Goal: Task Accomplishment & Management: Complete application form

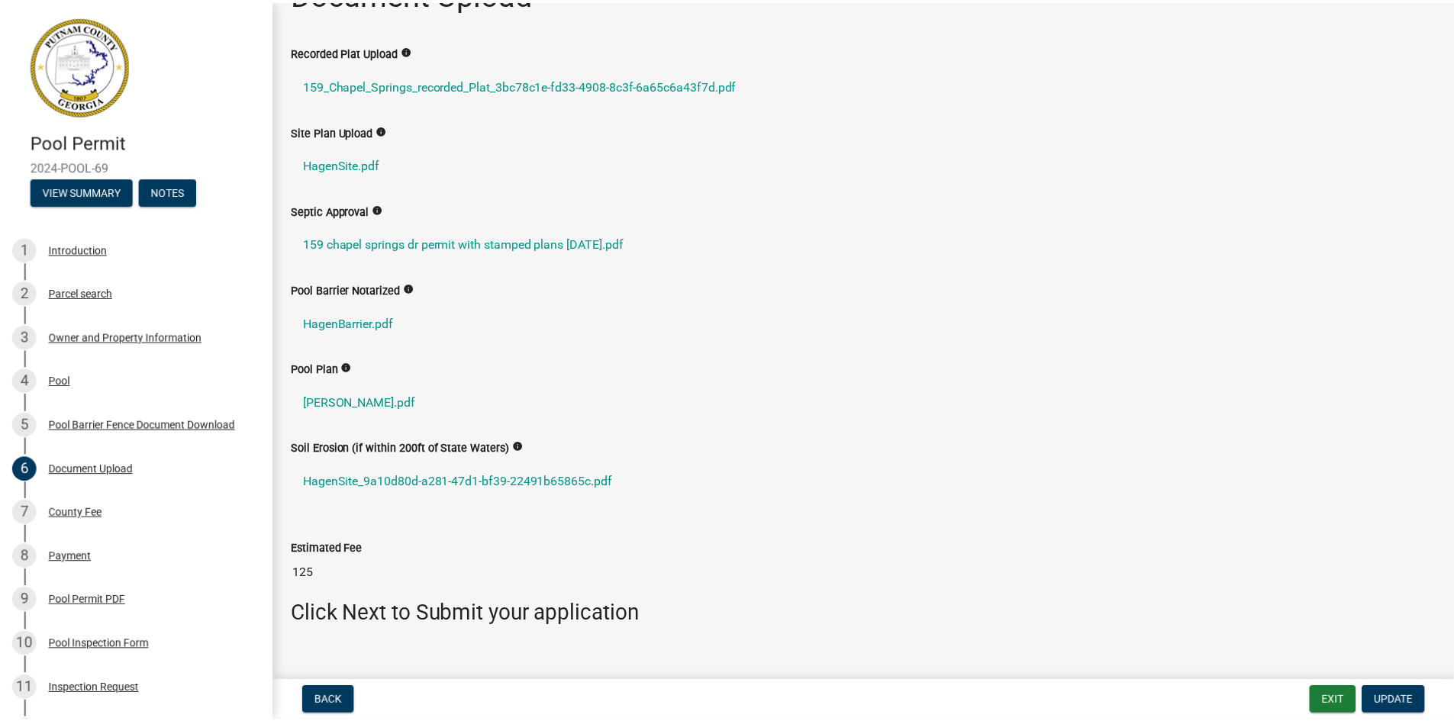
scroll to position [66, 0]
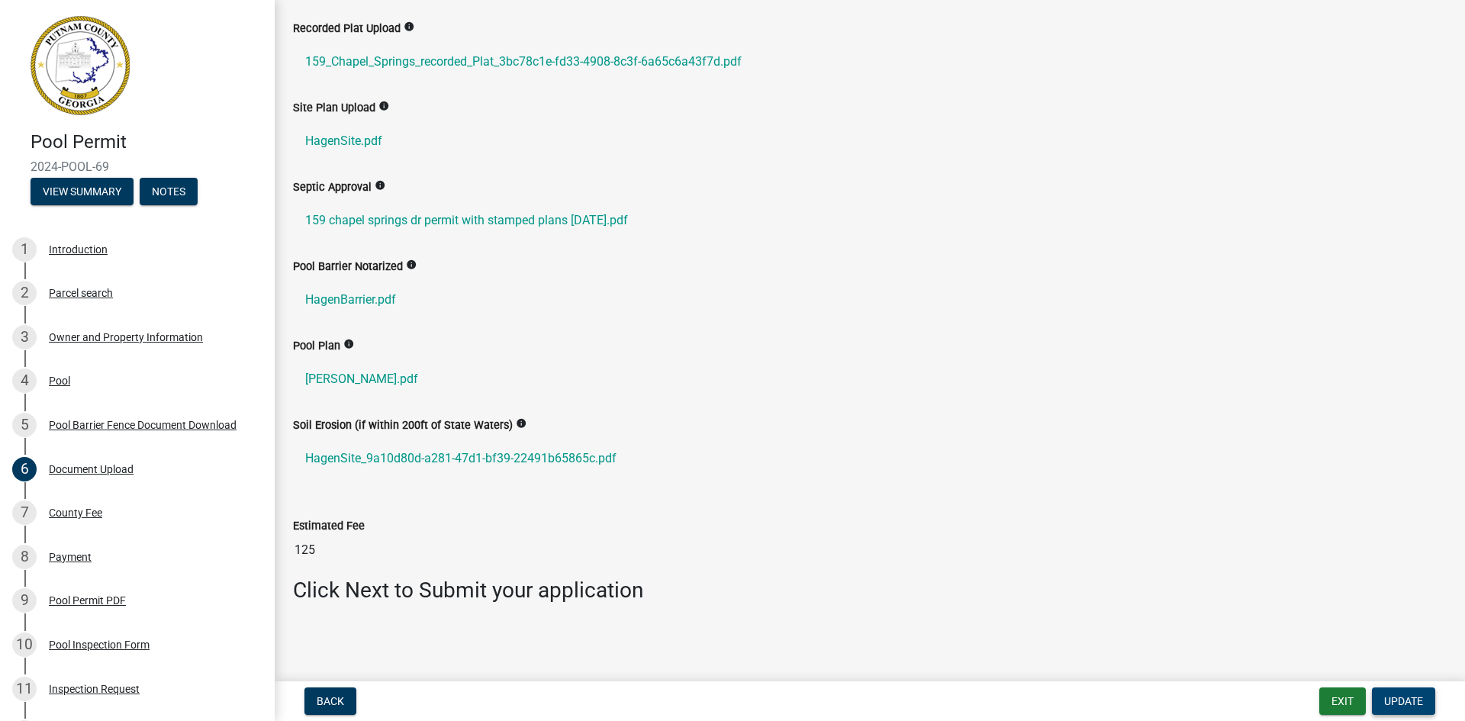
click at [1415, 704] on span "Update" at bounding box center [1403, 701] width 39 height 12
click at [1415, 705] on span "Update" at bounding box center [1403, 701] width 39 height 12
click at [1342, 706] on button "Exit" at bounding box center [1343, 701] width 47 height 27
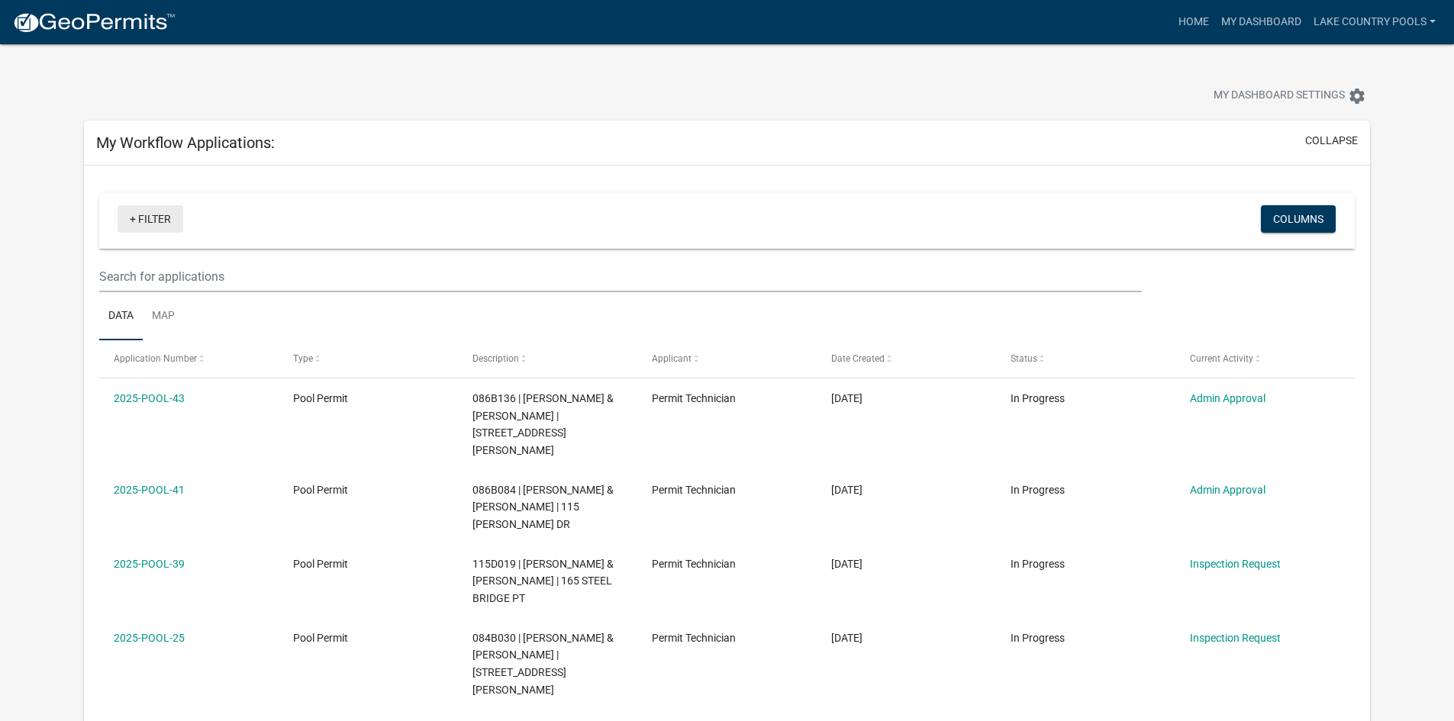
click at [172, 221] on link "+ Filter" at bounding box center [151, 218] width 66 height 27
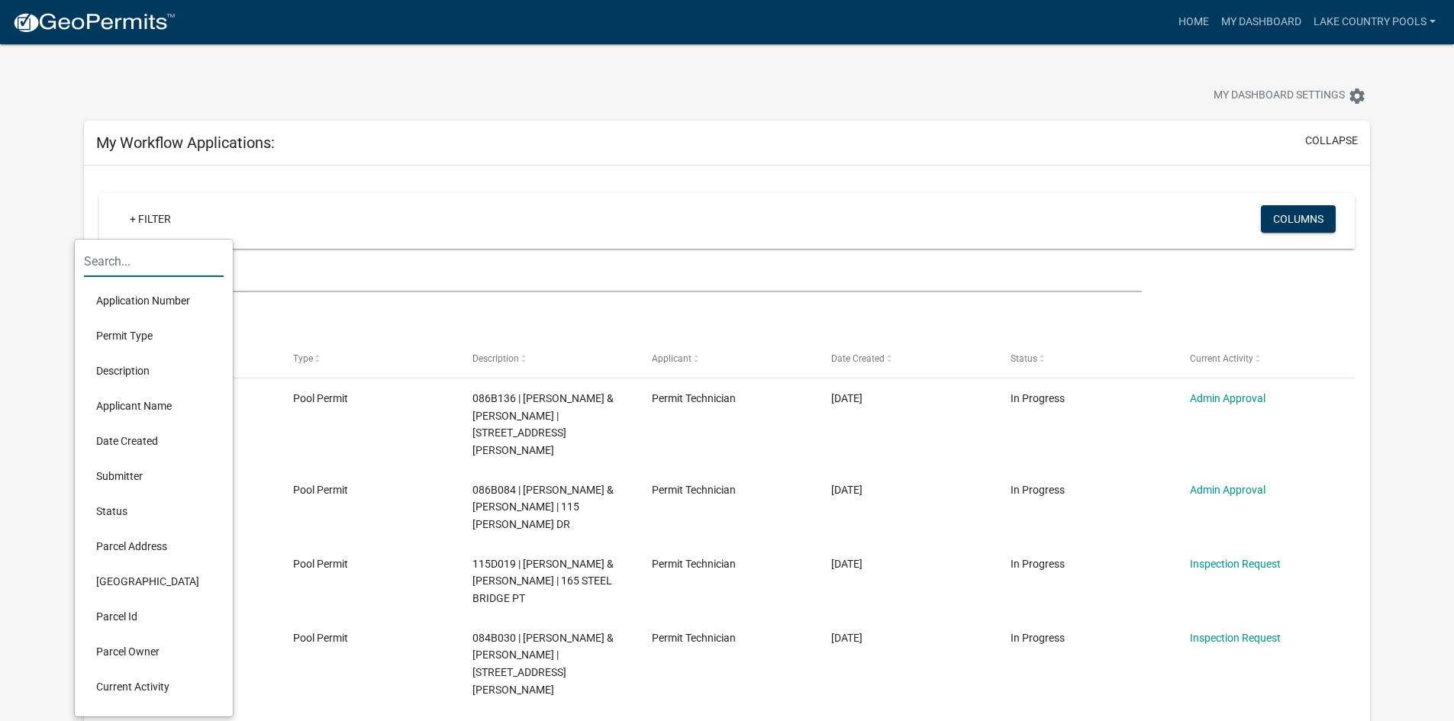
click at [163, 266] on input "text" at bounding box center [154, 261] width 140 height 31
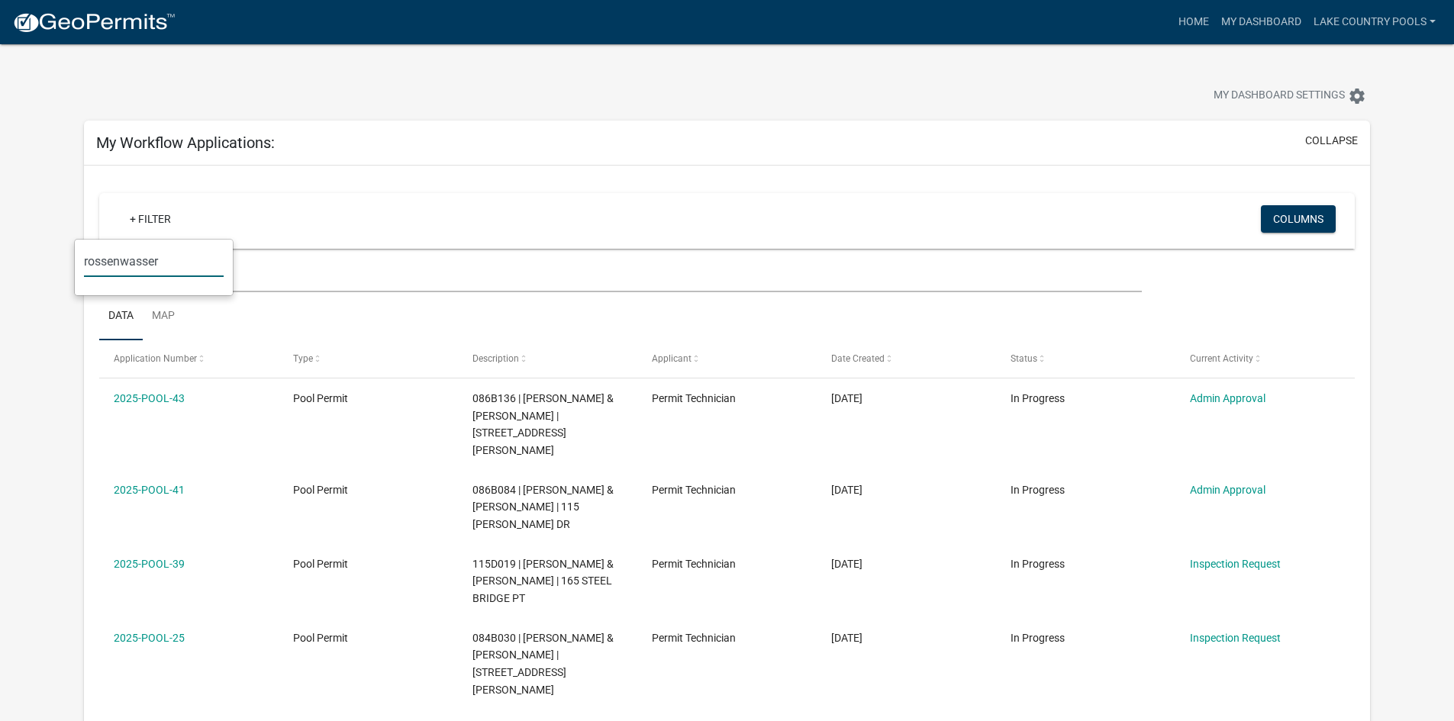
click at [146, 261] on input "rossenwasser" at bounding box center [154, 261] width 140 height 31
type input "rossenwaser"
drag, startPoint x: 160, startPoint y: 263, endPoint x: -28, endPoint y: 259, distance: 187.8
click at [0, 259] on html "Internet Explorer does NOT work with GeoPermits. Get a new browser for more sec…" at bounding box center [727, 360] width 1454 height 721
click at [93, 20] on img at bounding box center [93, 22] width 163 height 23
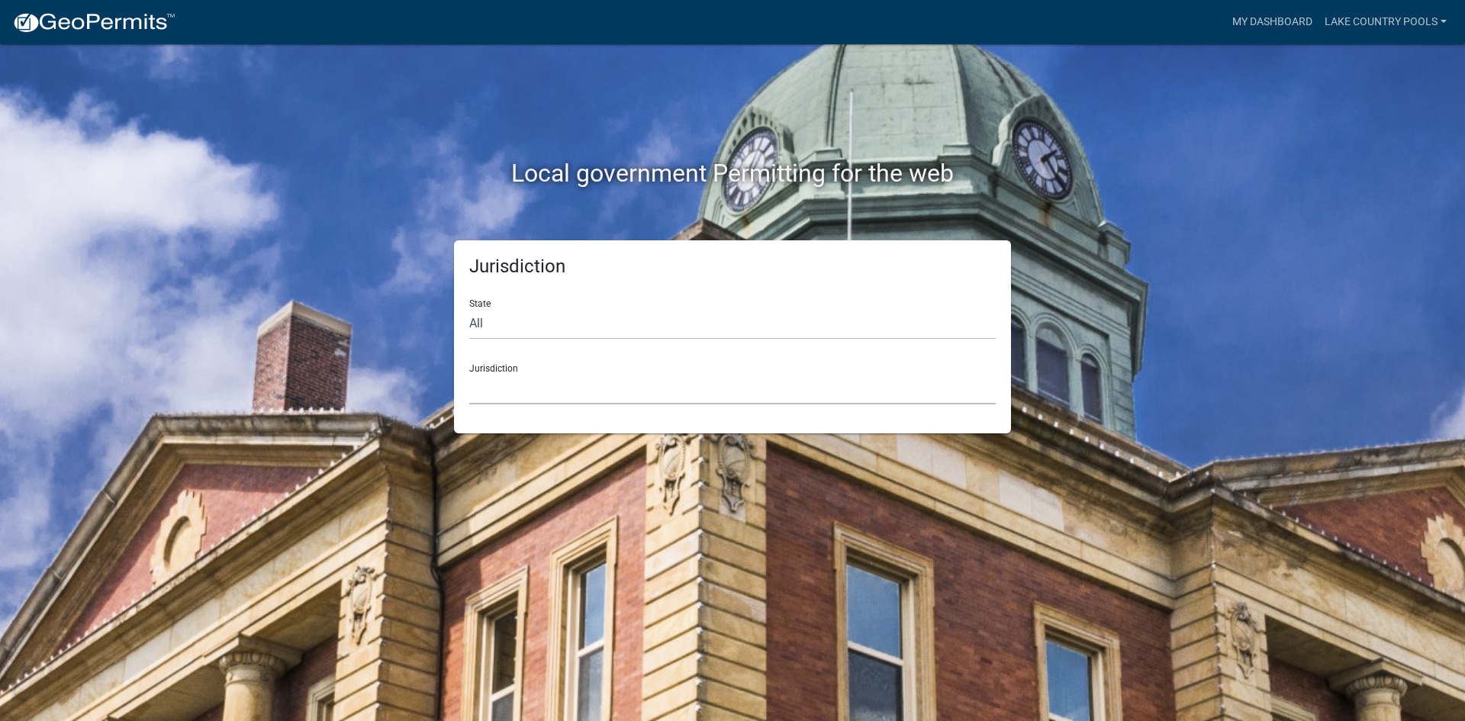
click at [511, 388] on select "[GEOGRAPHIC_DATA], [US_STATE] [GEOGRAPHIC_DATA], [US_STATE][PERSON_NAME][GEOGRA…" at bounding box center [732, 388] width 527 height 31
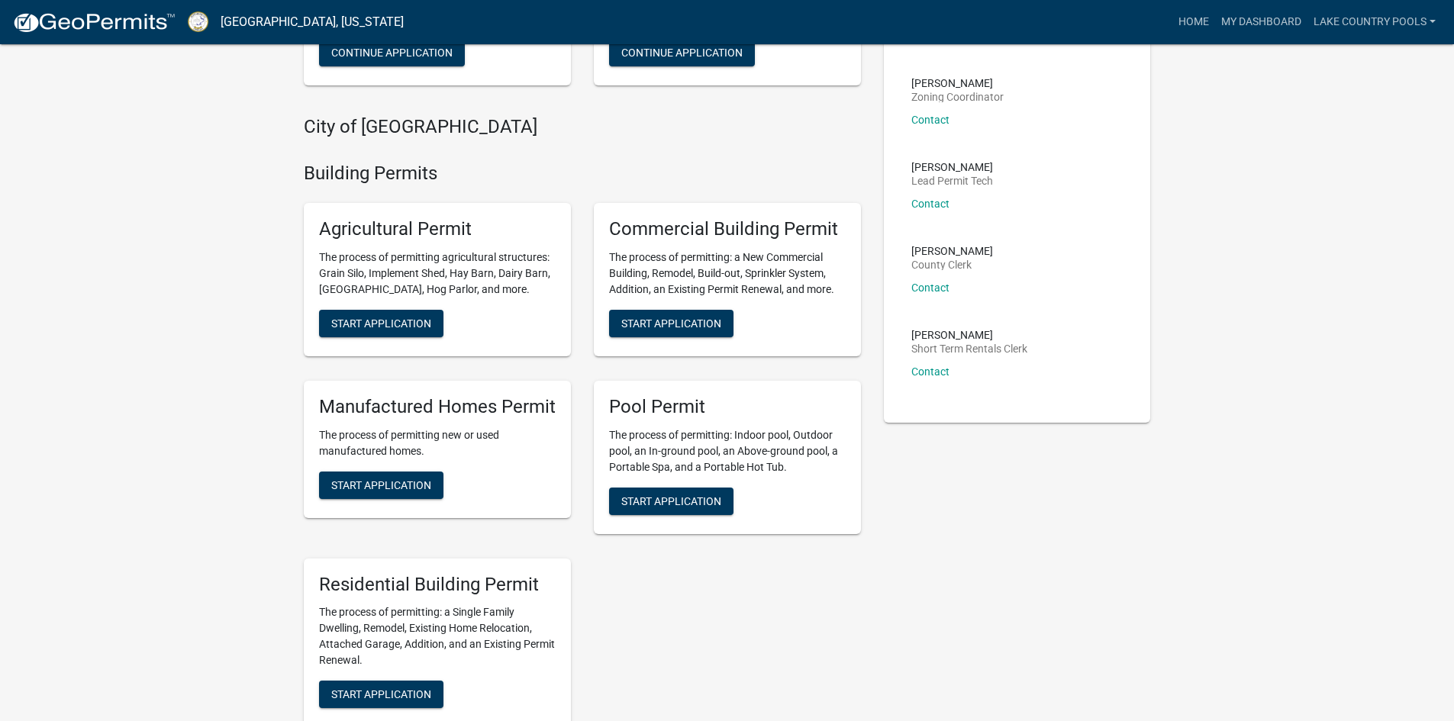
scroll to position [305, 0]
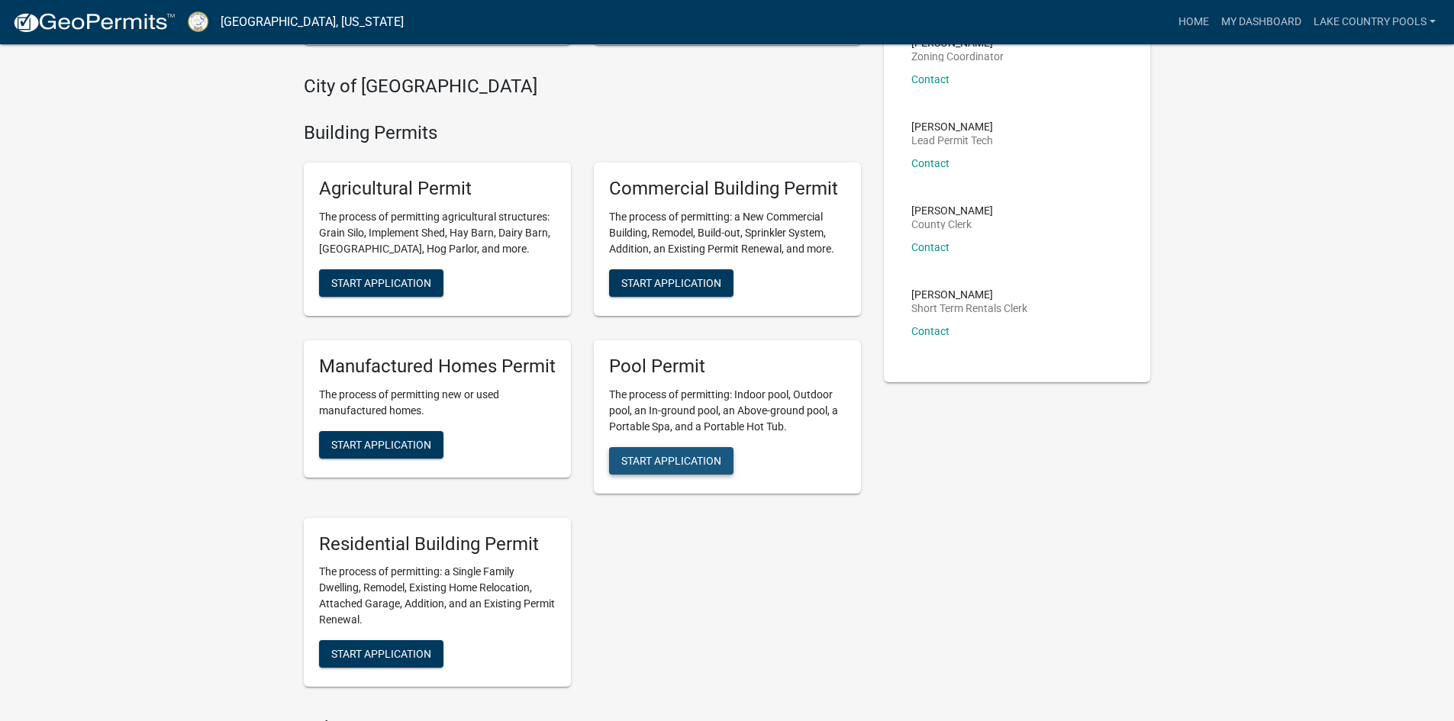
click at [682, 461] on span "Start Application" at bounding box center [671, 460] width 100 height 12
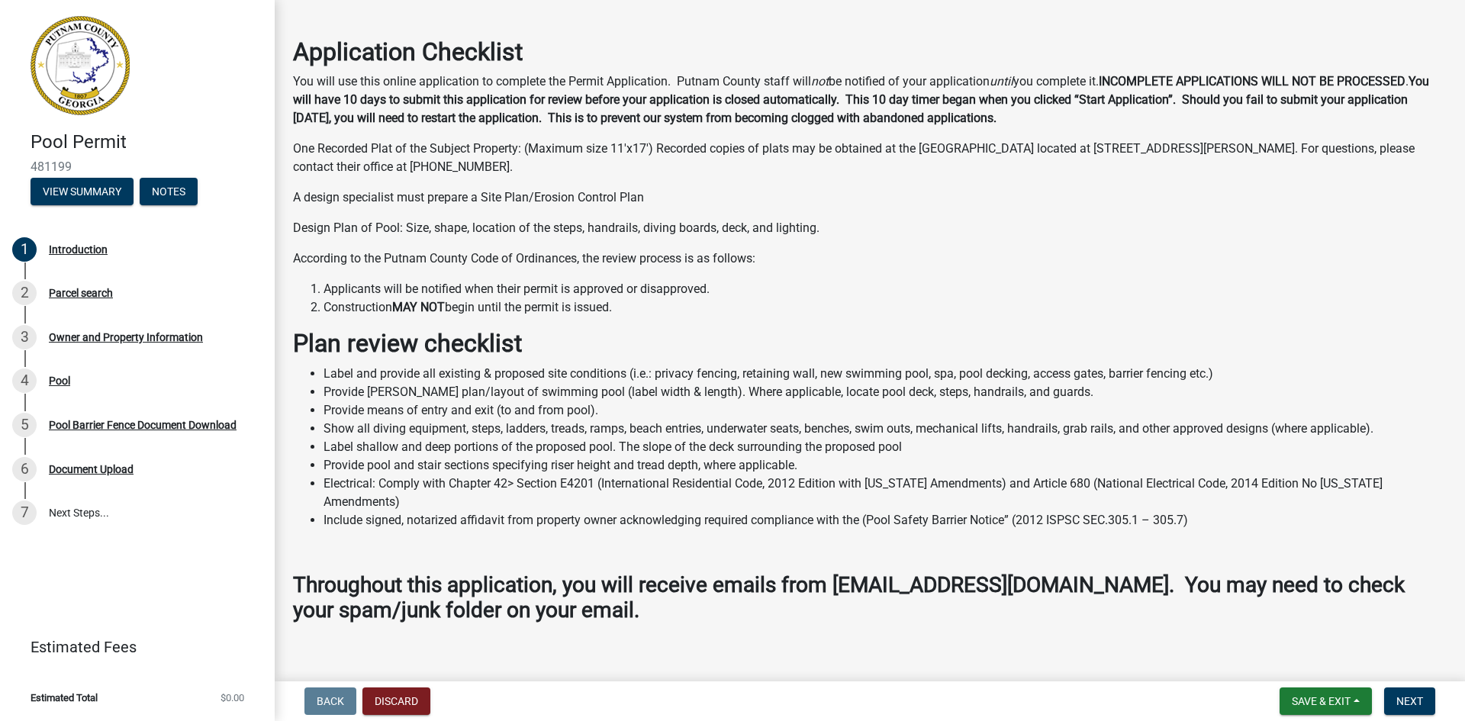
scroll to position [361, 0]
click at [1416, 700] on span "Next" at bounding box center [1410, 701] width 27 height 12
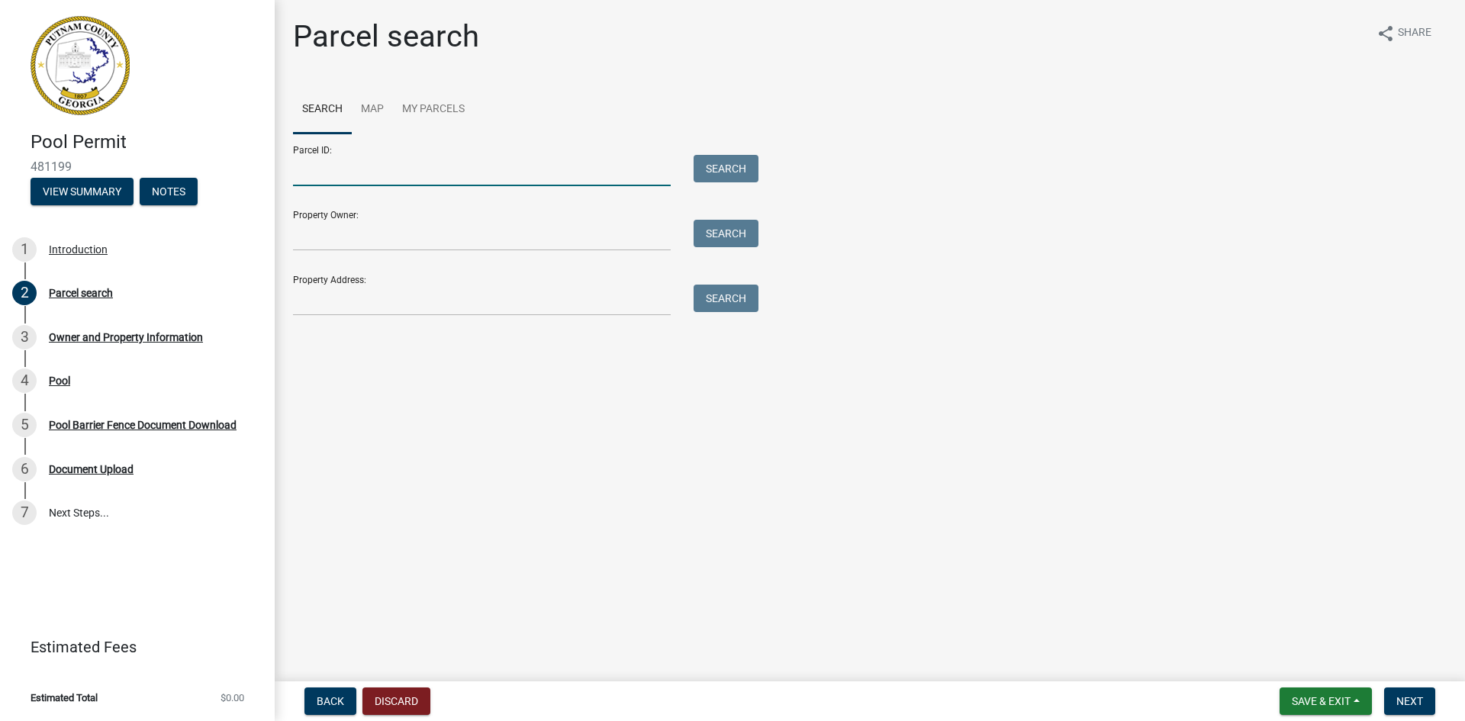
click at [372, 173] on input "Parcel ID:" at bounding box center [482, 170] width 378 height 31
click at [308, 169] on input "Parcel ID:" at bounding box center [482, 170] width 378 height 31
paste input "110B084"
type input "110B084"
click at [721, 172] on button "Search" at bounding box center [726, 168] width 65 height 27
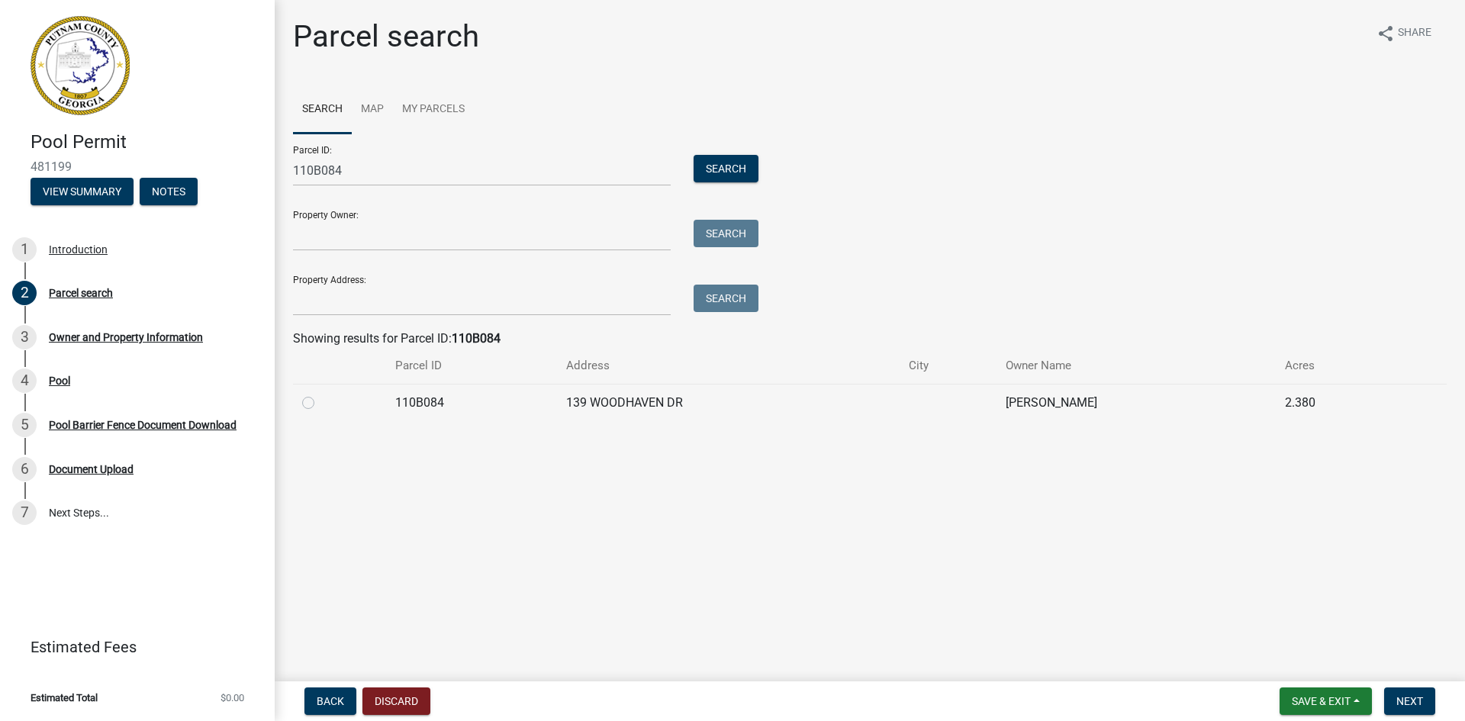
drag, startPoint x: 311, startPoint y: 406, endPoint x: 351, endPoint y: 419, distance: 42.5
click at [321, 394] on label at bounding box center [321, 394] width 0 height 0
click at [321, 404] on input "radio" at bounding box center [326, 399] width 10 height 10
radio input "true"
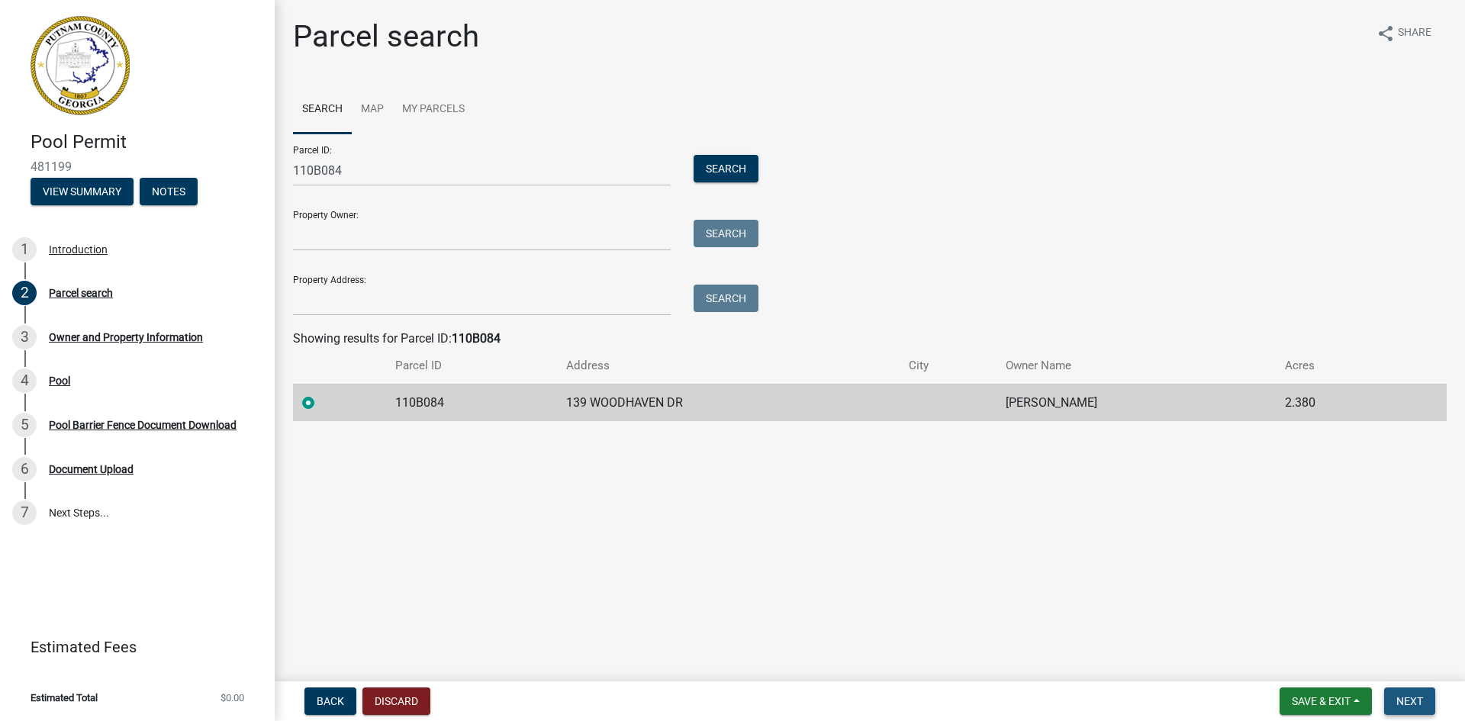
click at [1392, 691] on button "Next" at bounding box center [1409, 701] width 51 height 27
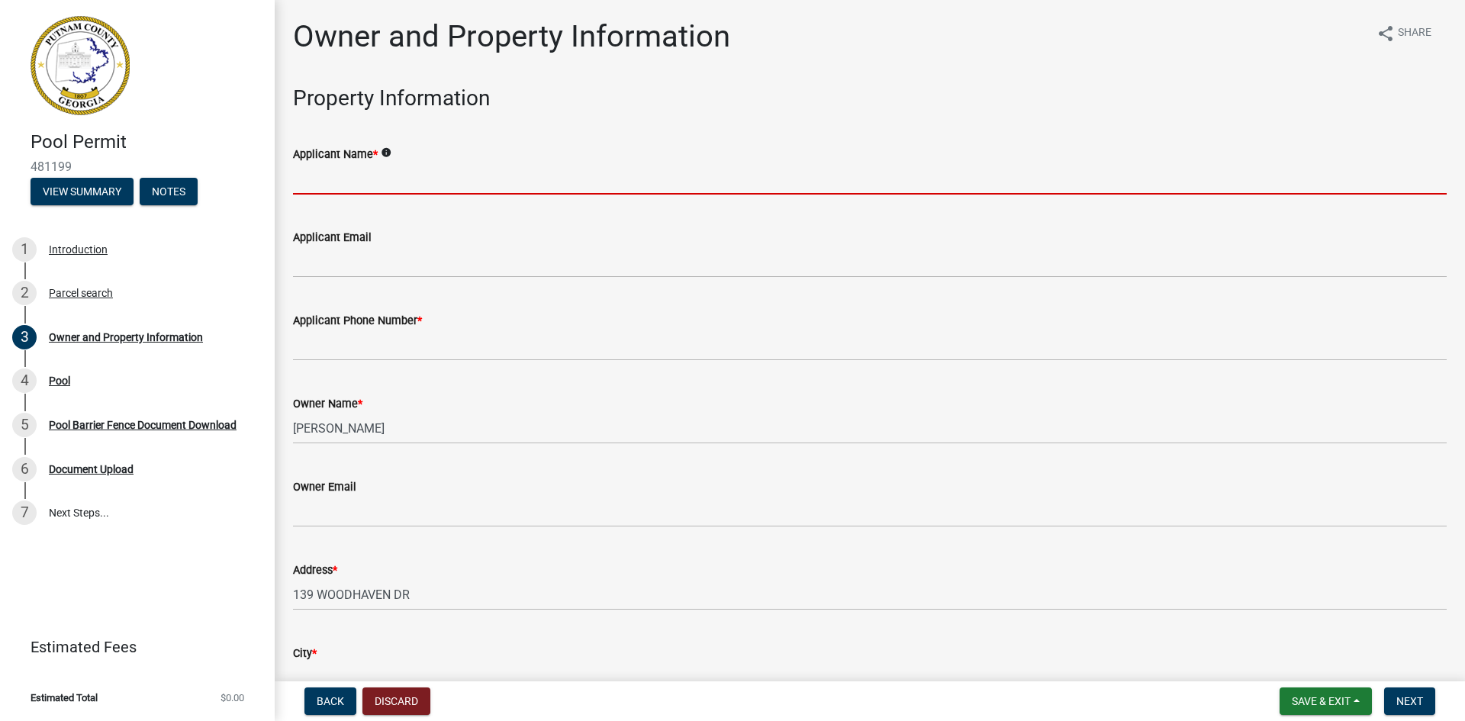
drag, startPoint x: 346, startPoint y: 182, endPoint x: 354, endPoint y: 183, distance: 7.8
click at [346, 182] on input "Applicant Name *" at bounding box center [870, 178] width 1154 height 31
type input "[PERSON_NAME]"
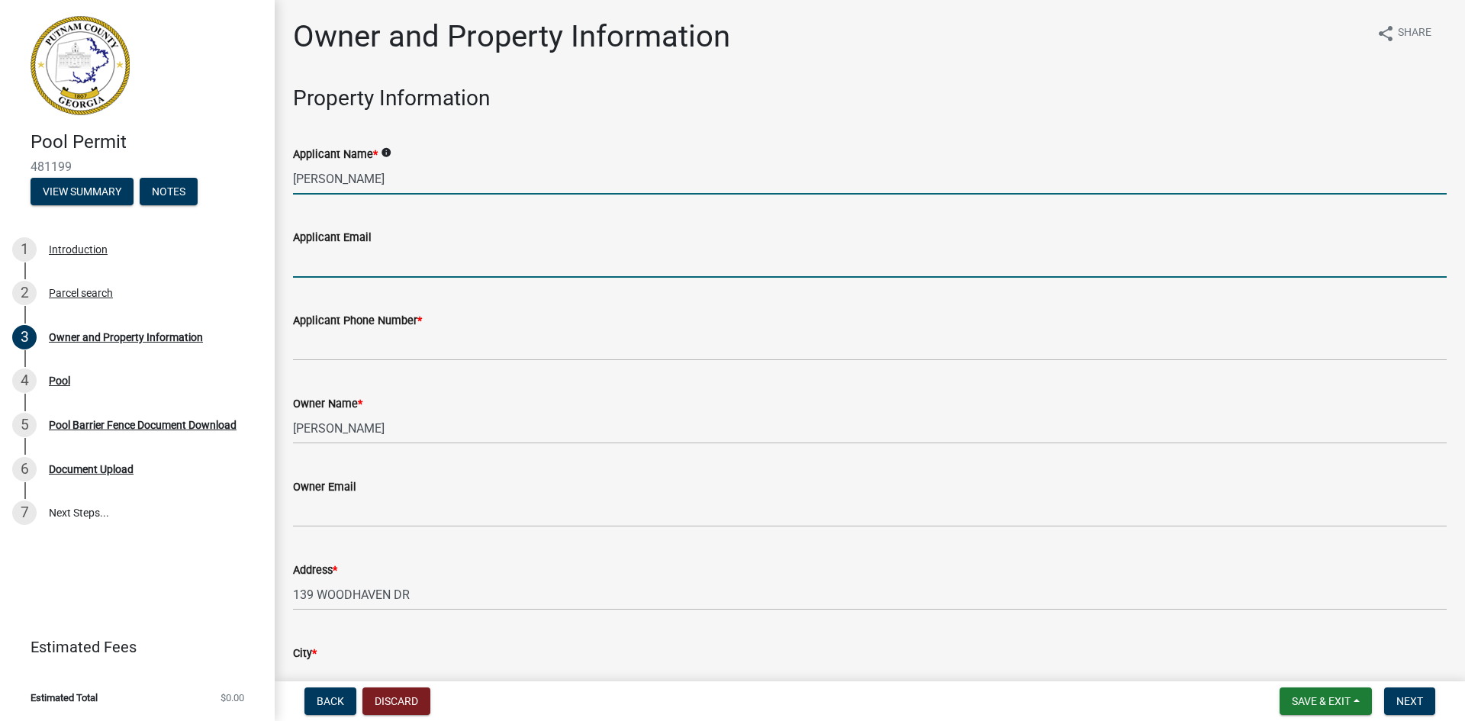
type input "[PERSON_NAME][EMAIL_ADDRESS][DOMAIN_NAME]"
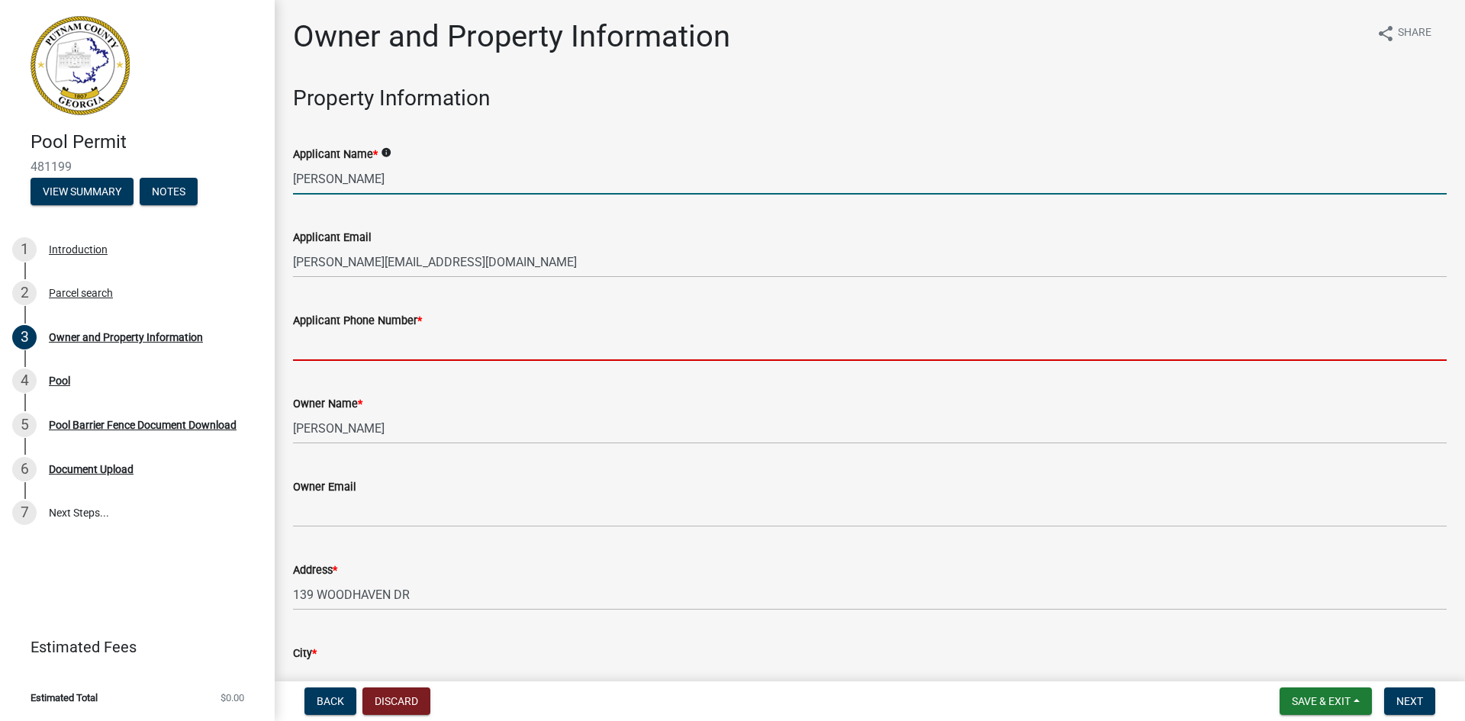
type input "7064734047"
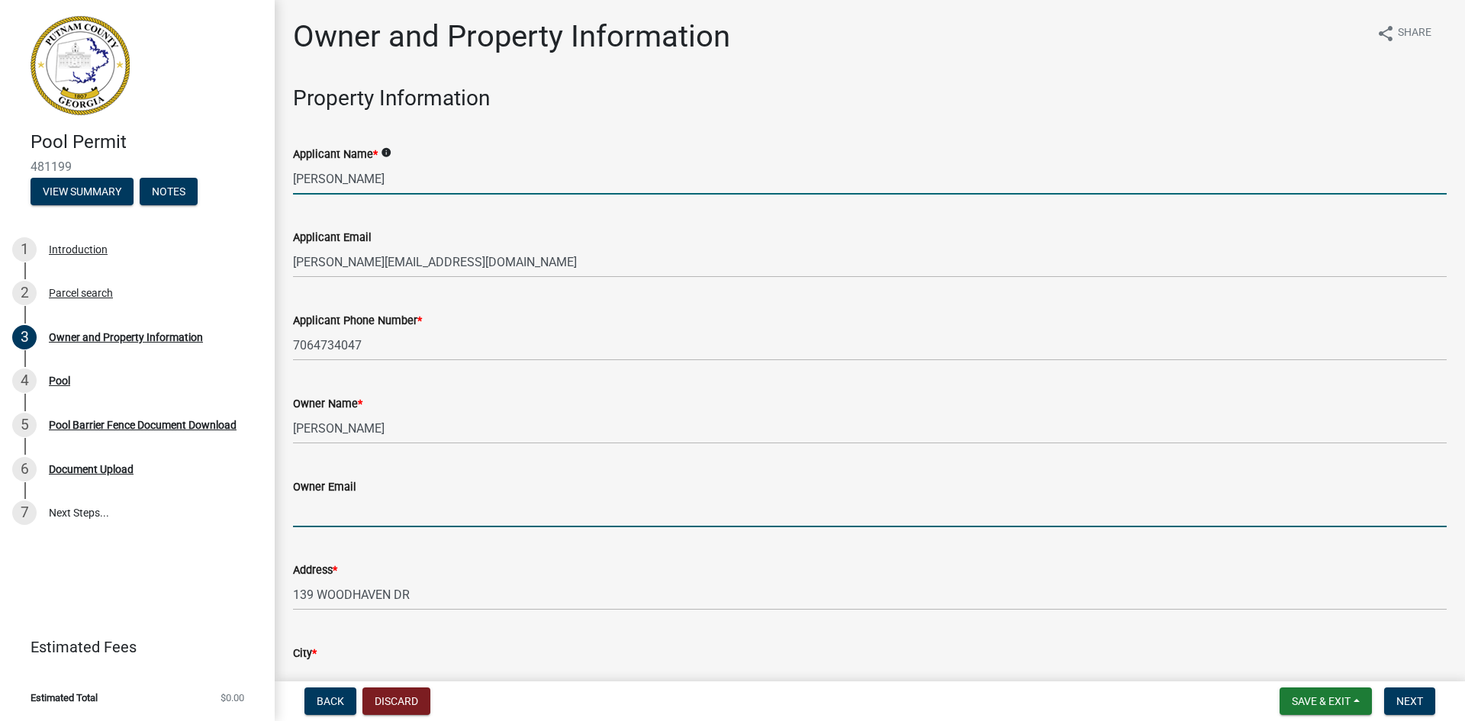
click at [373, 506] on input "Owner Email" at bounding box center [870, 511] width 1154 height 31
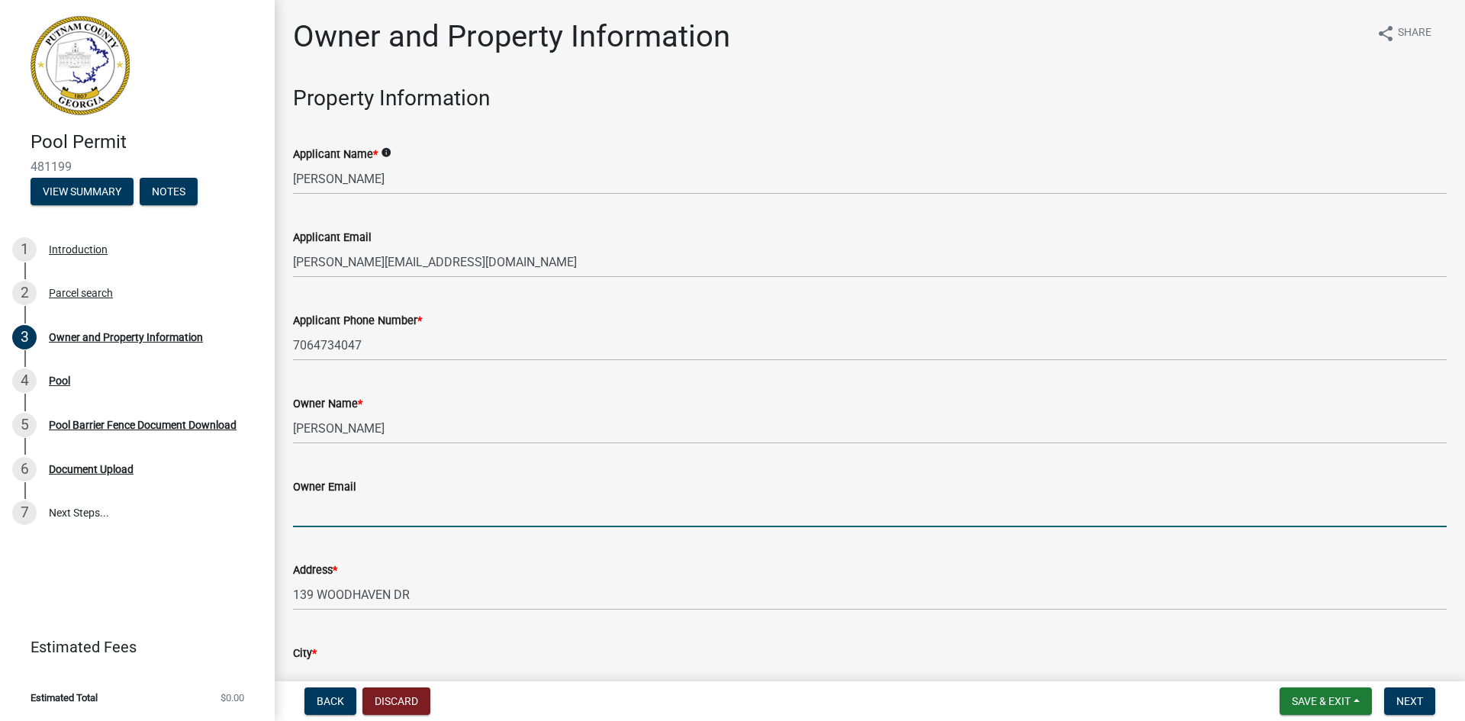
click at [315, 517] on input "Owner Email" at bounding box center [870, 511] width 1154 height 31
type input "[PERSON_NAME][EMAIL_ADDRESS][PERSON_NAME][DOMAIN_NAME]"
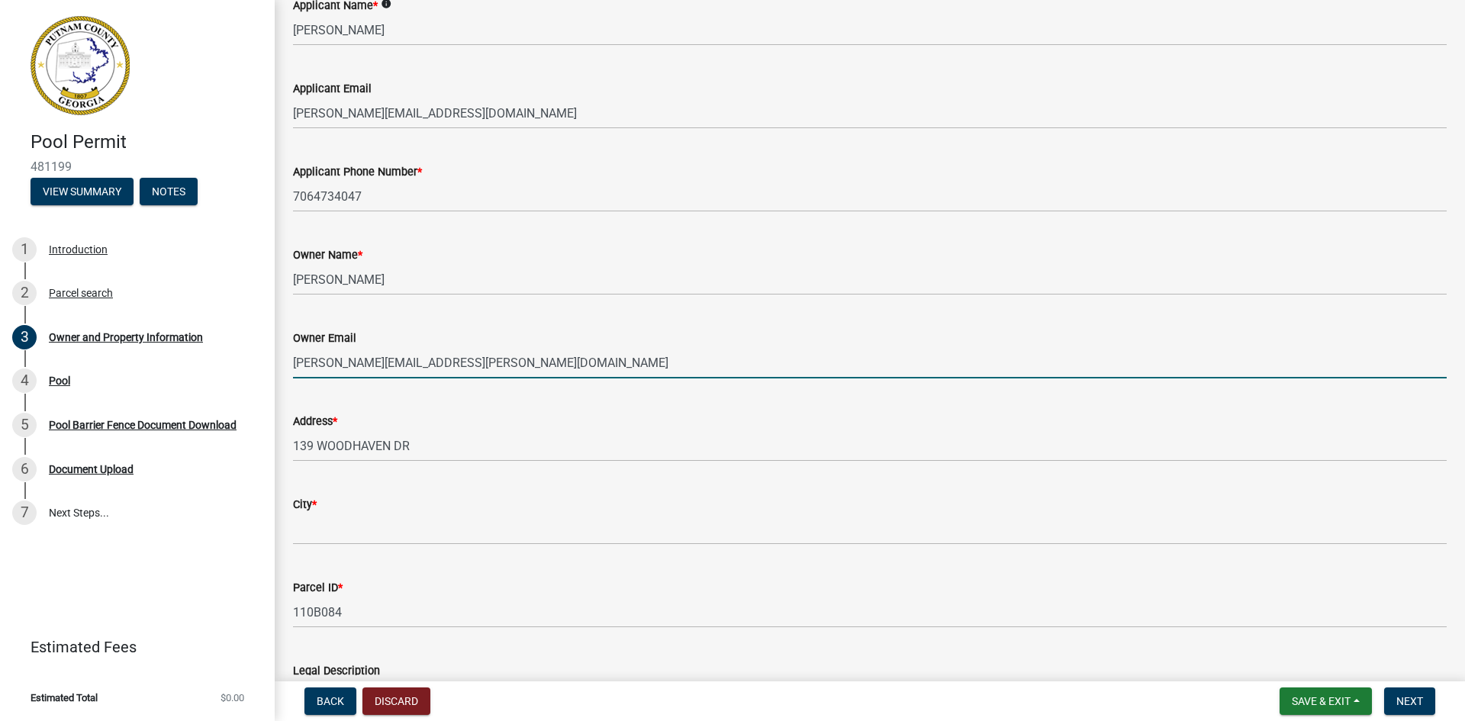
scroll to position [153, 0]
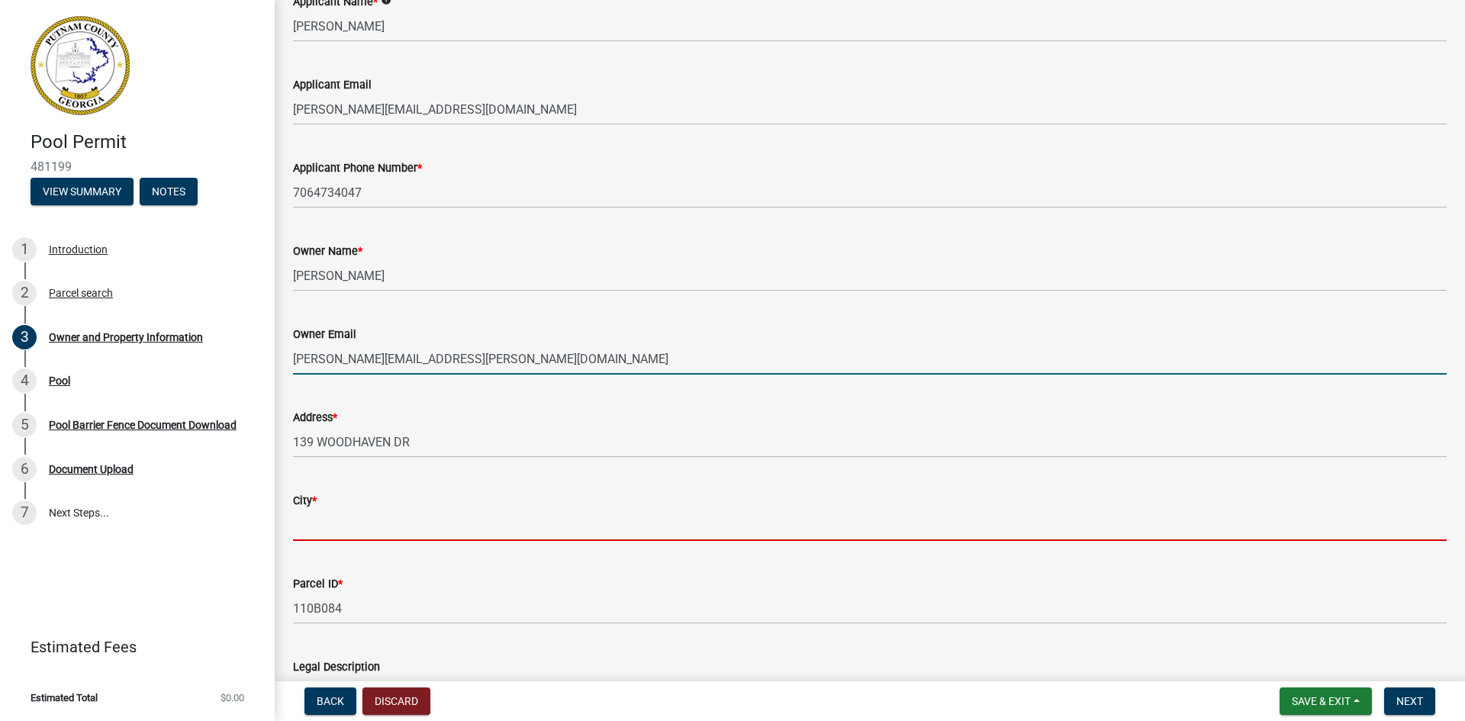
click at [359, 532] on input "City *" at bounding box center [870, 525] width 1154 height 31
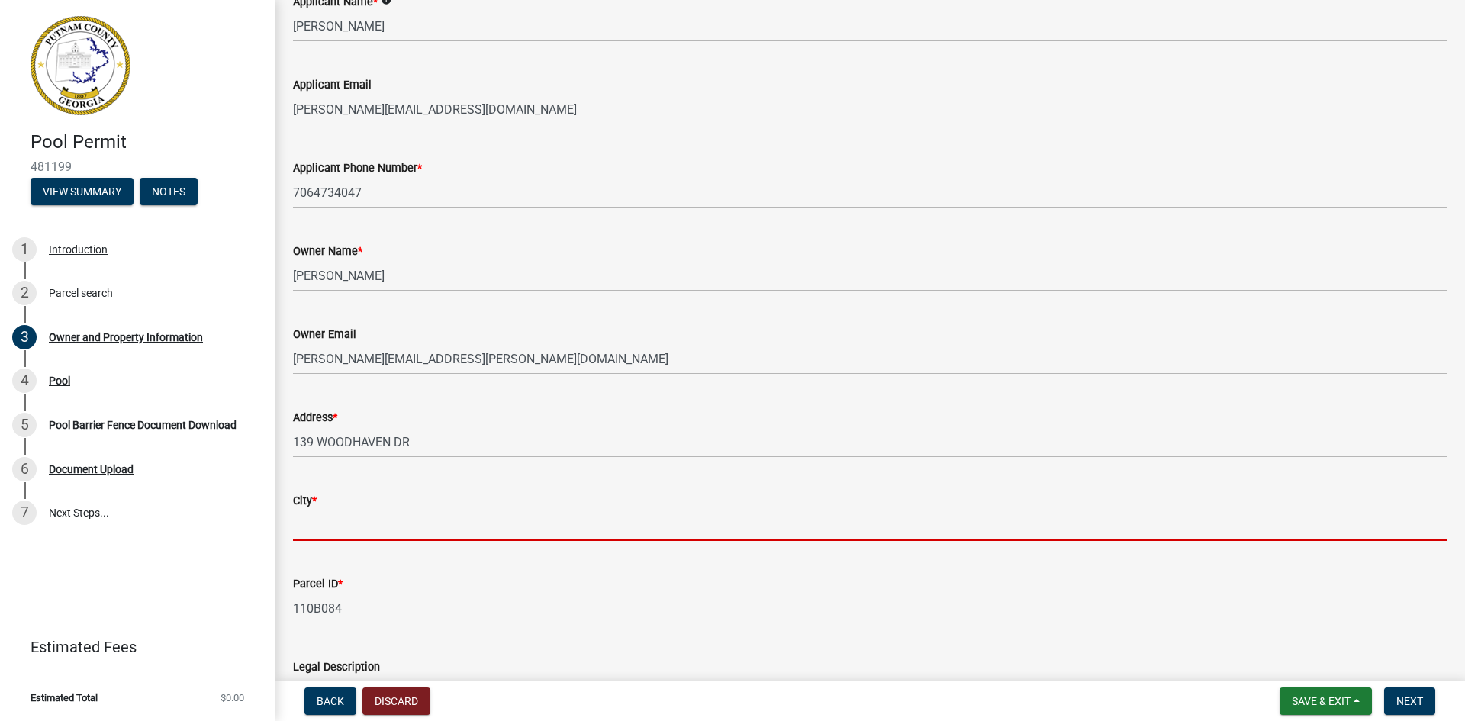
type input "Eatonton"
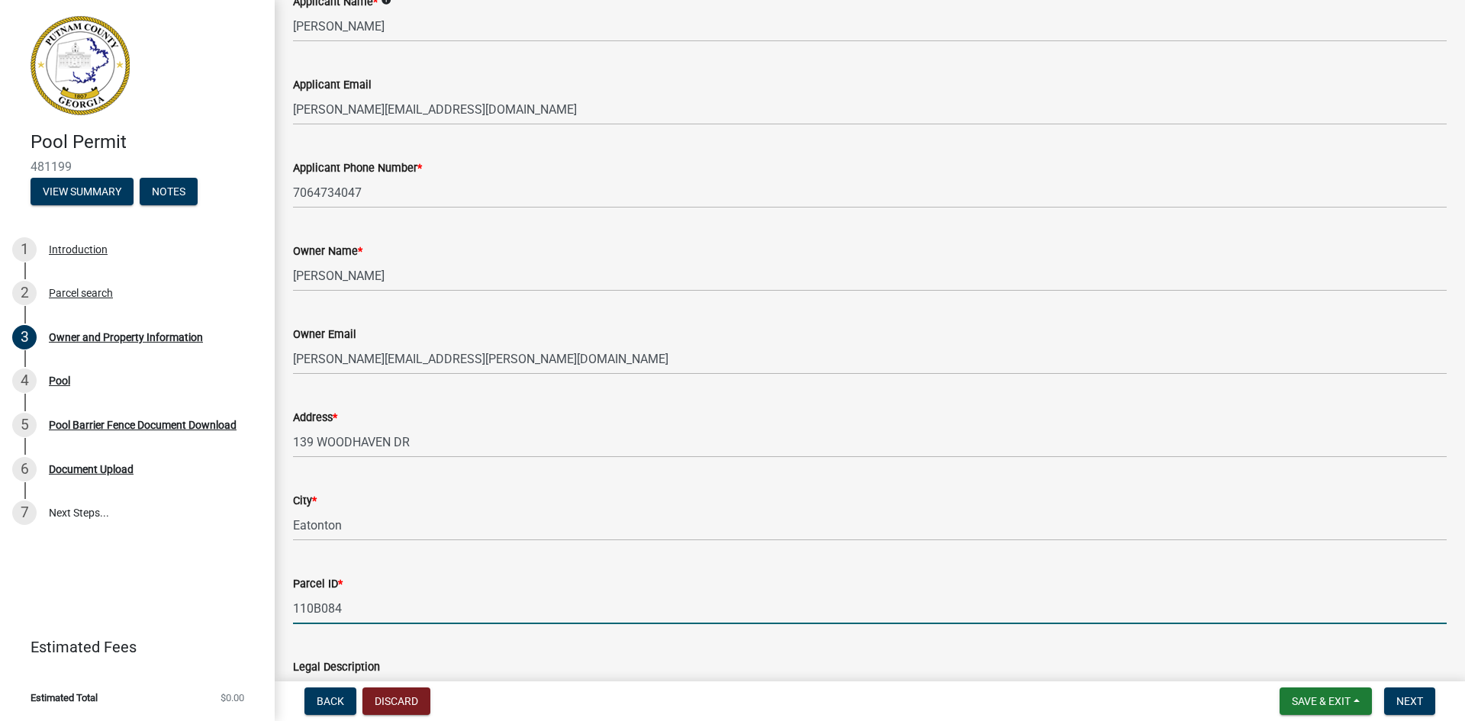
click at [423, 606] on input "110B084" at bounding box center [870, 608] width 1154 height 31
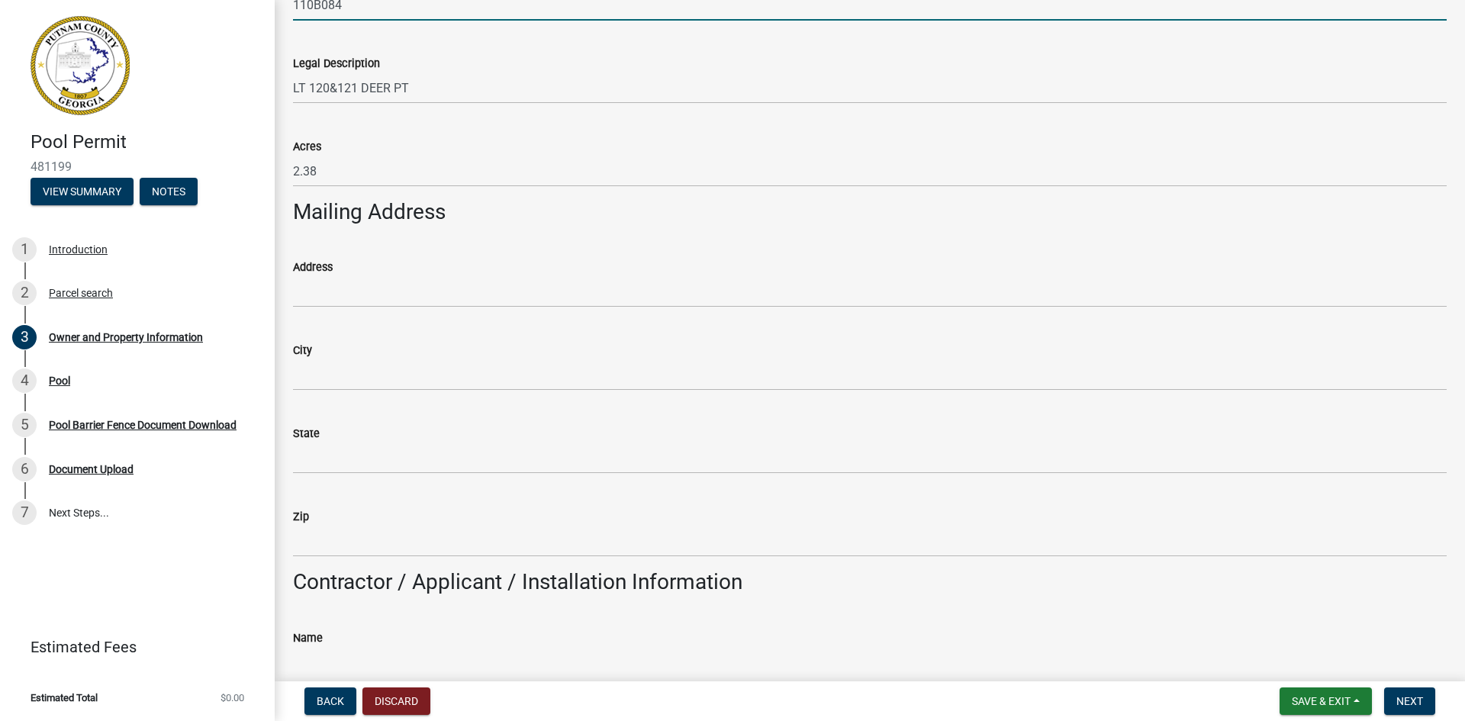
scroll to position [763, 0]
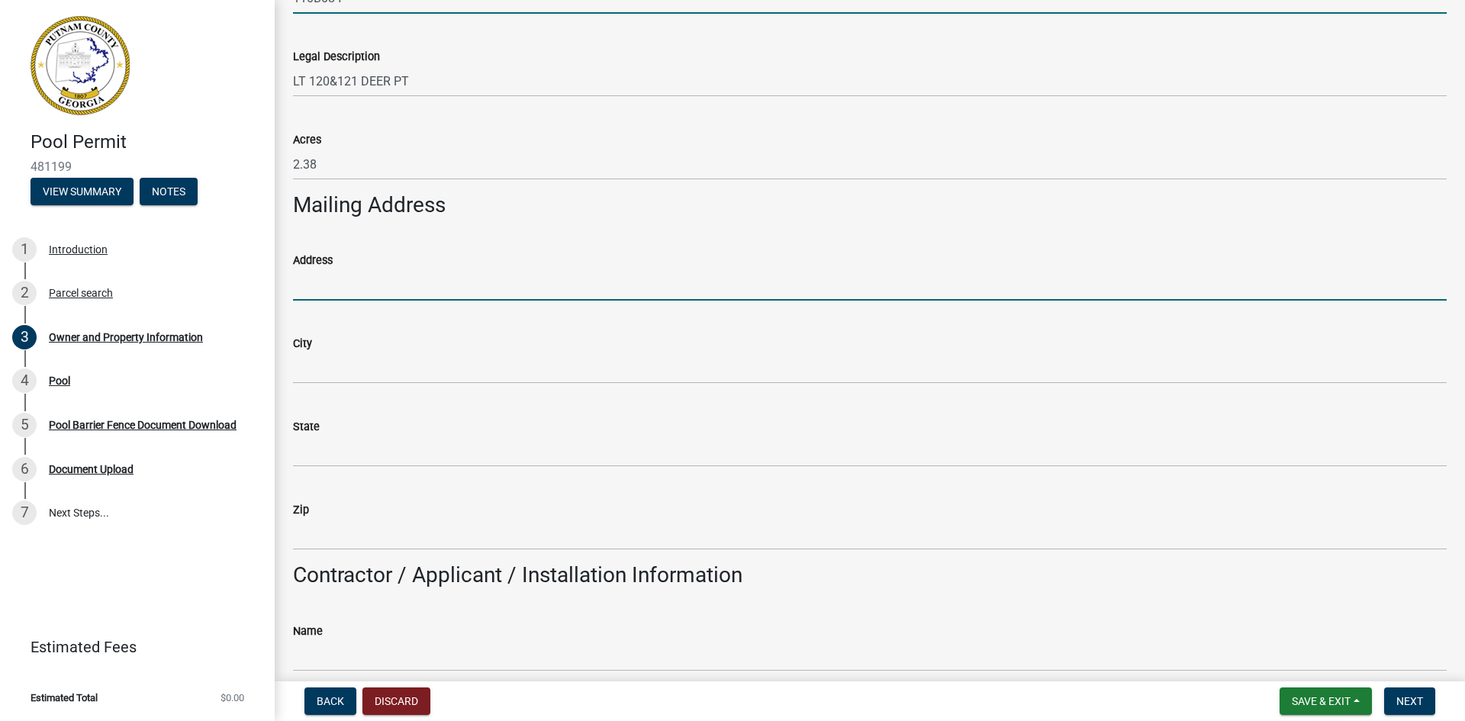
click at [318, 283] on input "Address" at bounding box center [870, 284] width 1154 height 31
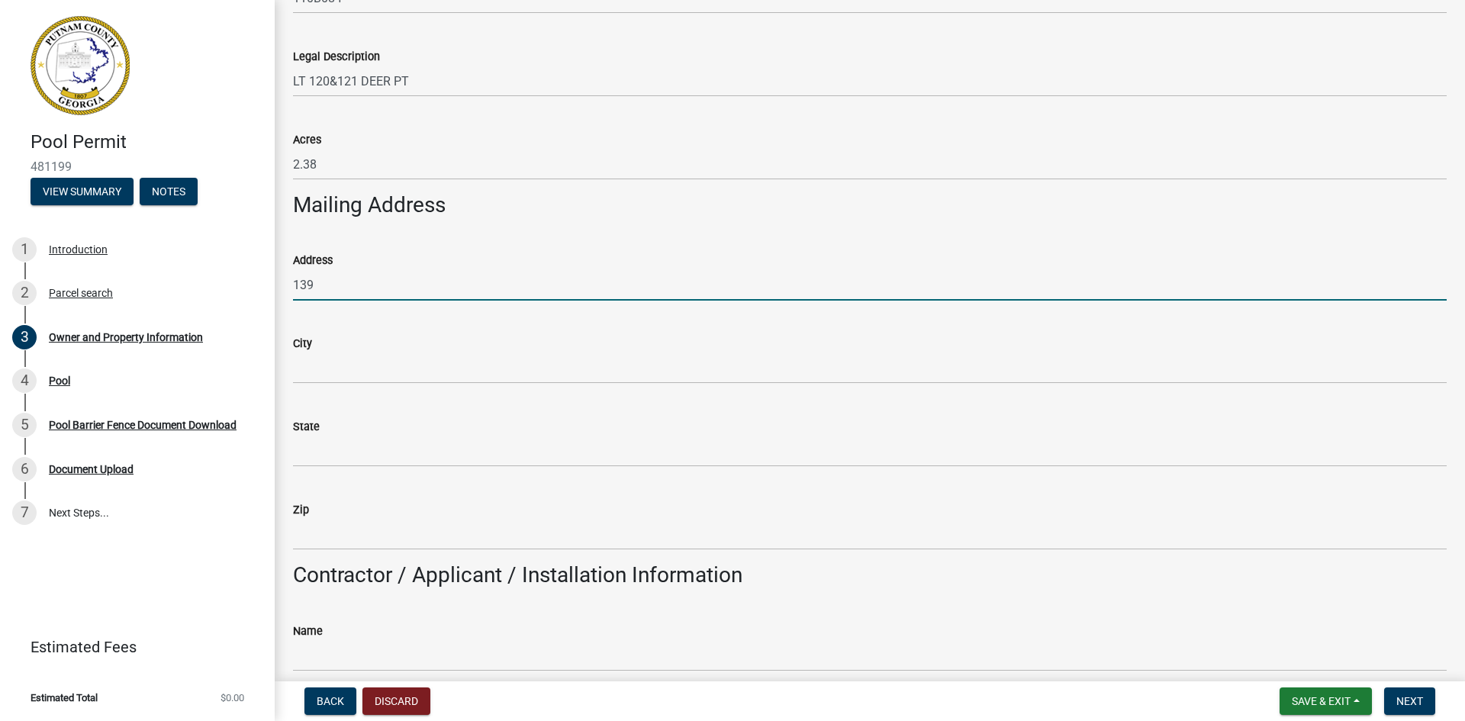
type input "139 WOODHAVEN DR"
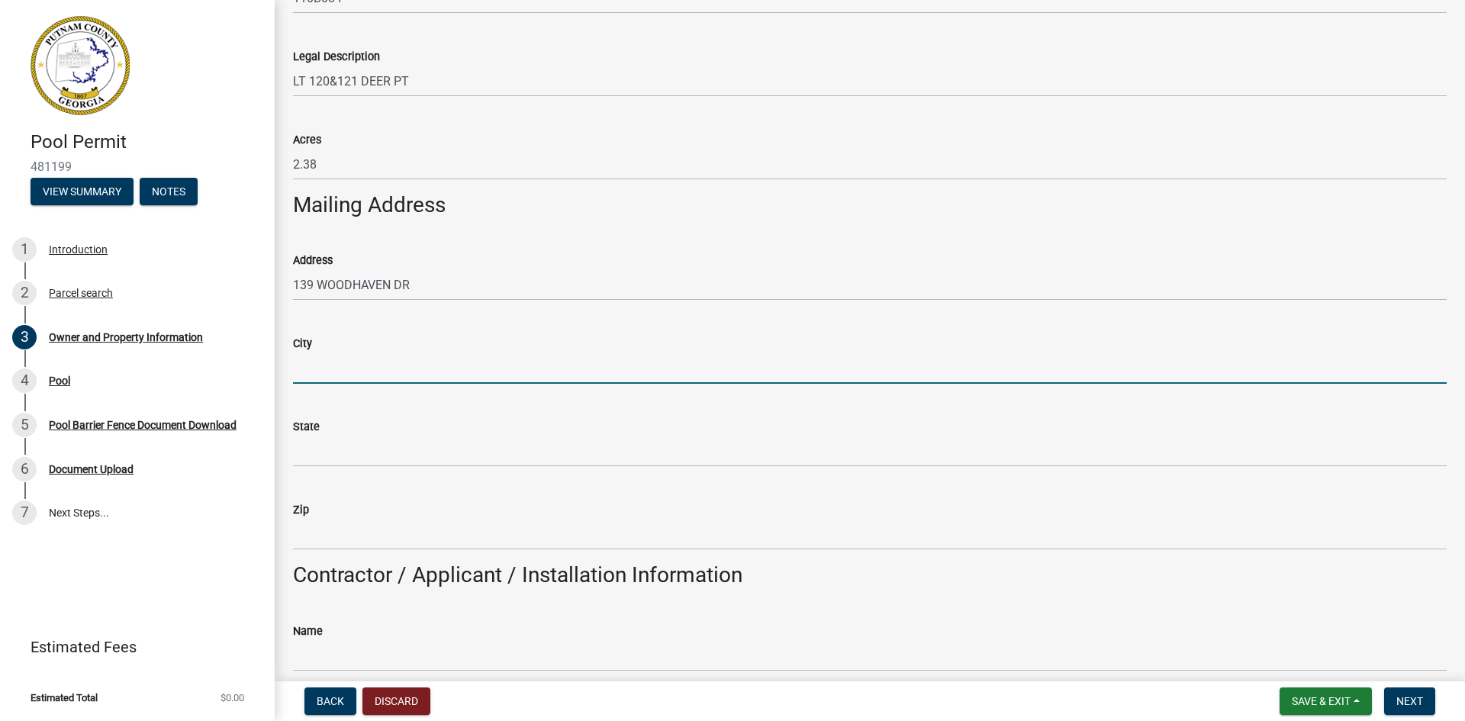
click at [382, 356] on input "City" at bounding box center [870, 368] width 1154 height 31
click at [330, 368] on input "City" at bounding box center [870, 368] width 1154 height 31
type input "Eatonton"
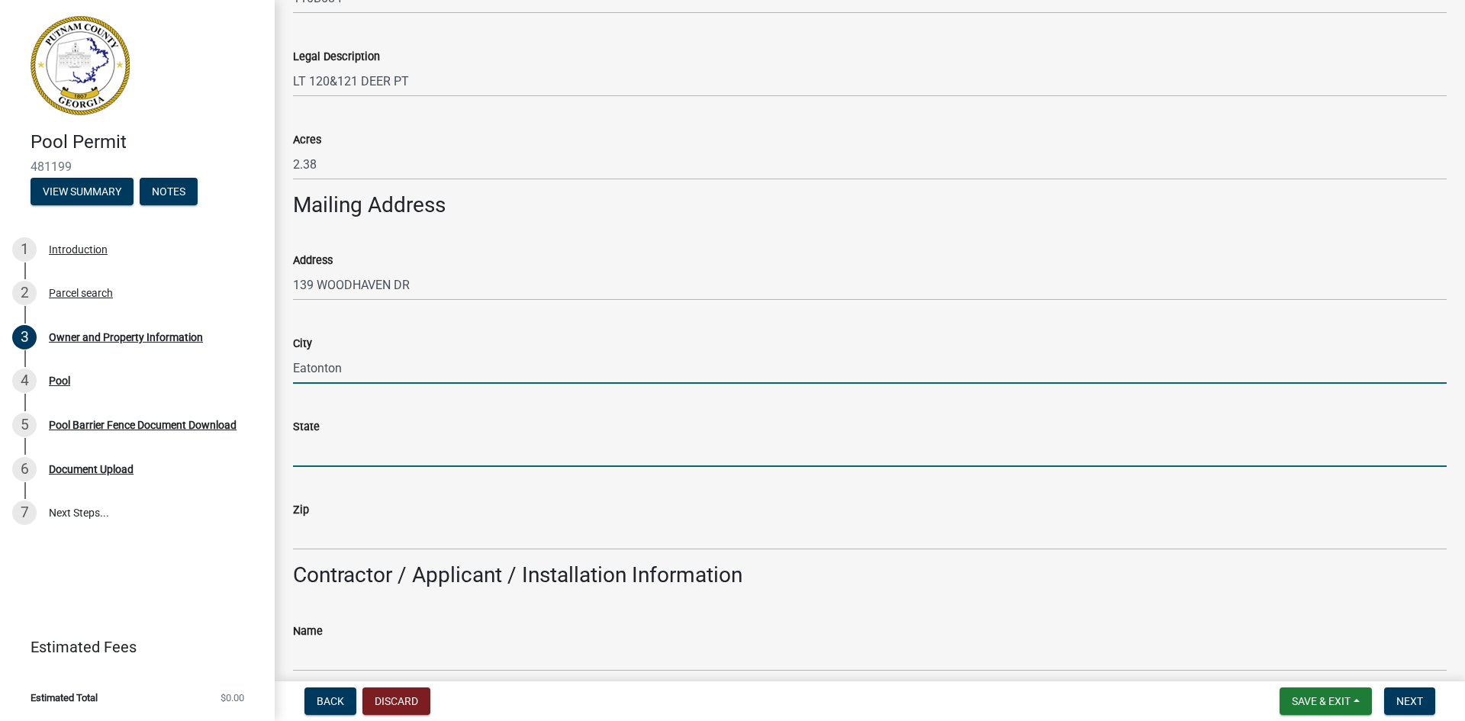
drag, startPoint x: 314, startPoint y: 451, endPoint x: 306, endPoint y: 451, distance: 8.4
click at [314, 451] on input "State" at bounding box center [870, 451] width 1154 height 31
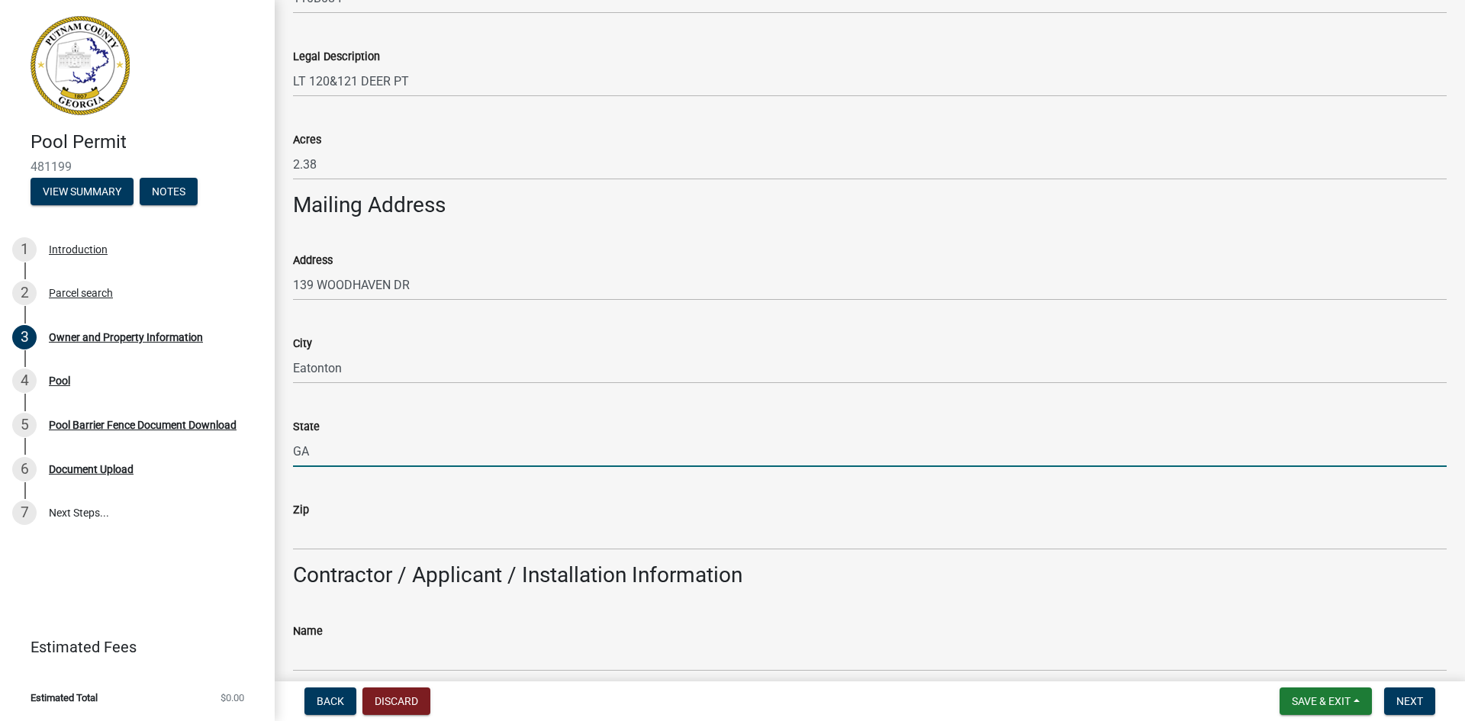
type input "GA"
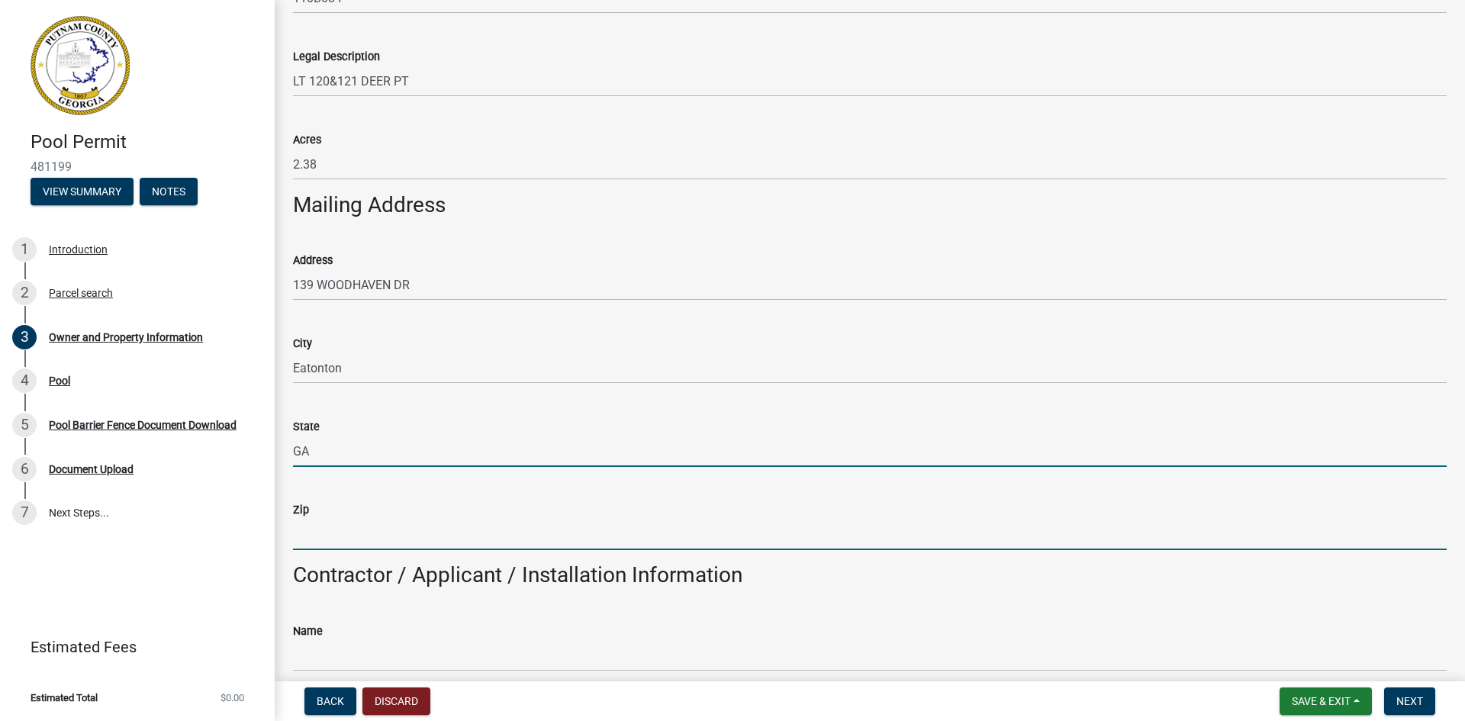
click at [317, 533] on input "Zip" at bounding box center [870, 534] width 1154 height 31
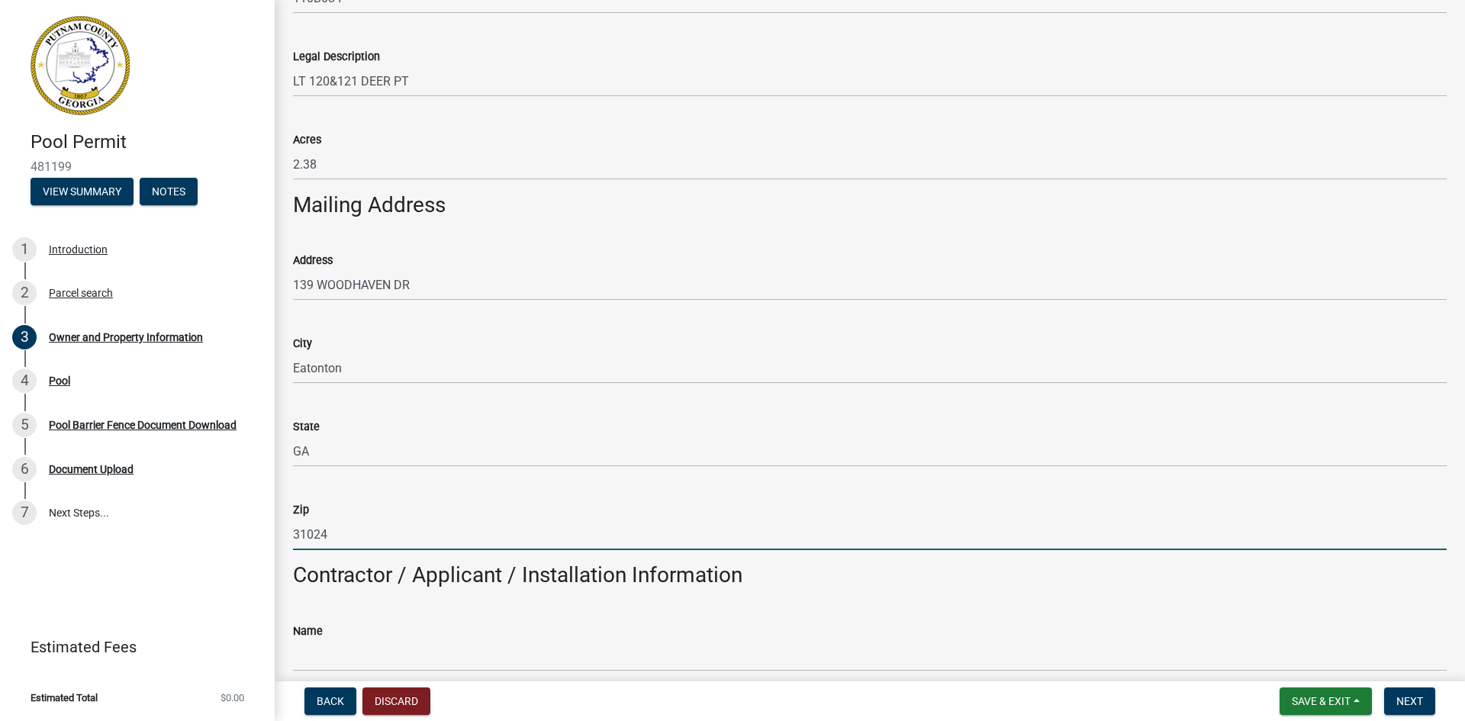
type input "31024"
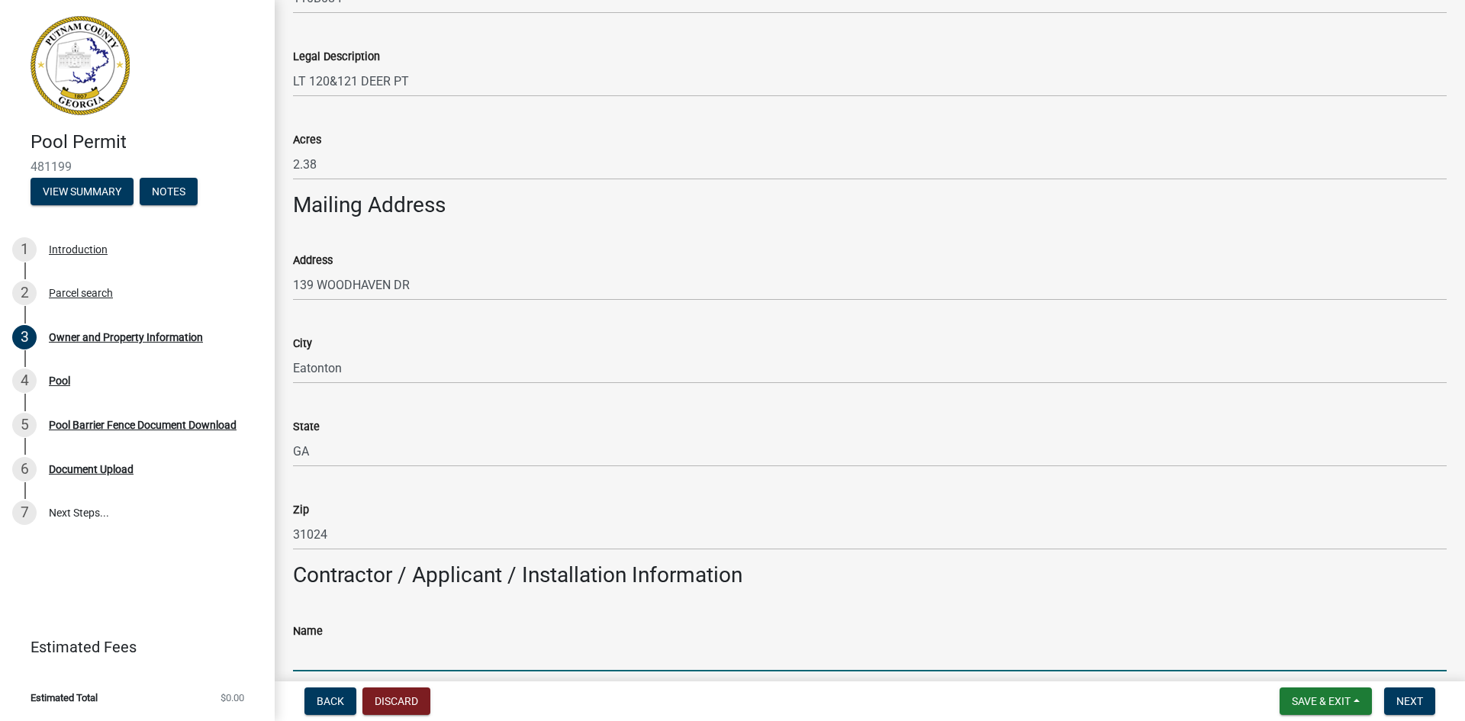
click at [342, 659] on input "Name" at bounding box center [870, 655] width 1154 height 31
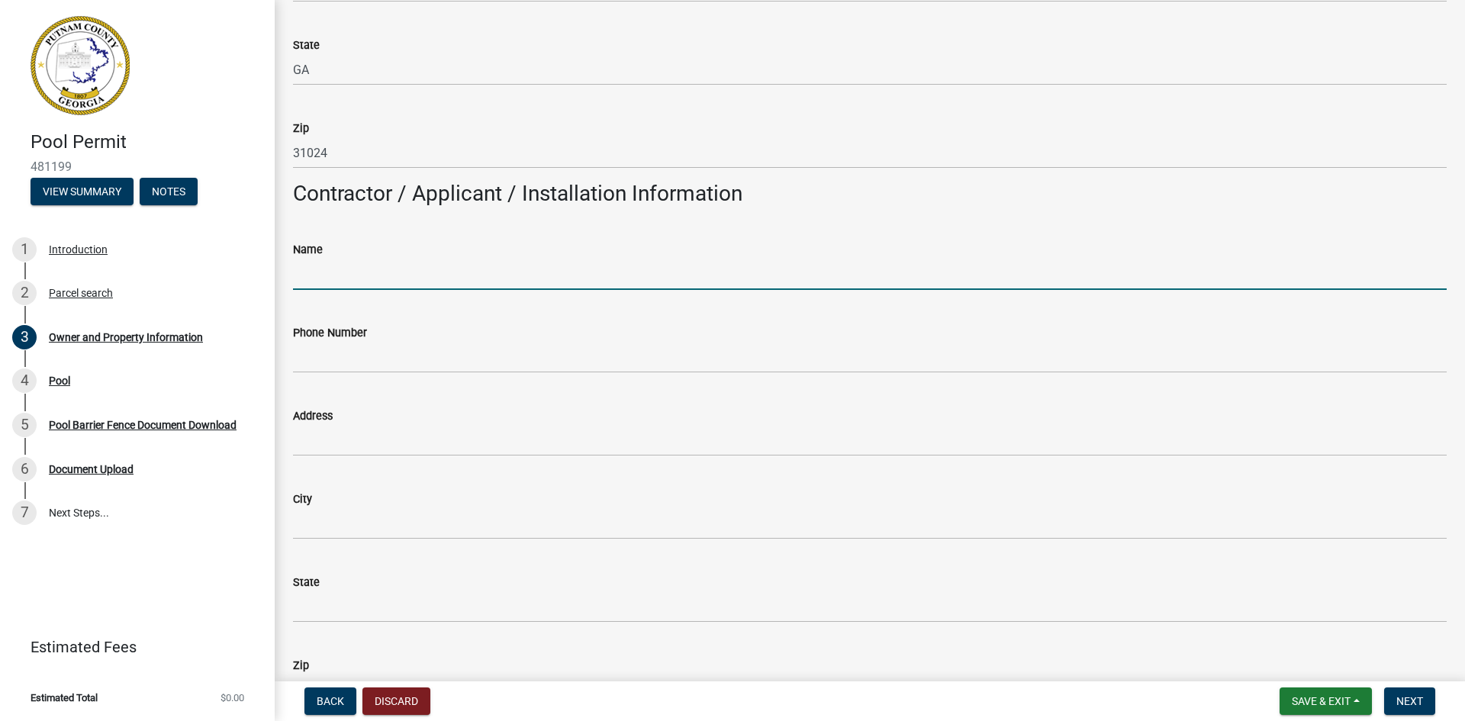
type input "Lake Country Pools"
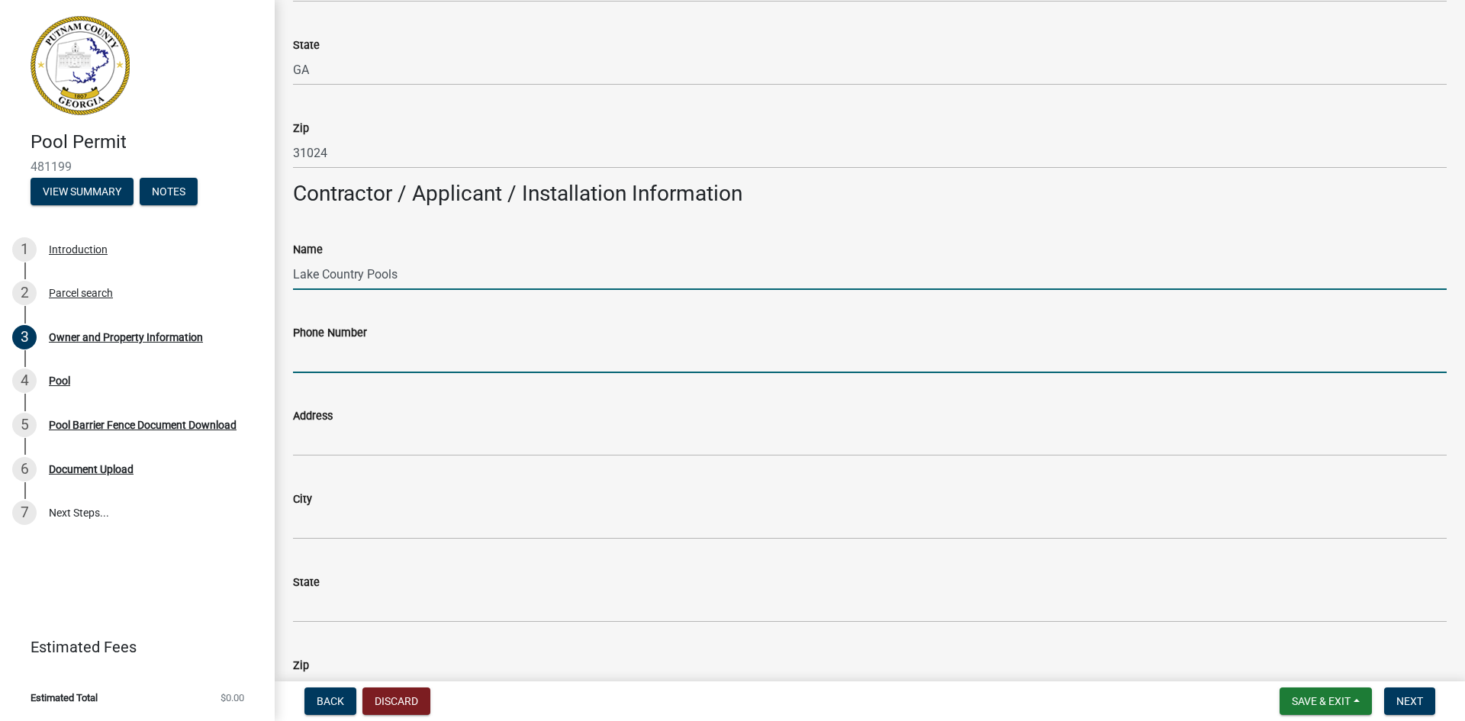
type input "7064734047"
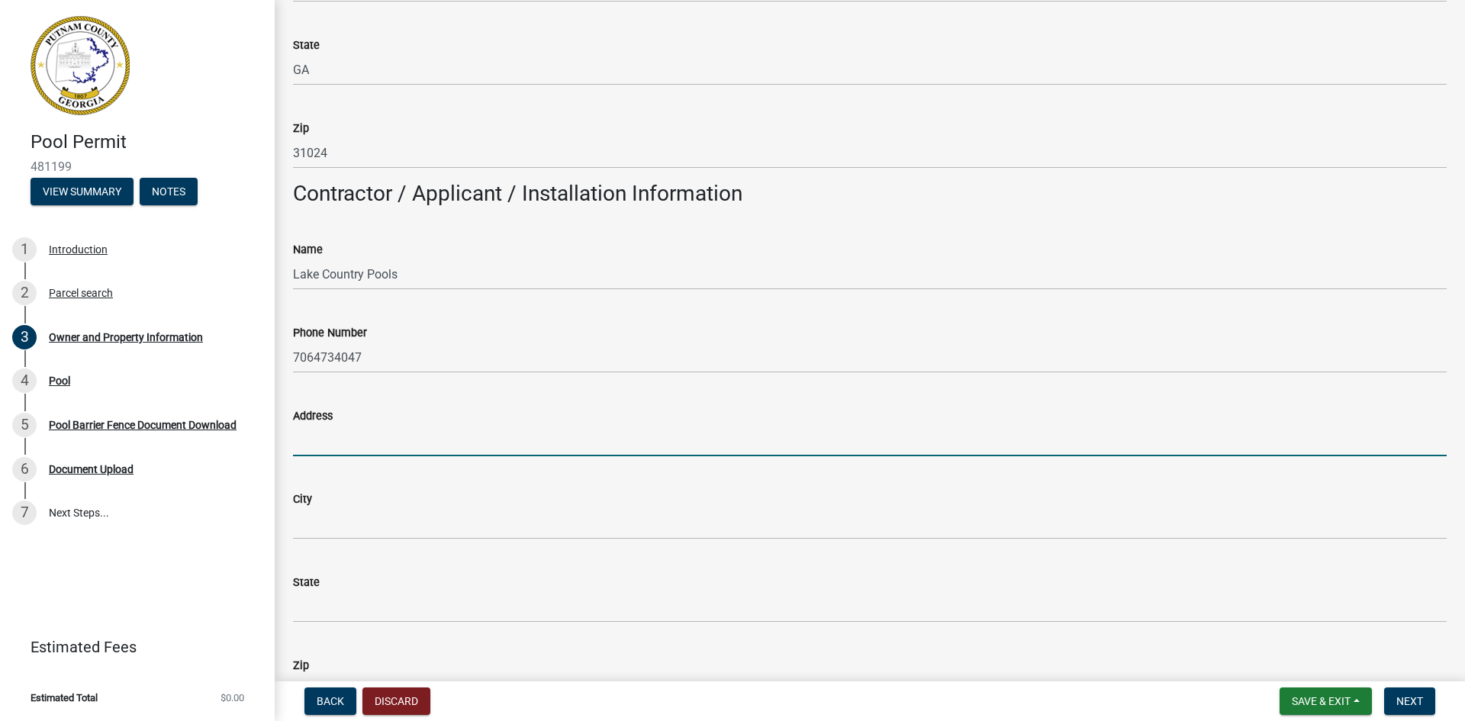
click at [356, 434] on input "Address" at bounding box center [870, 440] width 1154 height 31
type input "[STREET_ADDRESS][PERSON_NAME]"
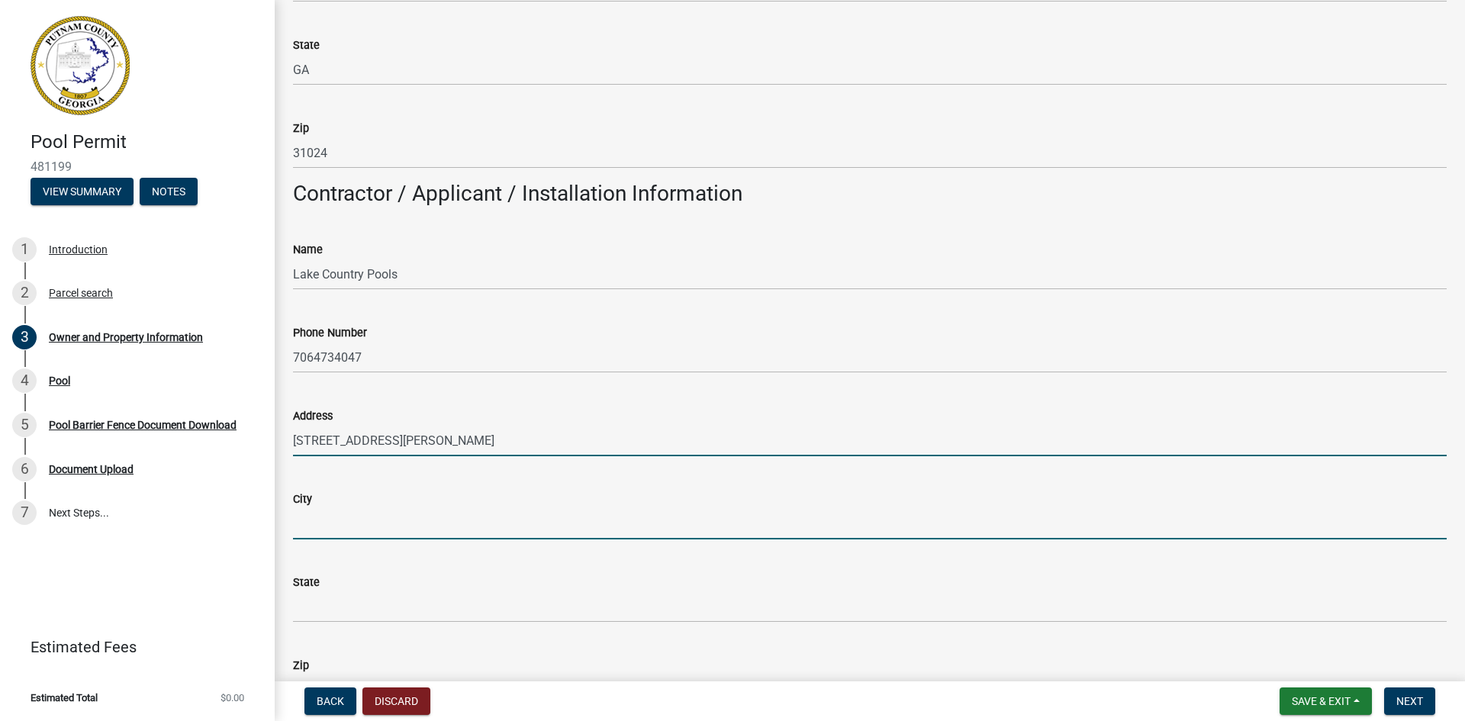
type input "Eatonton"
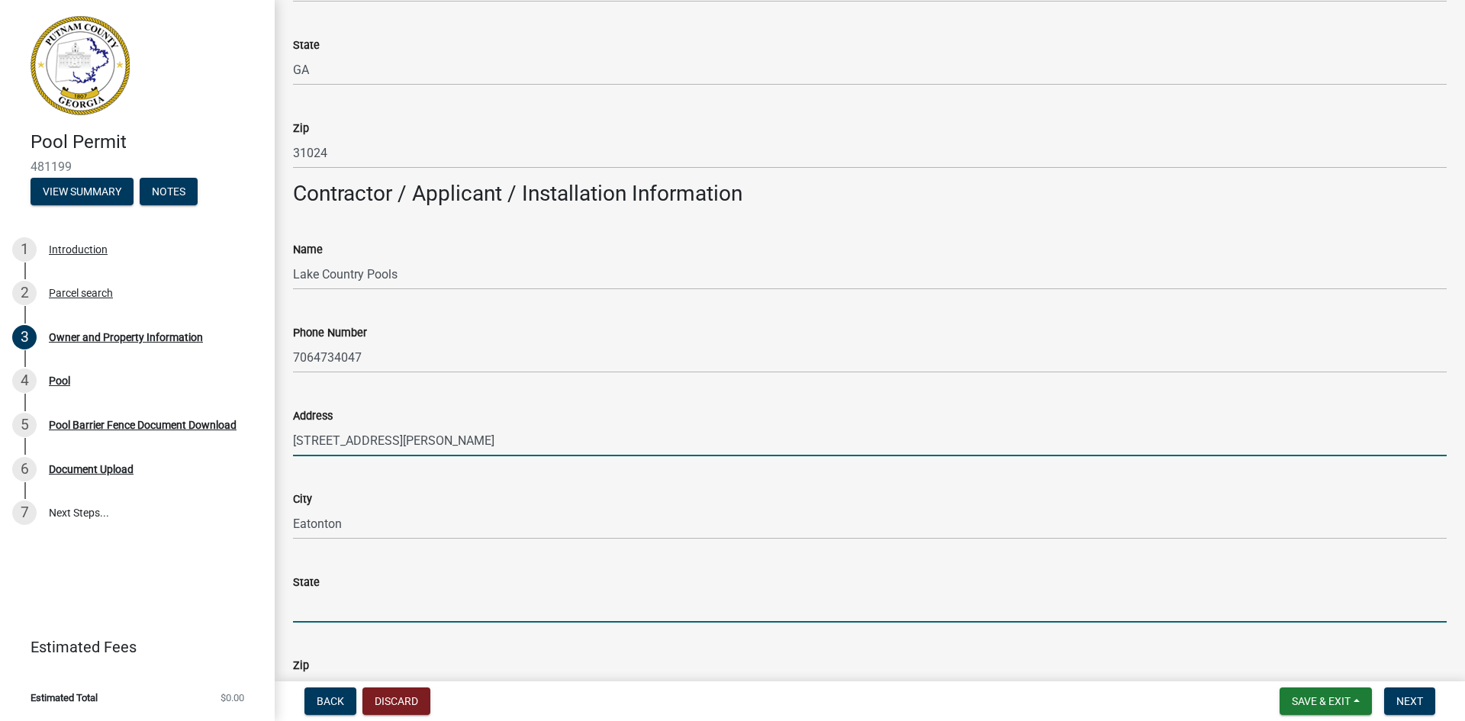
type input "GA"
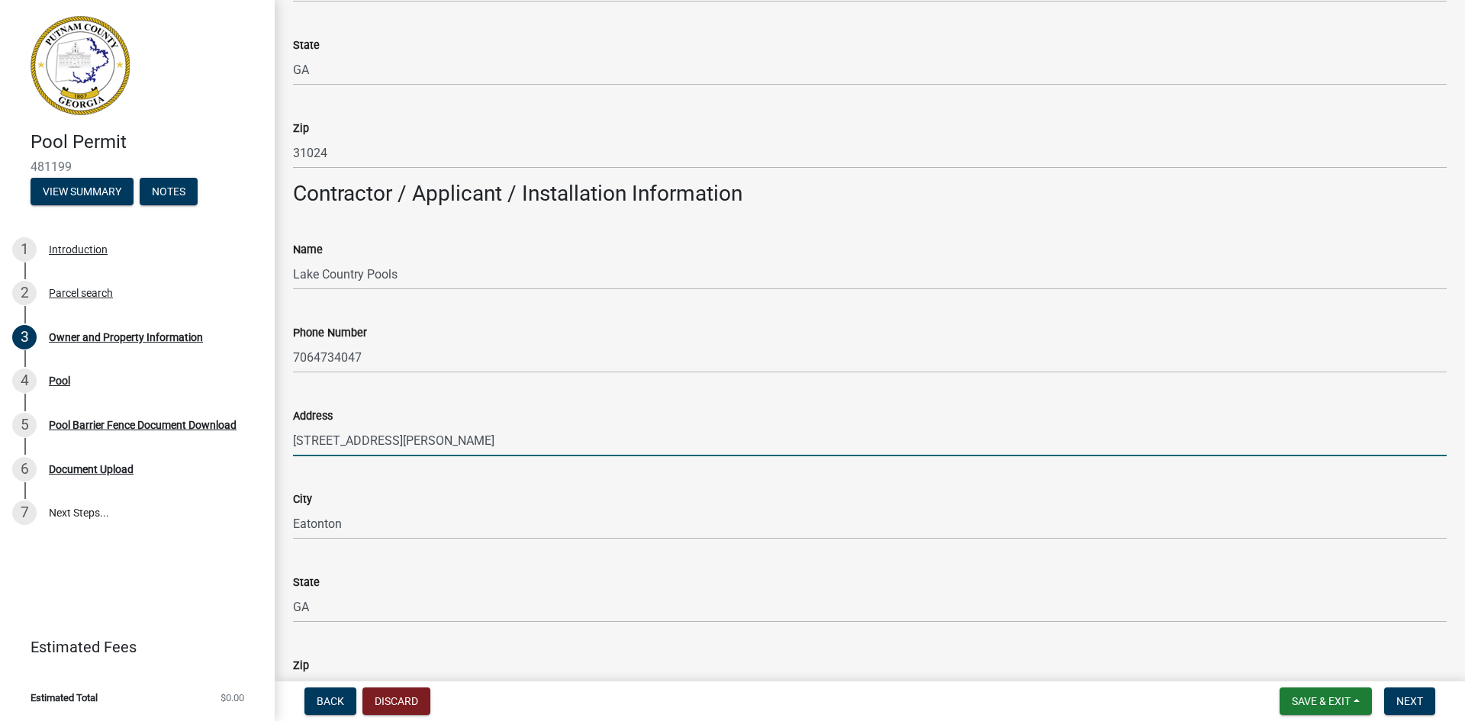
type input "31024"
type input "[PERSON_NAME][EMAIL_ADDRESS][DOMAIN_NAME]"
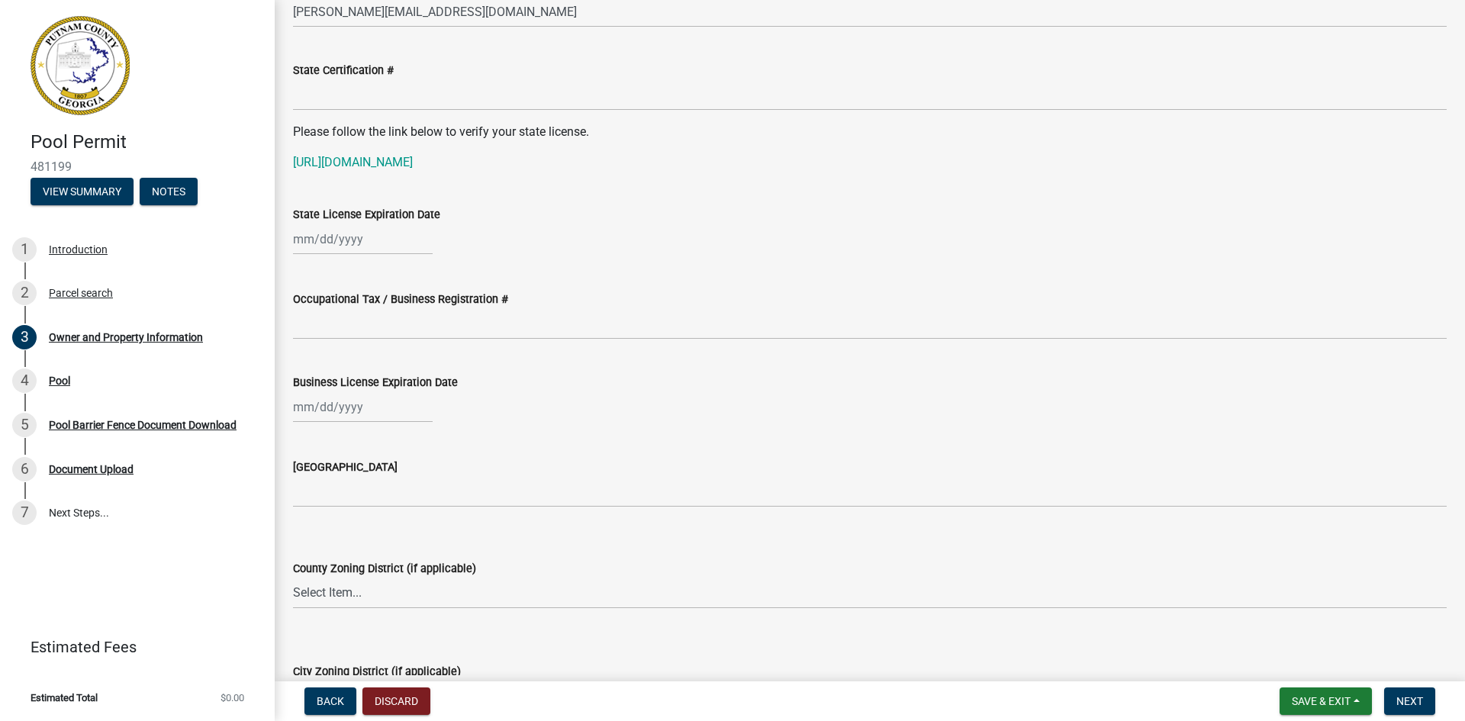
scroll to position [1908, 0]
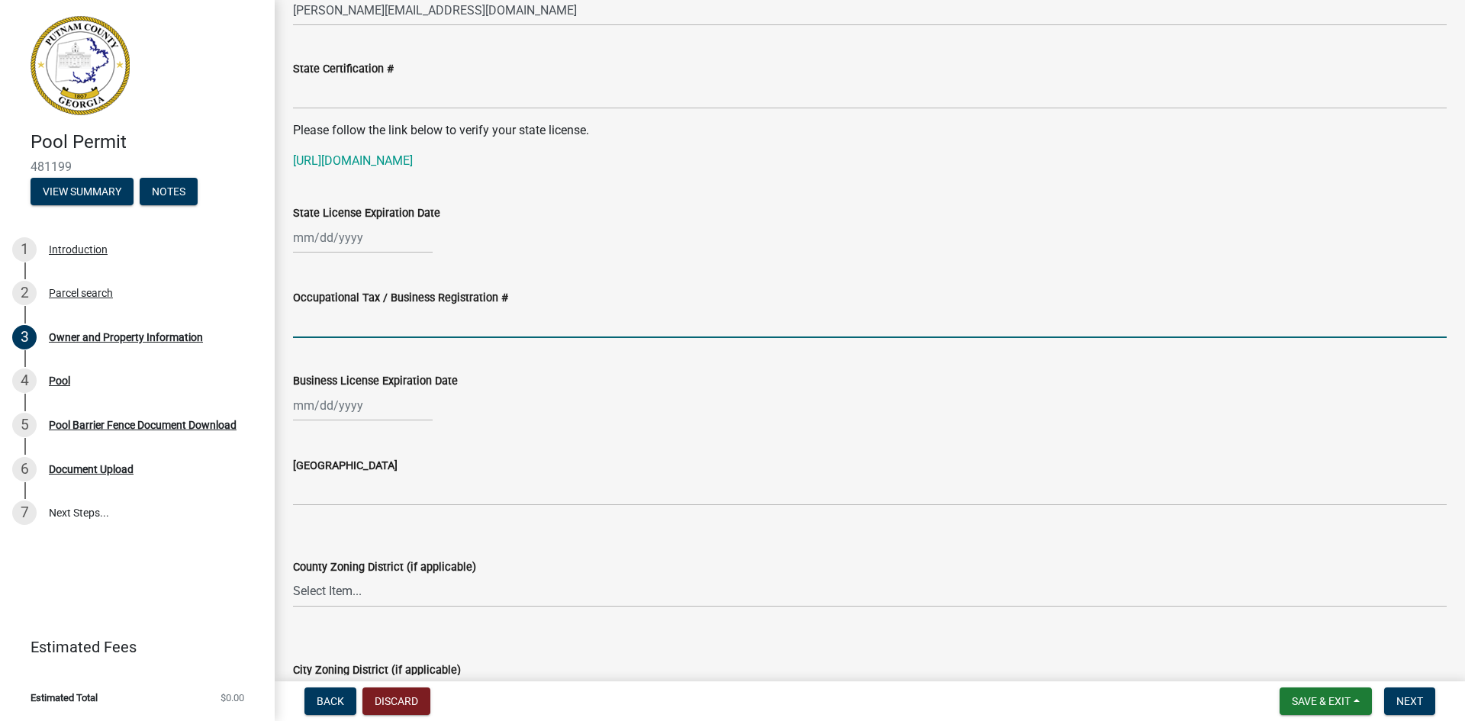
click at [345, 320] on input "Occupational Tax / Business Registration #" at bounding box center [870, 322] width 1154 height 31
paste input "2024-BLR-257"
type input "2024-BLR-257"
click at [317, 408] on div at bounding box center [363, 405] width 140 height 31
select select "9"
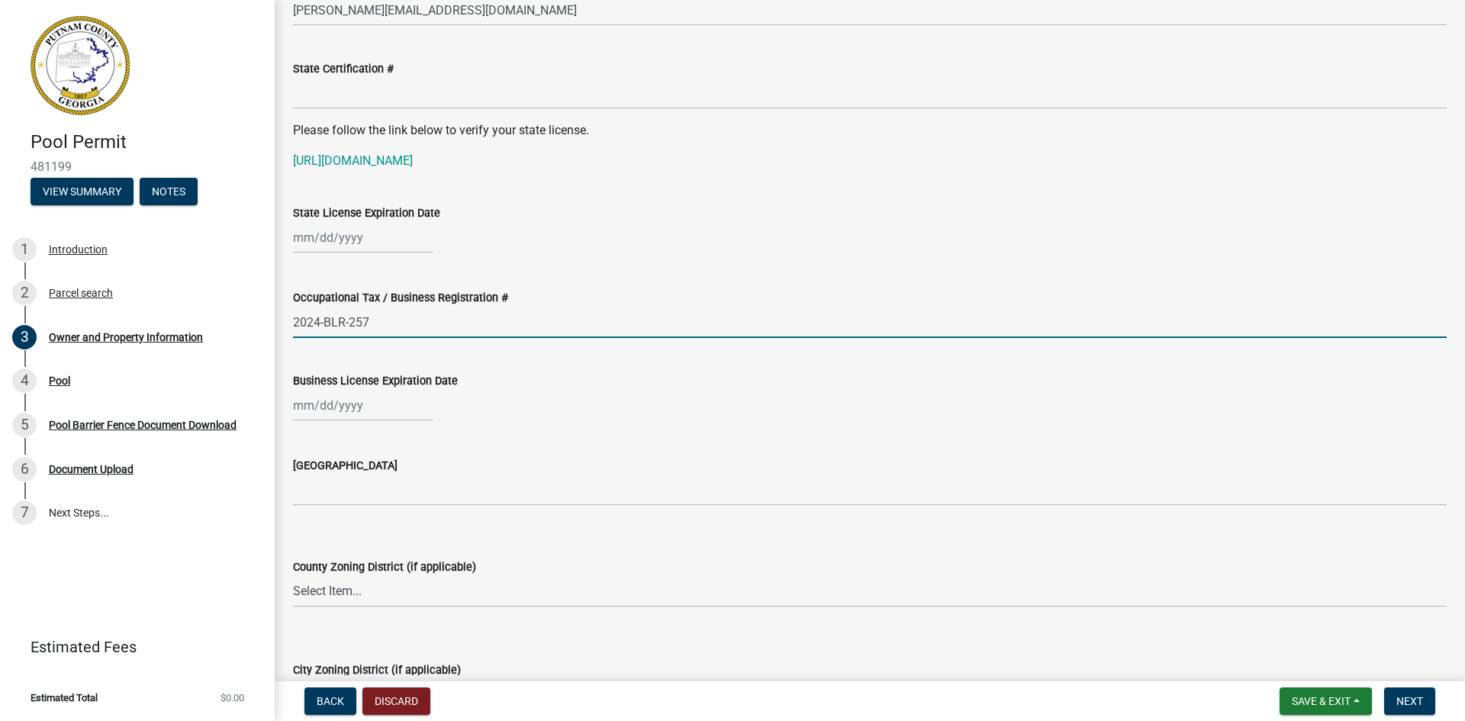
select select "2025"
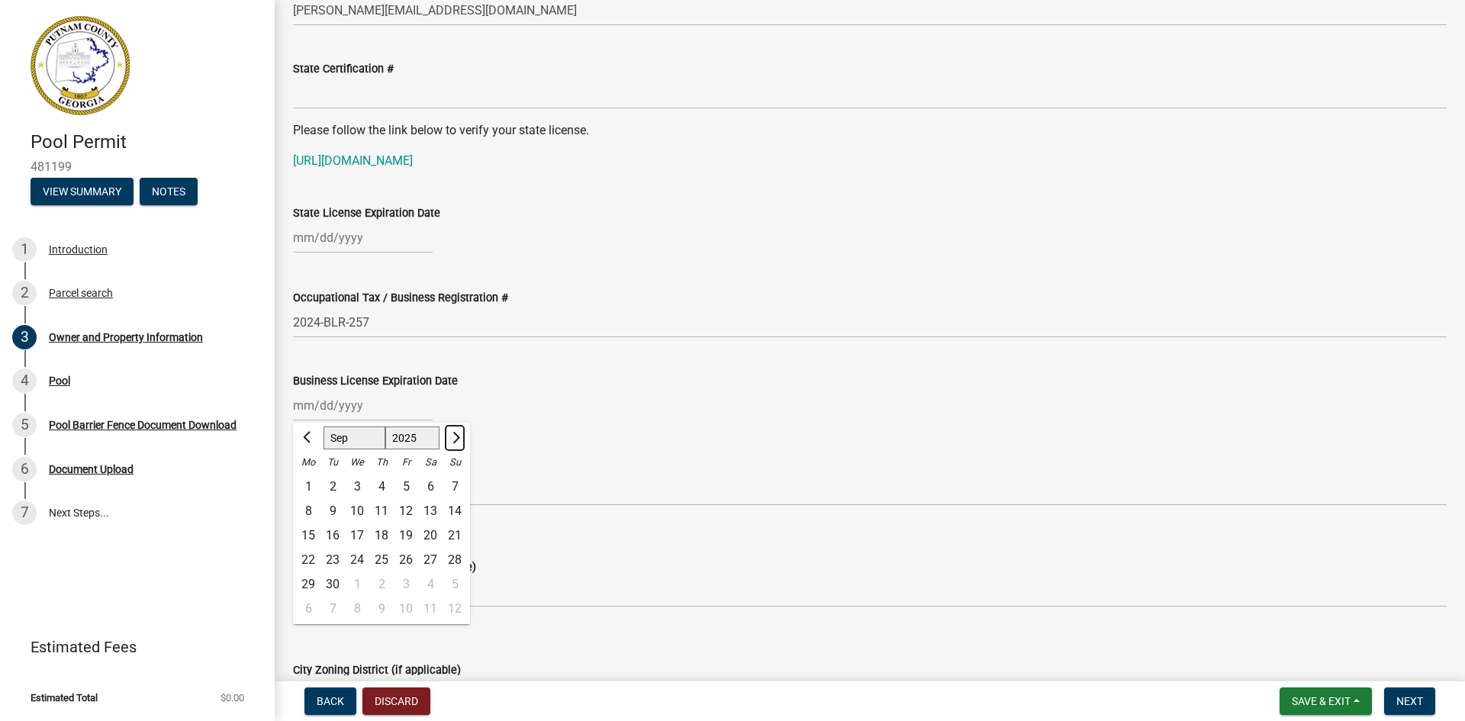
click at [458, 443] on button "Next month" at bounding box center [455, 438] width 18 height 24
click at [459, 443] on button "Next month" at bounding box center [455, 438] width 18 height 24
select select "1"
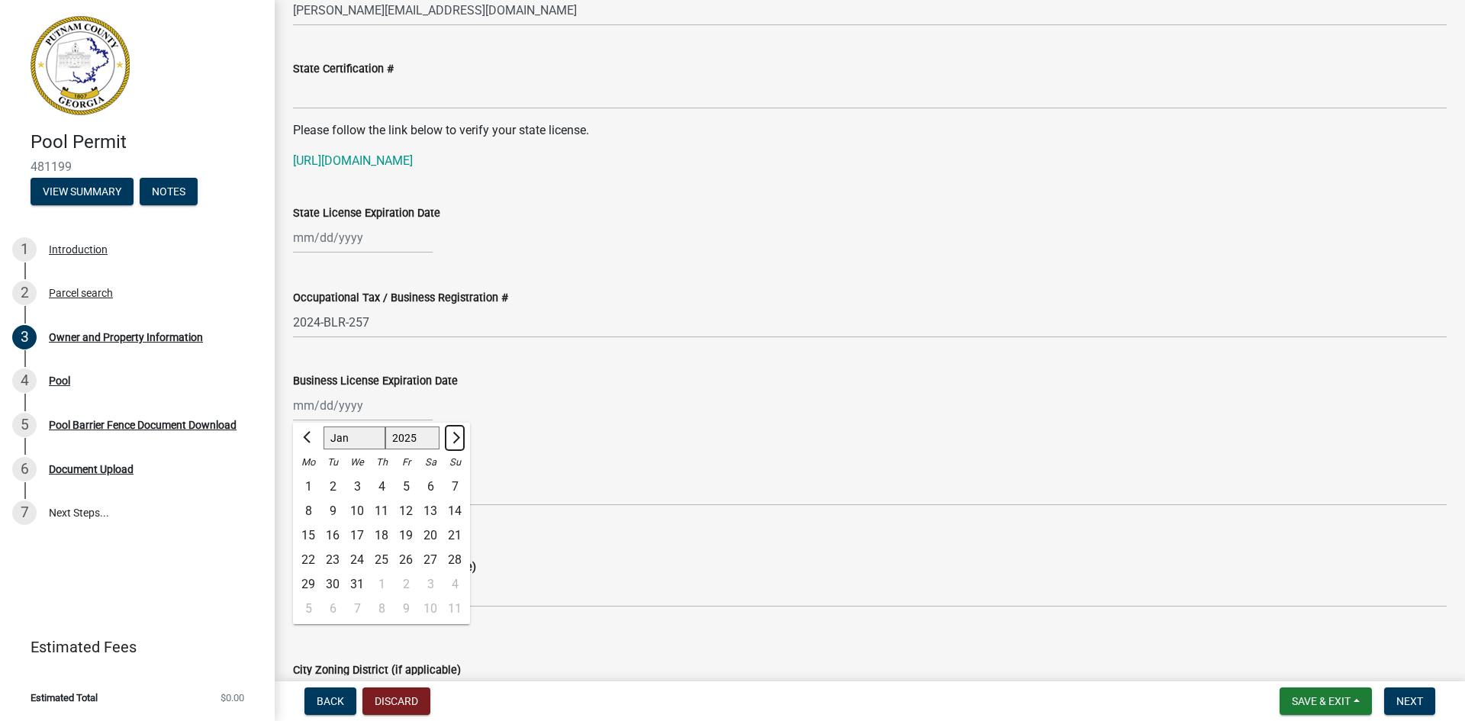
select select "2026"
click at [306, 440] on span "Previous month" at bounding box center [308, 437] width 11 height 11
select select "12"
select select "2025"
click at [356, 583] on div "31" at bounding box center [357, 584] width 24 height 24
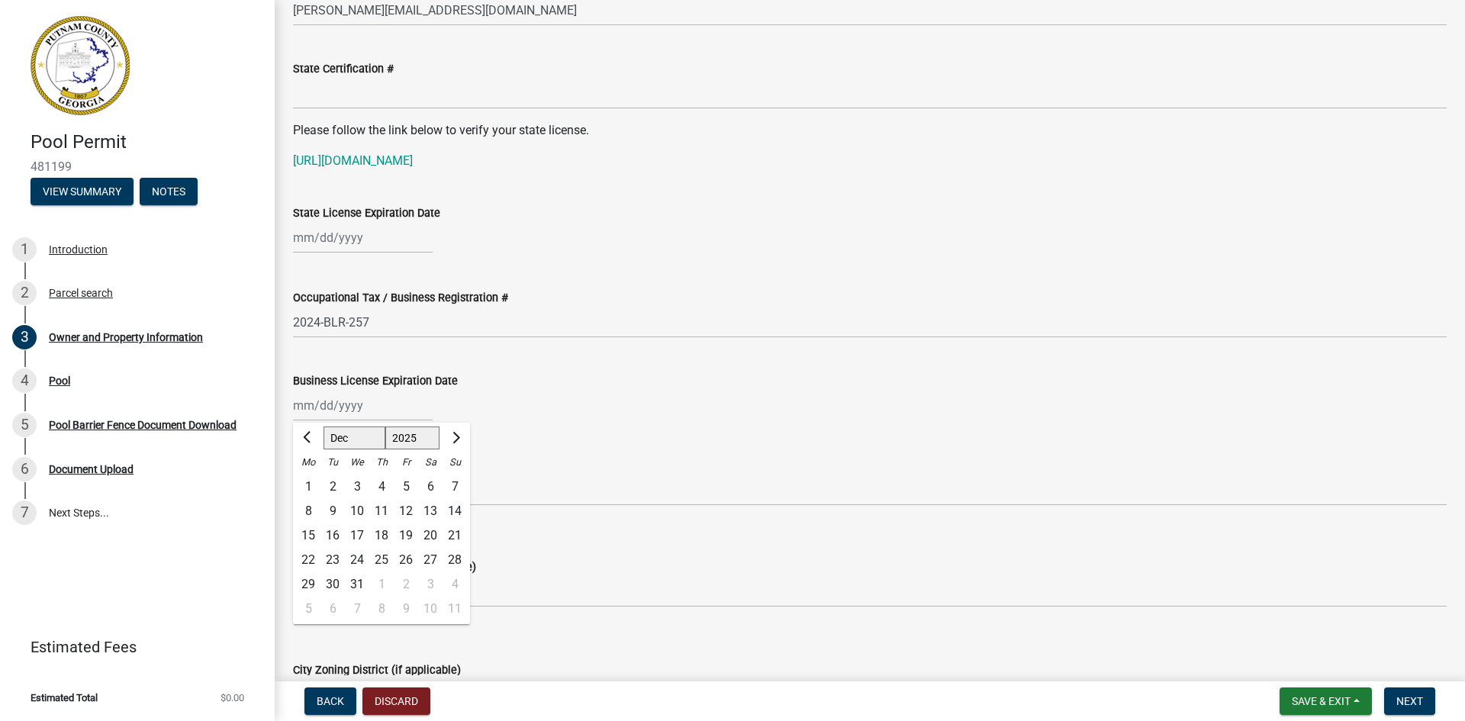
type input "[DATE]"
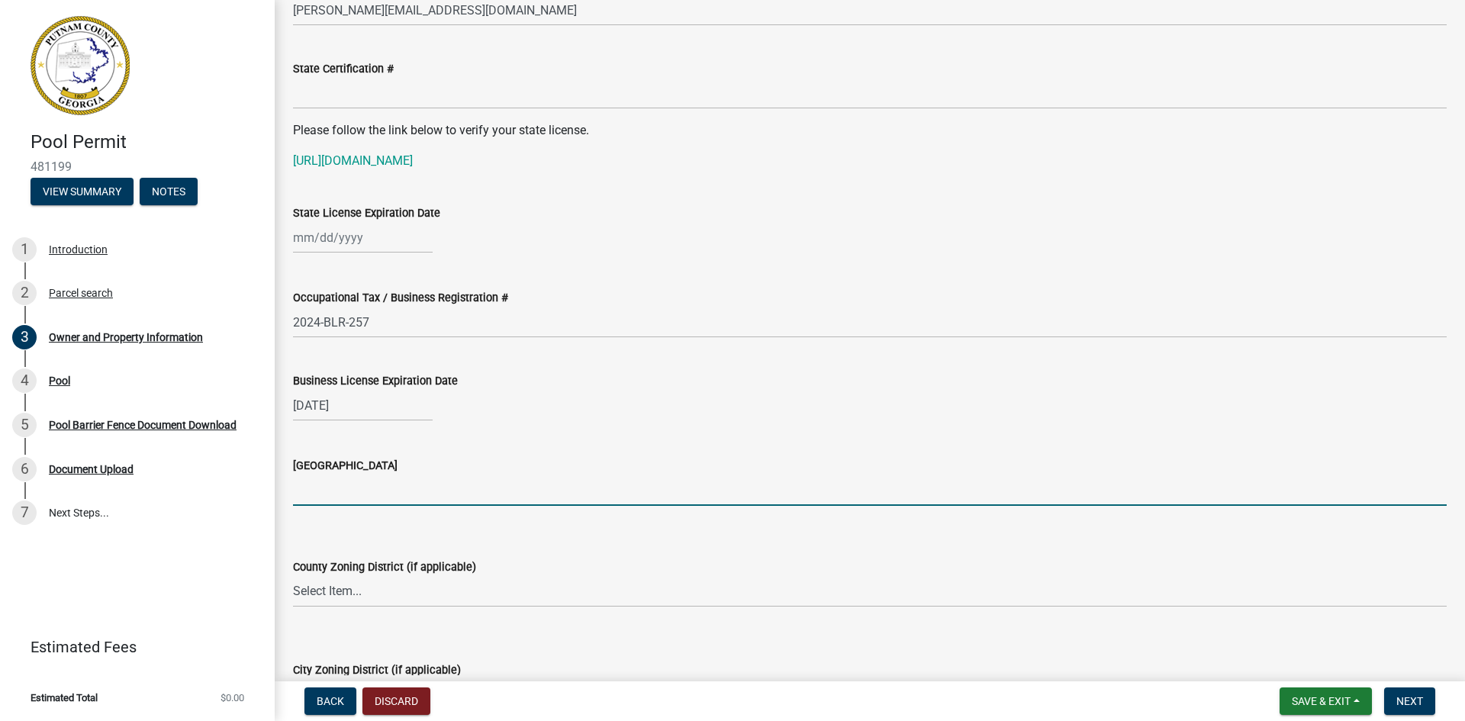
click at [337, 495] on input "[GEOGRAPHIC_DATA]" at bounding box center [870, 490] width 1154 height 31
type input "[PERSON_NAME]"
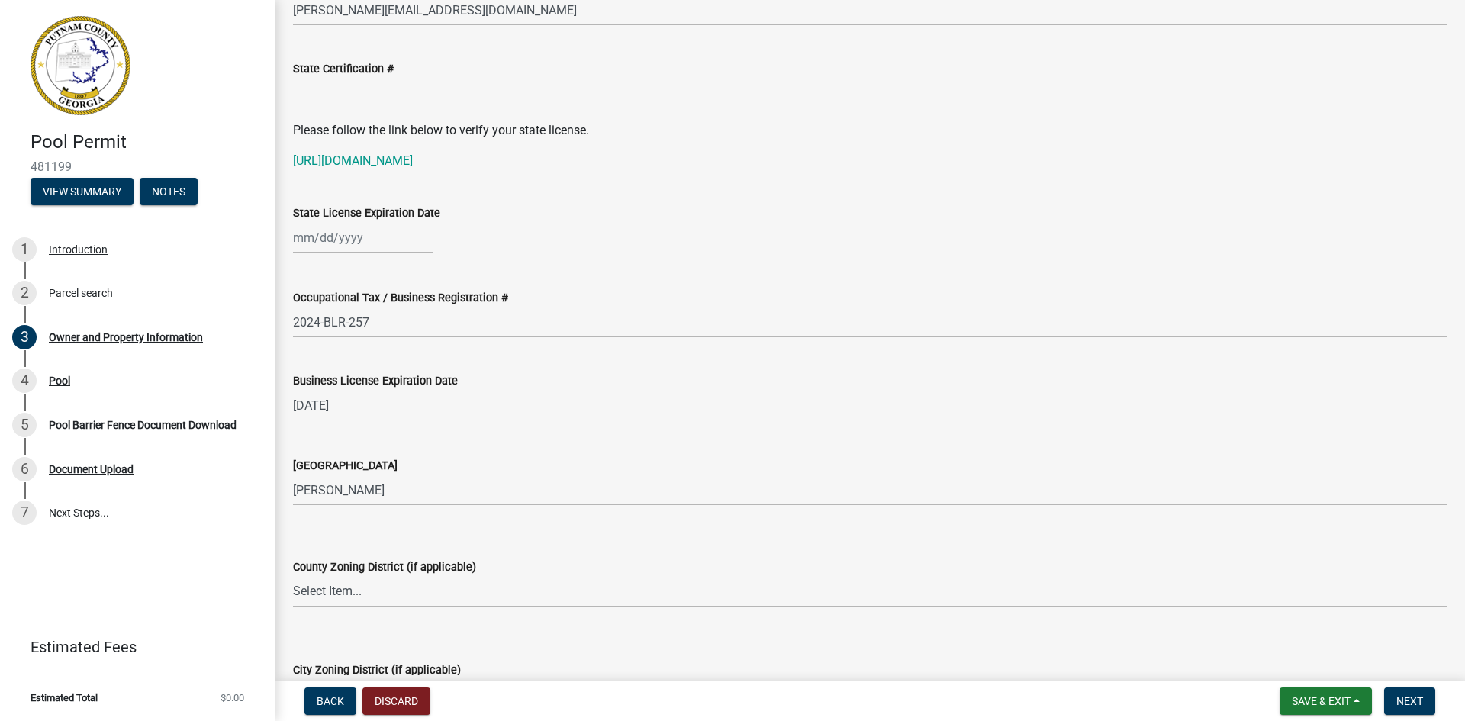
click at [355, 587] on select "Select Item... AG-1 R-1R R-1 R-2 MHP RM-1 RM-3 C-1 C-2 I-M PUD N/A" at bounding box center [870, 591] width 1154 height 31
click at [328, 598] on select "Select Item... AG-1 R-1R R-1 R-2 MHP RM-1 RM-3 C-1 C-2 I-M PUD N/A" at bounding box center [870, 591] width 1154 height 31
click at [353, 588] on select "Select Item... AG-1 R-1R R-1 R-2 MHP RM-1 RM-3 C-1 C-2 I-M PUD N/A" at bounding box center [870, 591] width 1154 height 31
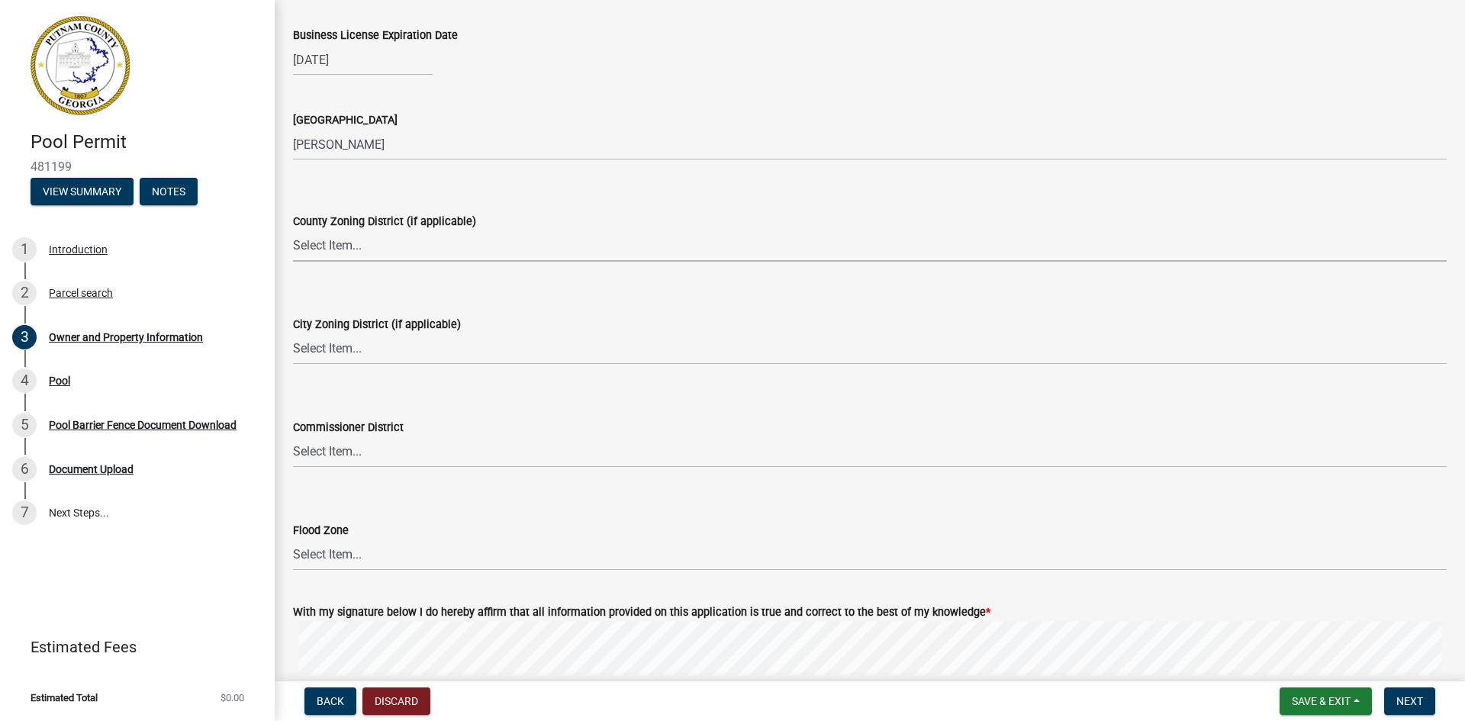
scroll to position [2290, 0]
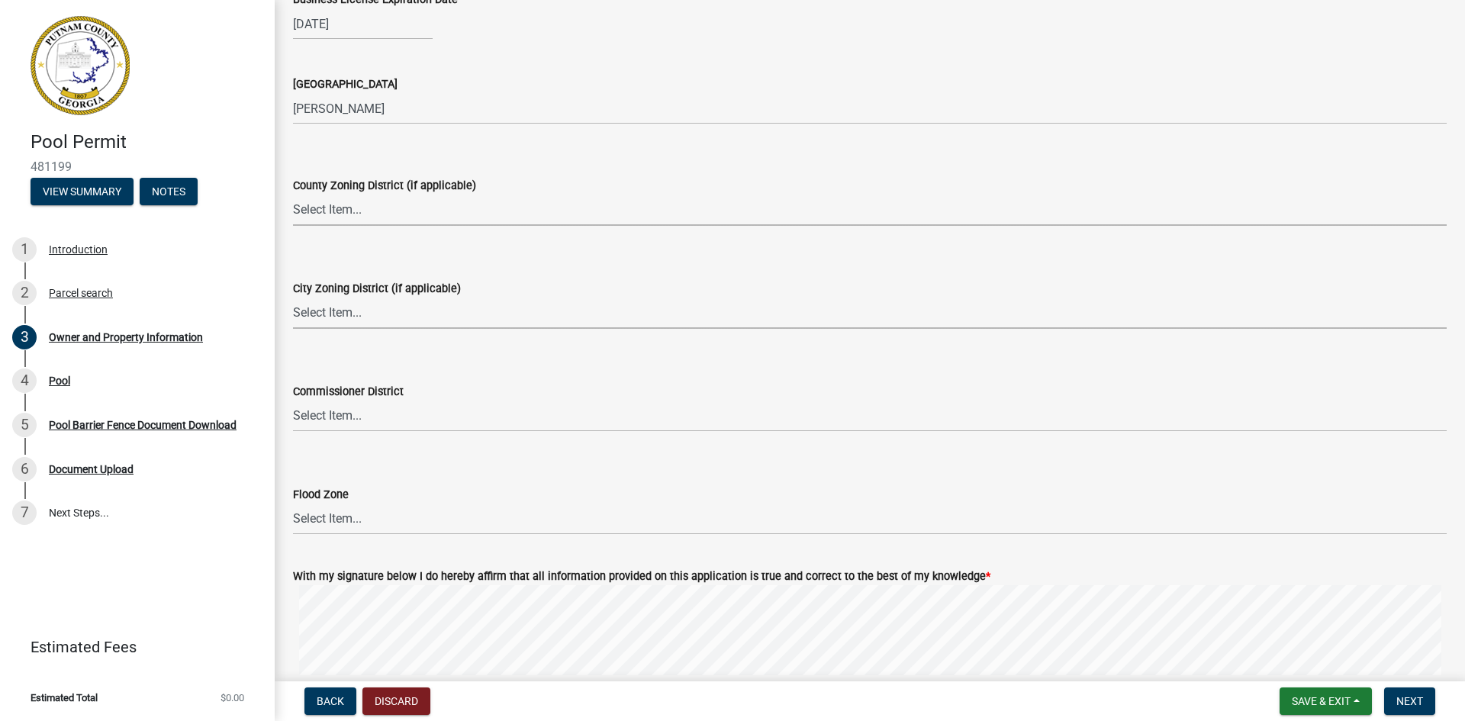
click at [336, 311] on select "Select Item... A-1 A-2 R-1 R-2 R-3 R-4 MHP C-1 C-2 I-1 I-2 DB FH H-P N/A" at bounding box center [870, 313] width 1154 height 31
click at [293, 298] on select "Select Item... A-1 A-2 R-1 R-2 R-3 R-4 MHP C-1 C-2 I-1 I-2 DB FH H-P N/A" at bounding box center [870, 313] width 1154 height 31
select select "baca39b5-529a-4592-b8f9-0b9bae35b1c2"
click at [324, 418] on select "Select Item... District 1 District 2 District 3 District 4" at bounding box center [870, 416] width 1154 height 31
click at [293, 401] on select "Select Item... District 1 District 2 District 3 District 4" at bounding box center [870, 416] width 1154 height 31
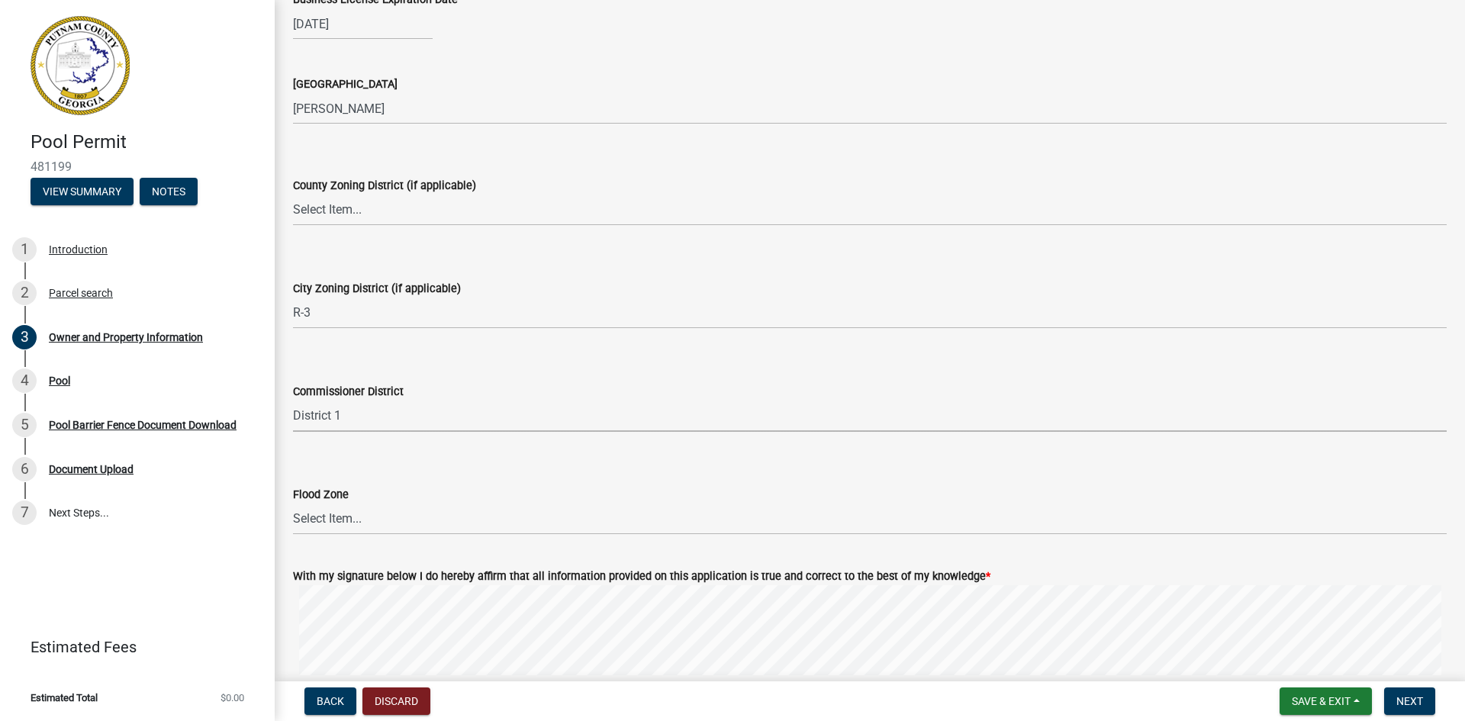
select select "ece5c1a9-df30-4702-9587-5deee23533b7"
click at [356, 521] on select "Select Item... Zone A Zone V Zone A99 Zone AE Zone AO Zone AH Zone VE Zone AR Z…" at bounding box center [870, 519] width 1154 height 31
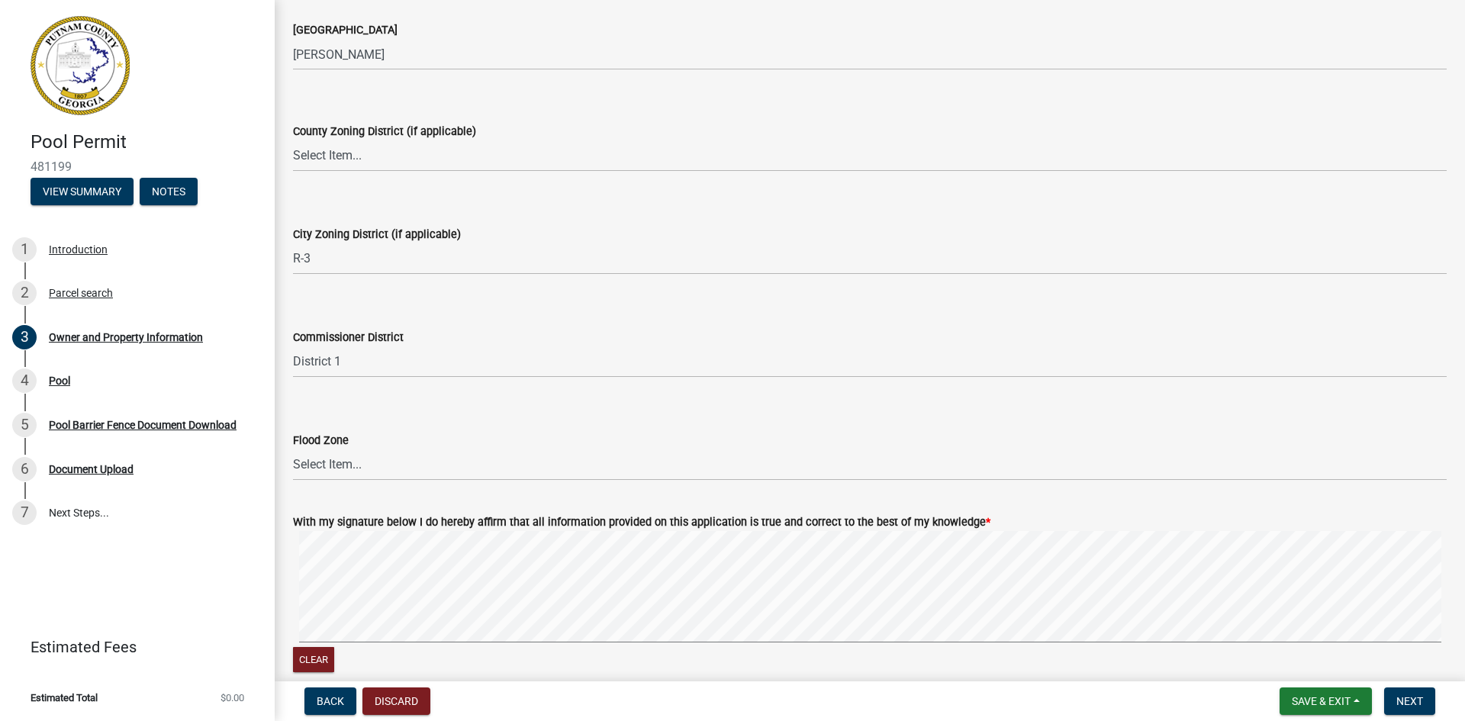
scroll to position [2417, 0]
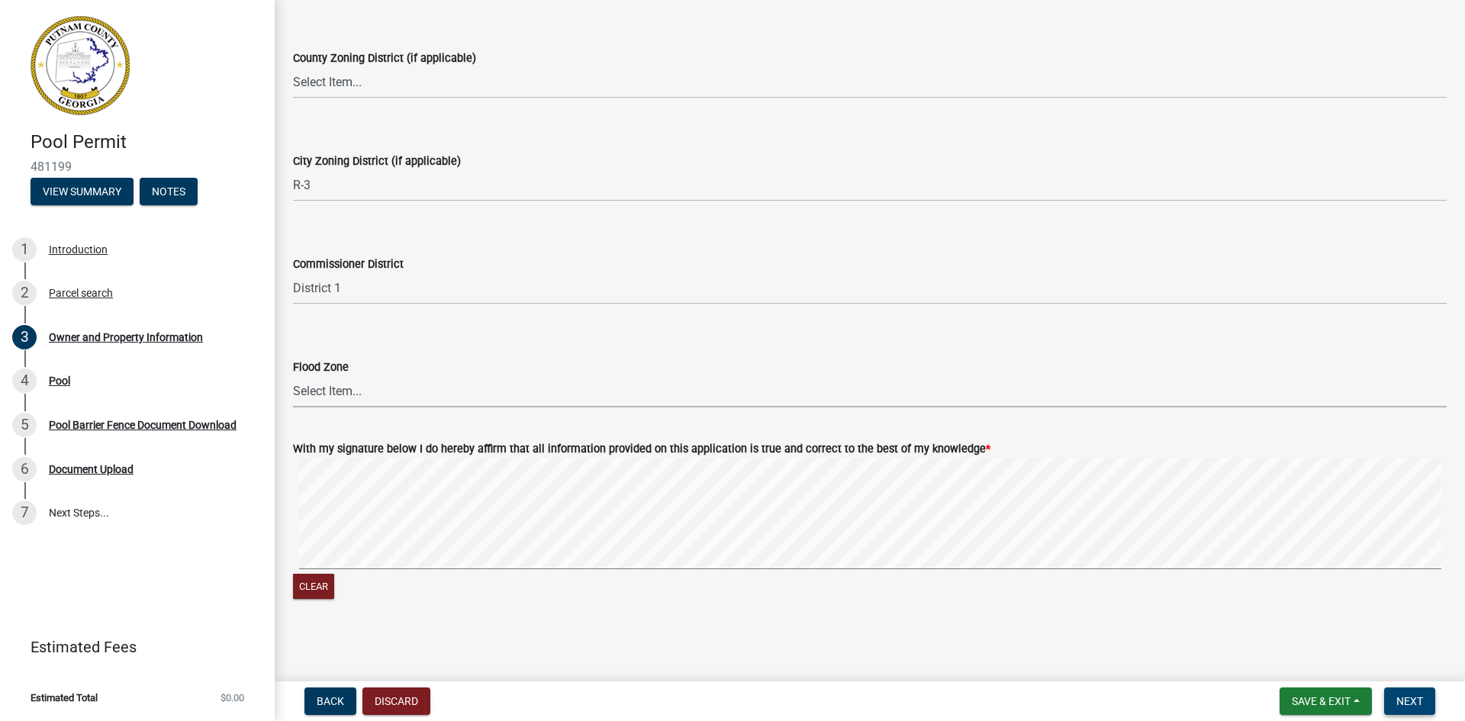
click at [1400, 710] on button "Next" at bounding box center [1409, 701] width 51 height 27
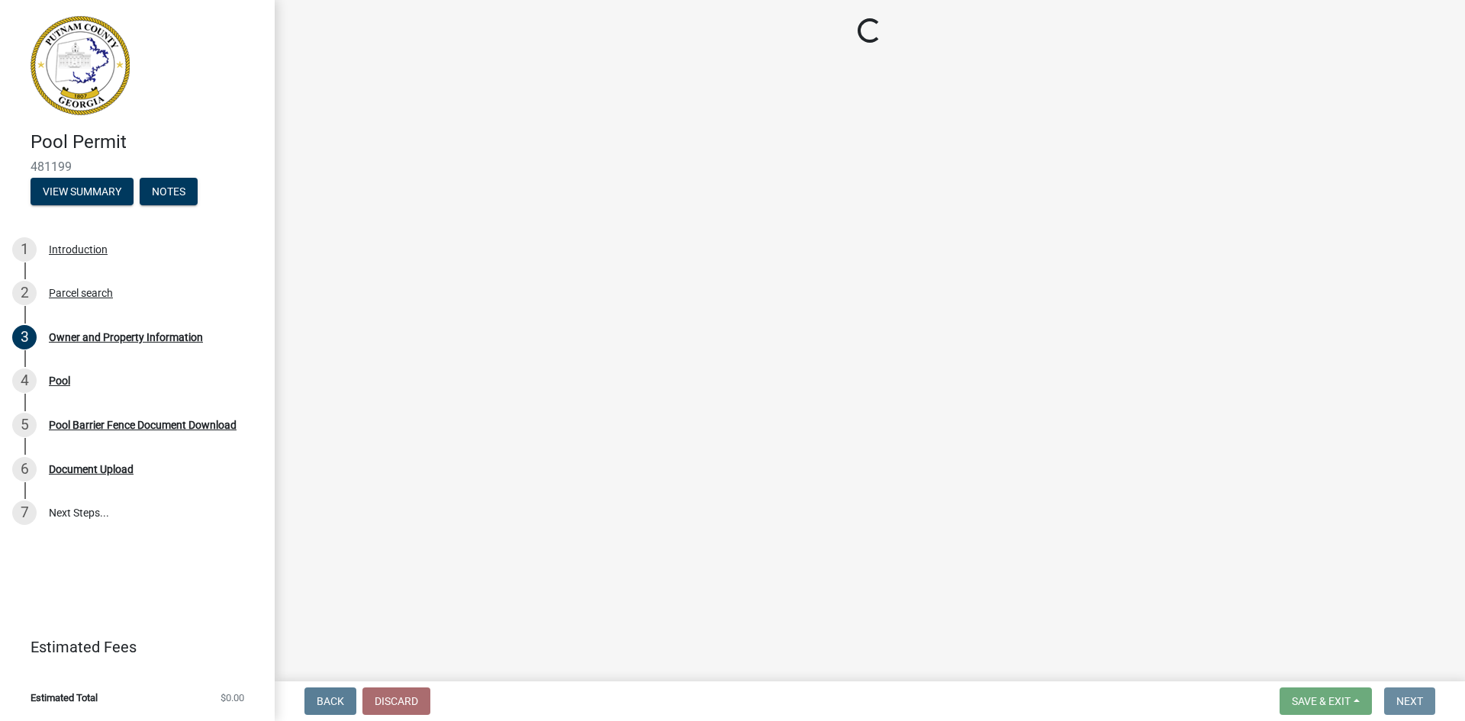
scroll to position [0, 0]
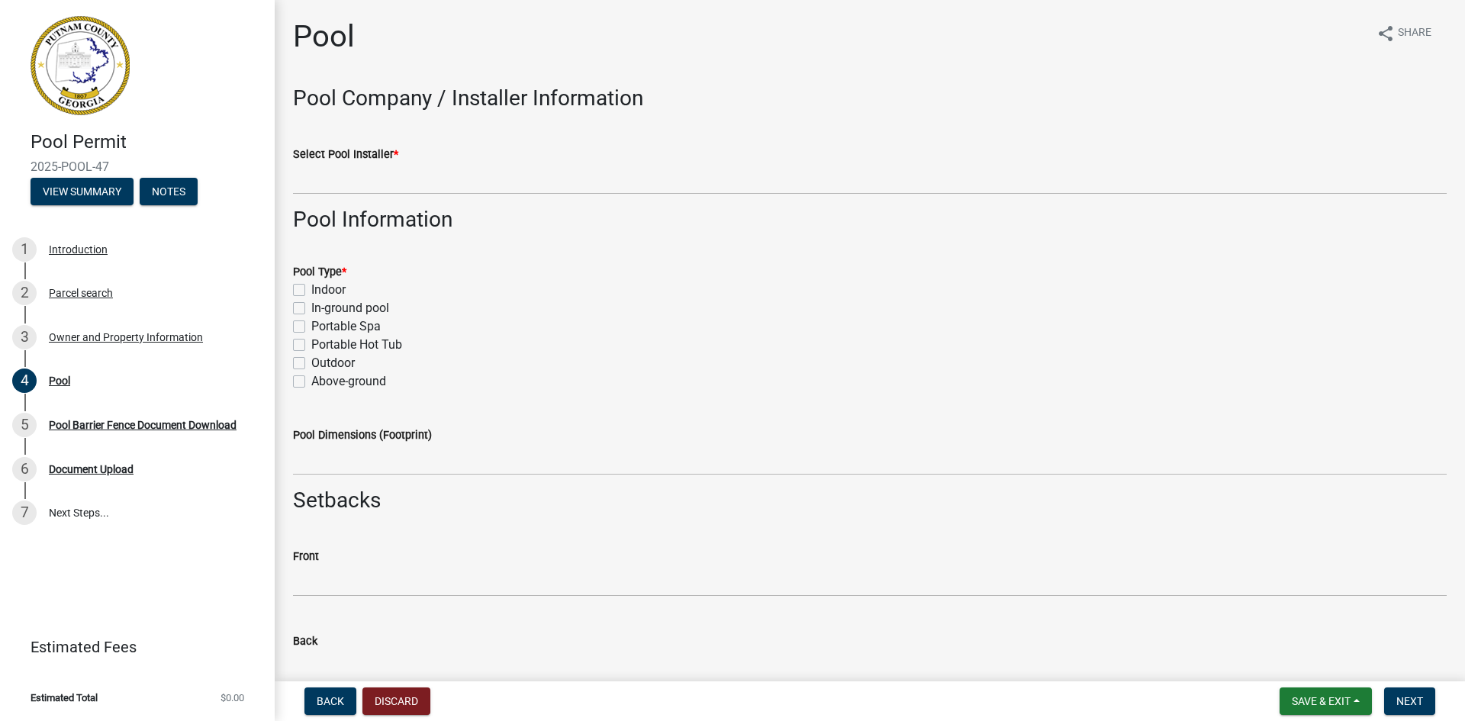
drag, startPoint x: 299, startPoint y: 308, endPoint x: 324, endPoint y: 339, distance: 39.7
click at [311, 308] on label "In-ground pool" at bounding box center [350, 308] width 78 height 18
click at [311, 308] on input "In-ground pool" at bounding box center [316, 304] width 10 height 10
checkbox input "true"
checkbox input "false"
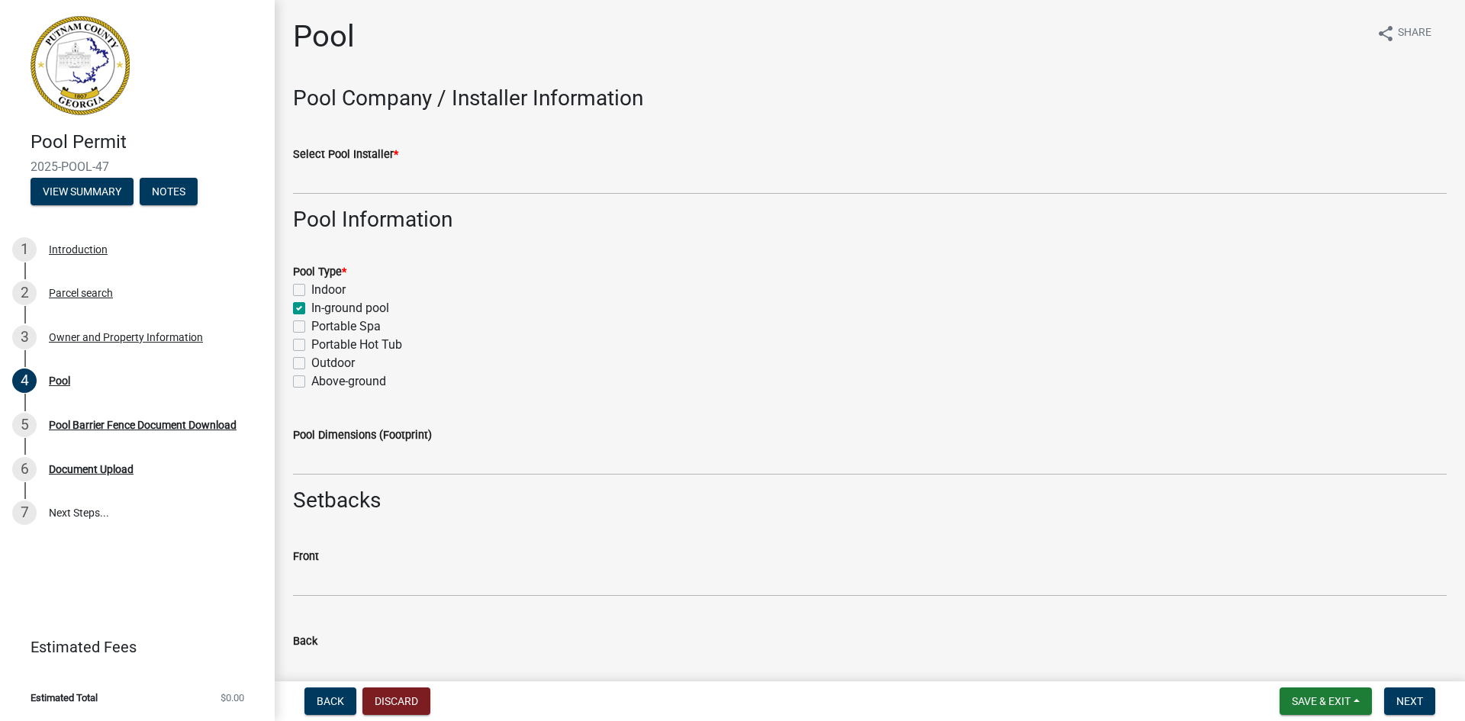
checkbox input "true"
checkbox input "false"
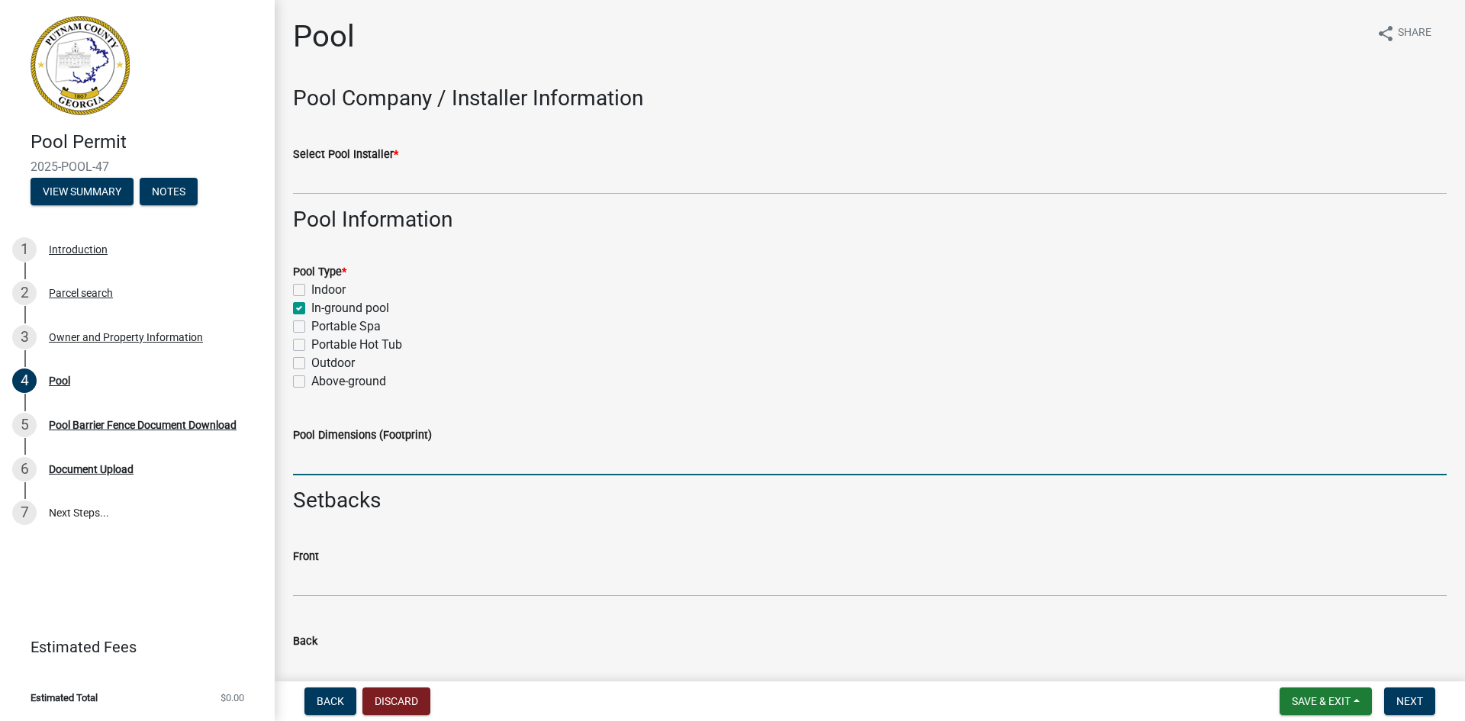
click at [353, 463] on input "Pool Dimensions (Footprint)" at bounding box center [870, 459] width 1154 height 31
click at [333, 466] on input "Pool Dimensions (Footprint)" at bounding box center [870, 459] width 1154 height 31
type input "17x32"
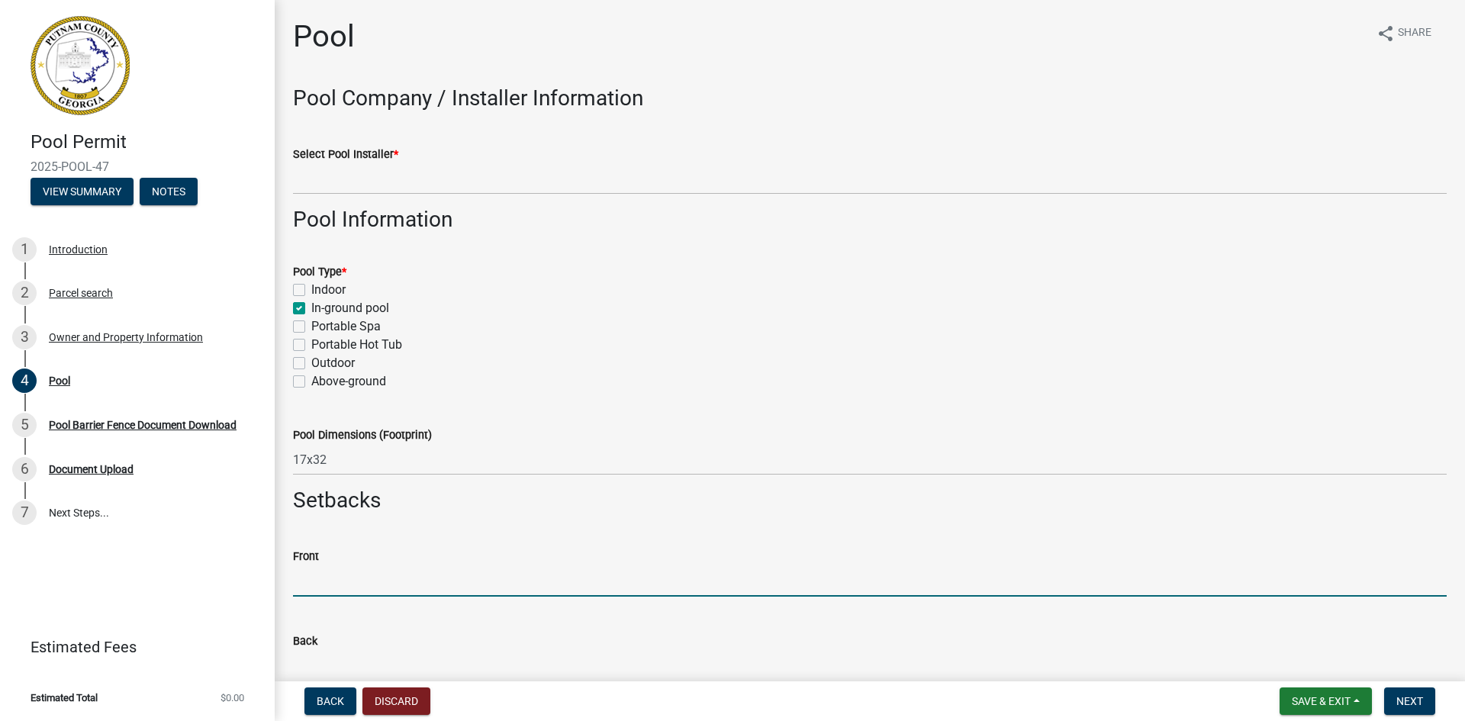
click at [310, 593] on input "text" at bounding box center [870, 581] width 1154 height 31
type input "338"
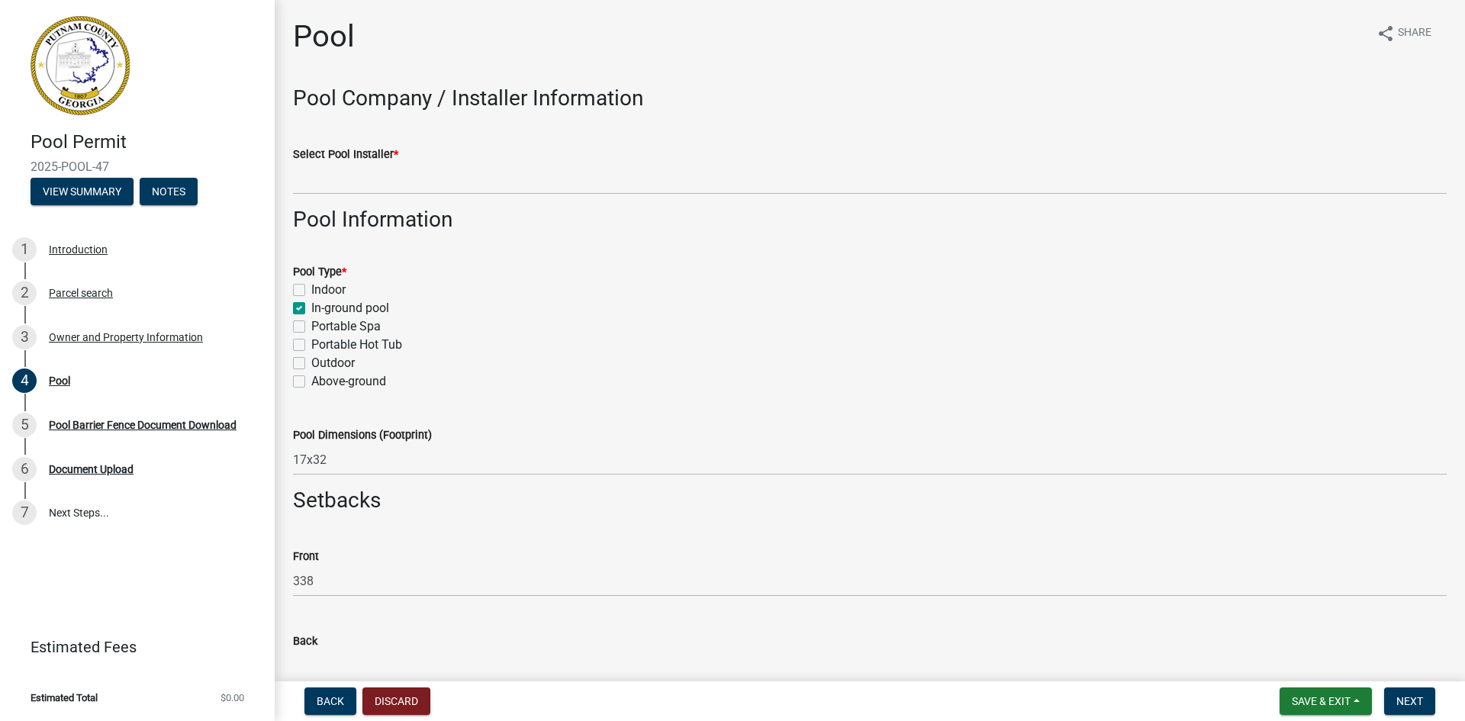
drag, startPoint x: 311, startPoint y: 663, endPoint x: 327, endPoint y: 656, distance: 17.4
click at [311, 663] on input "text" at bounding box center [870, 665] width 1154 height 31
type input "65"
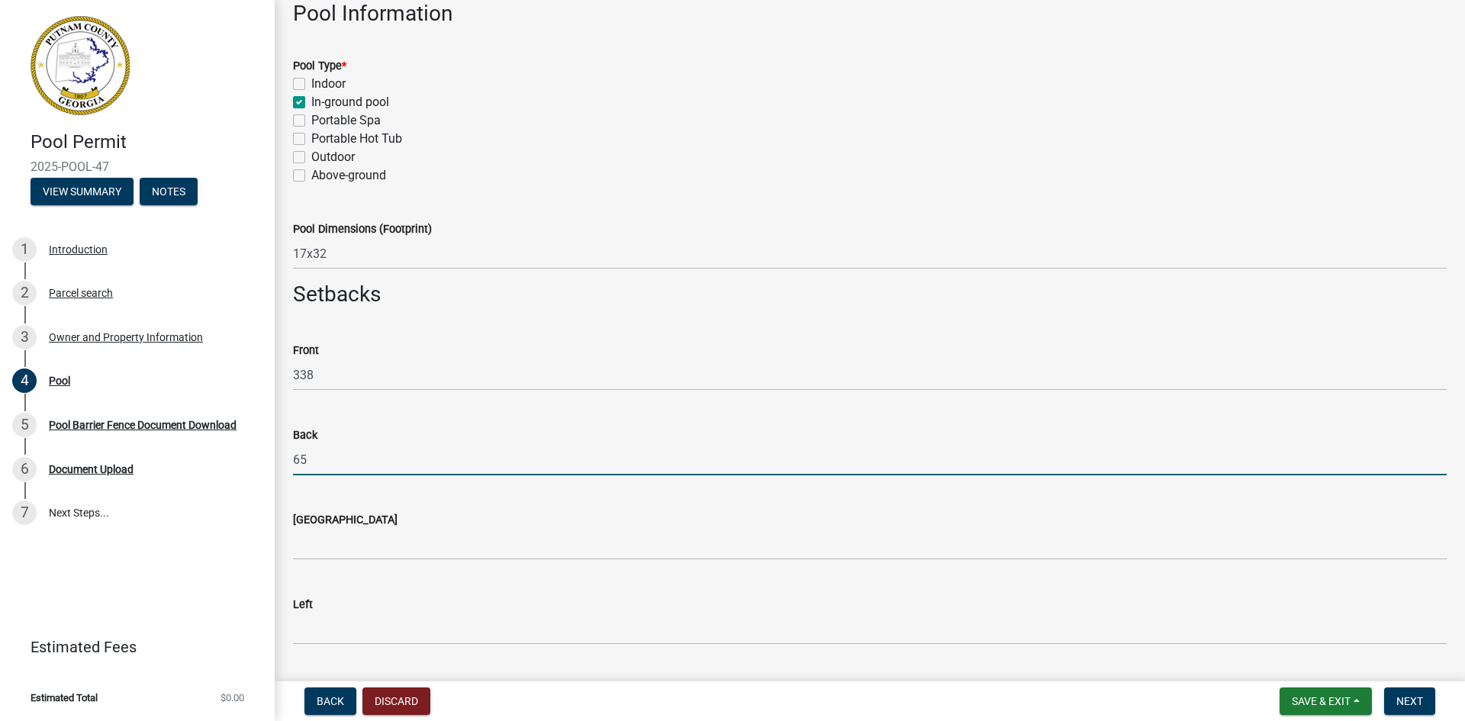
scroll to position [229, 0]
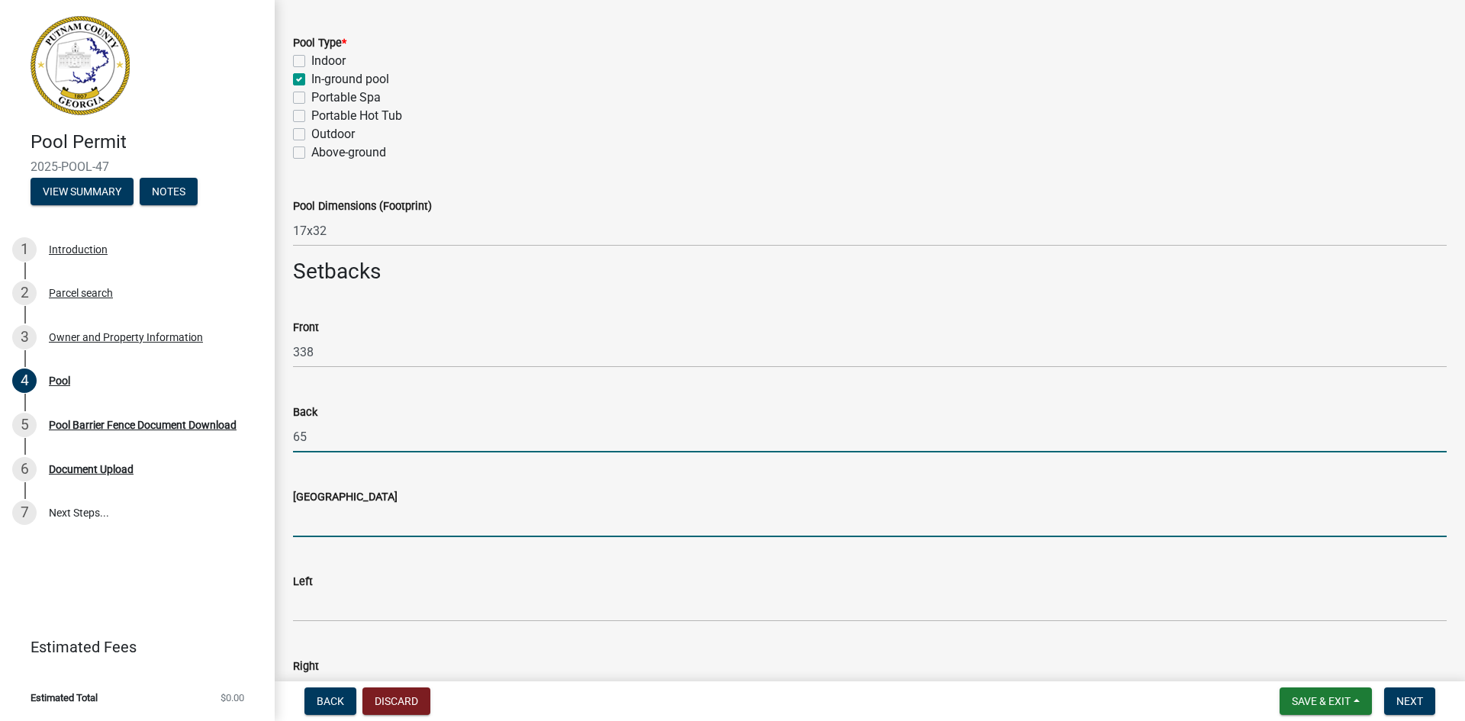
click at [322, 524] on input "text" at bounding box center [870, 521] width 1154 height 31
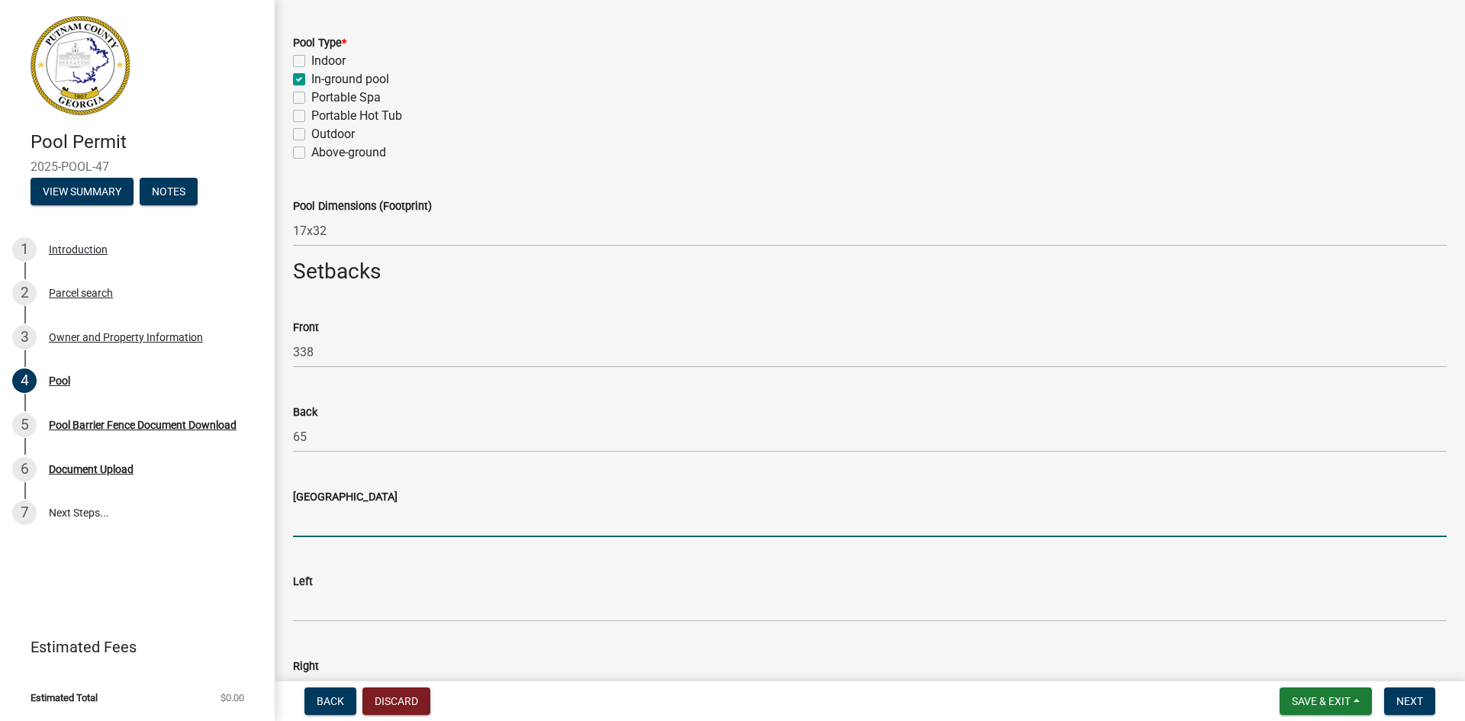
type input "65"
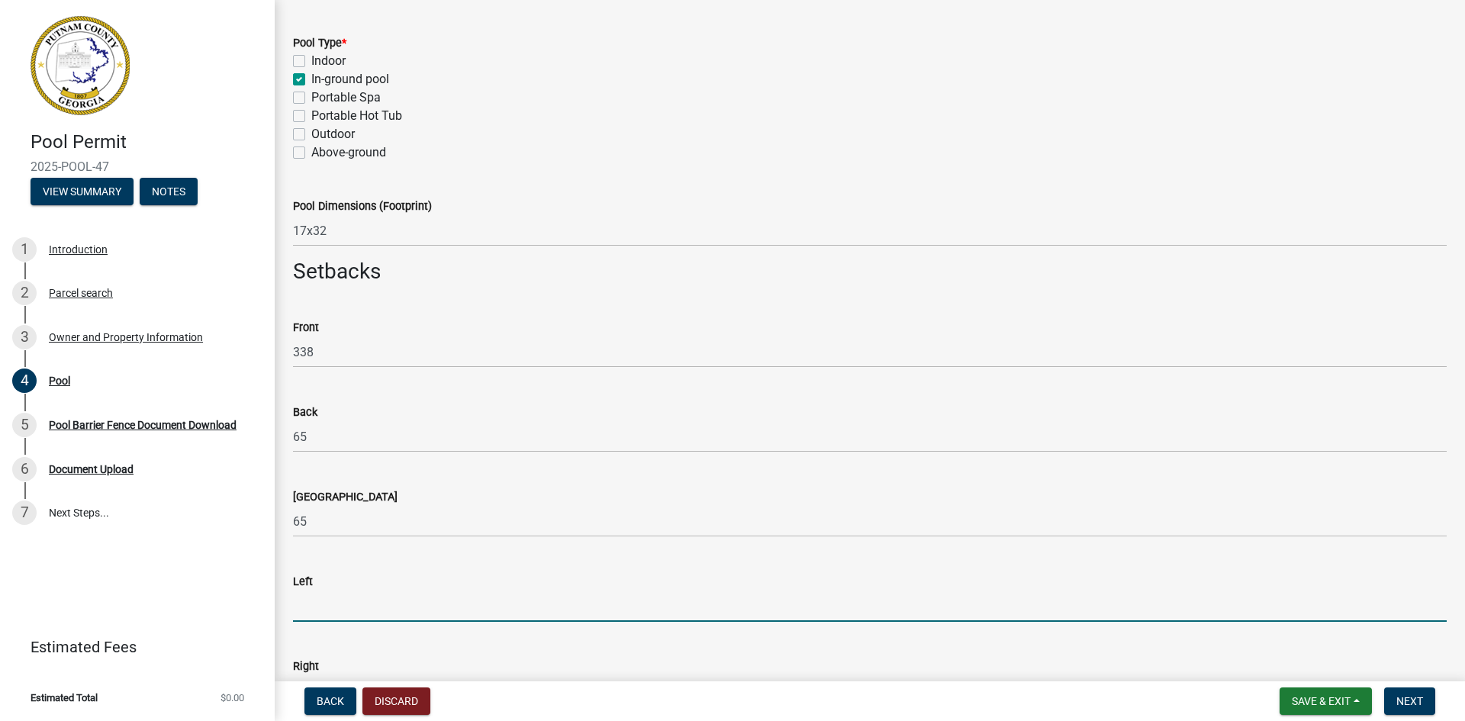
click at [337, 620] on input "text" at bounding box center [870, 606] width 1154 height 31
type input "47"
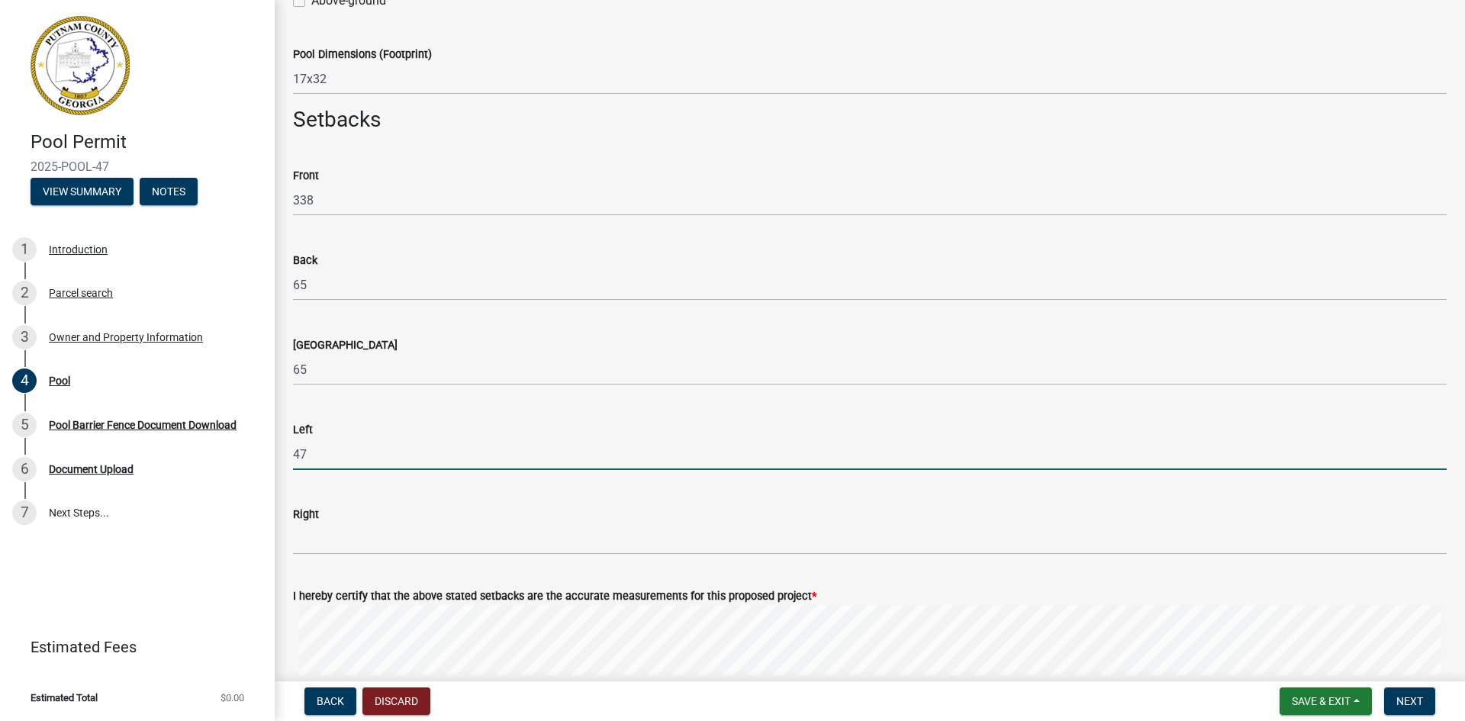
scroll to position [382, 0]
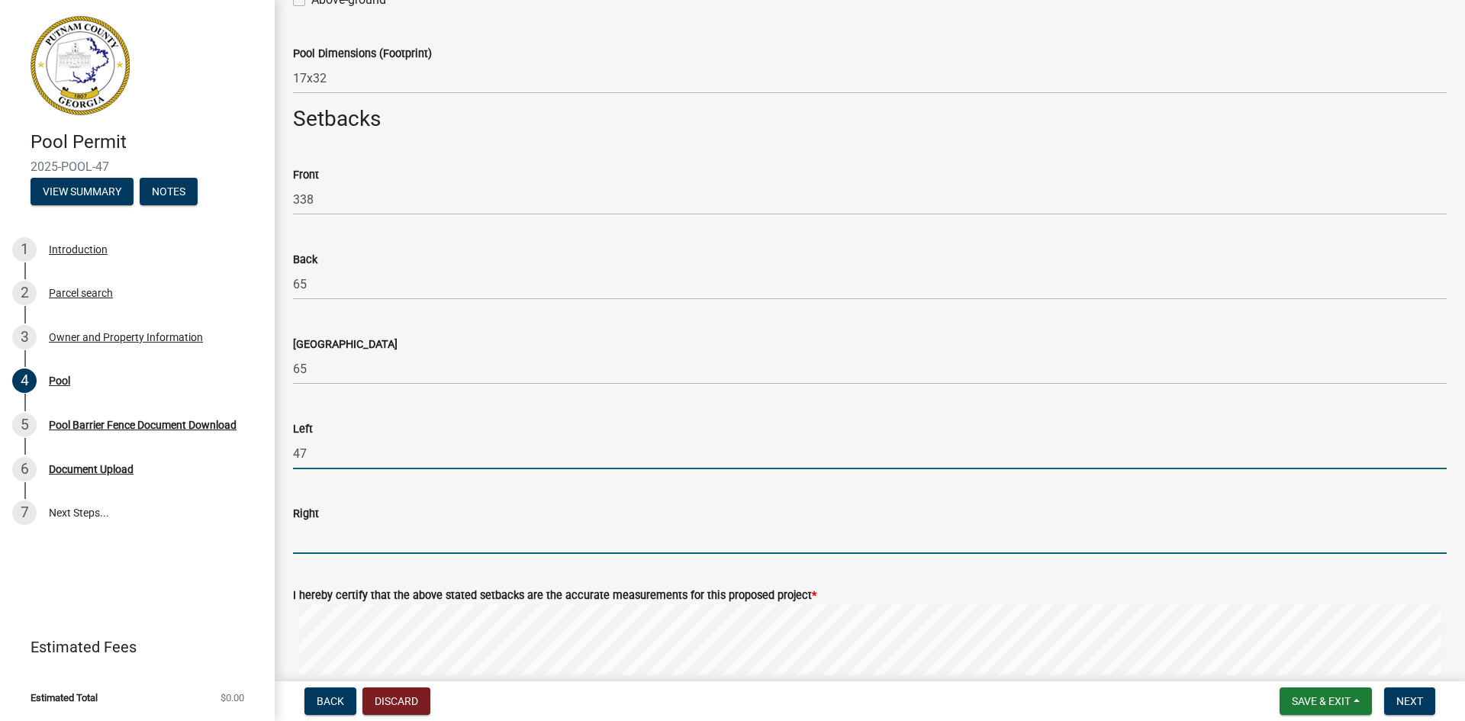
click at [299, 543] on input "text" at bounding box center [870, 538] width 1154 height 31
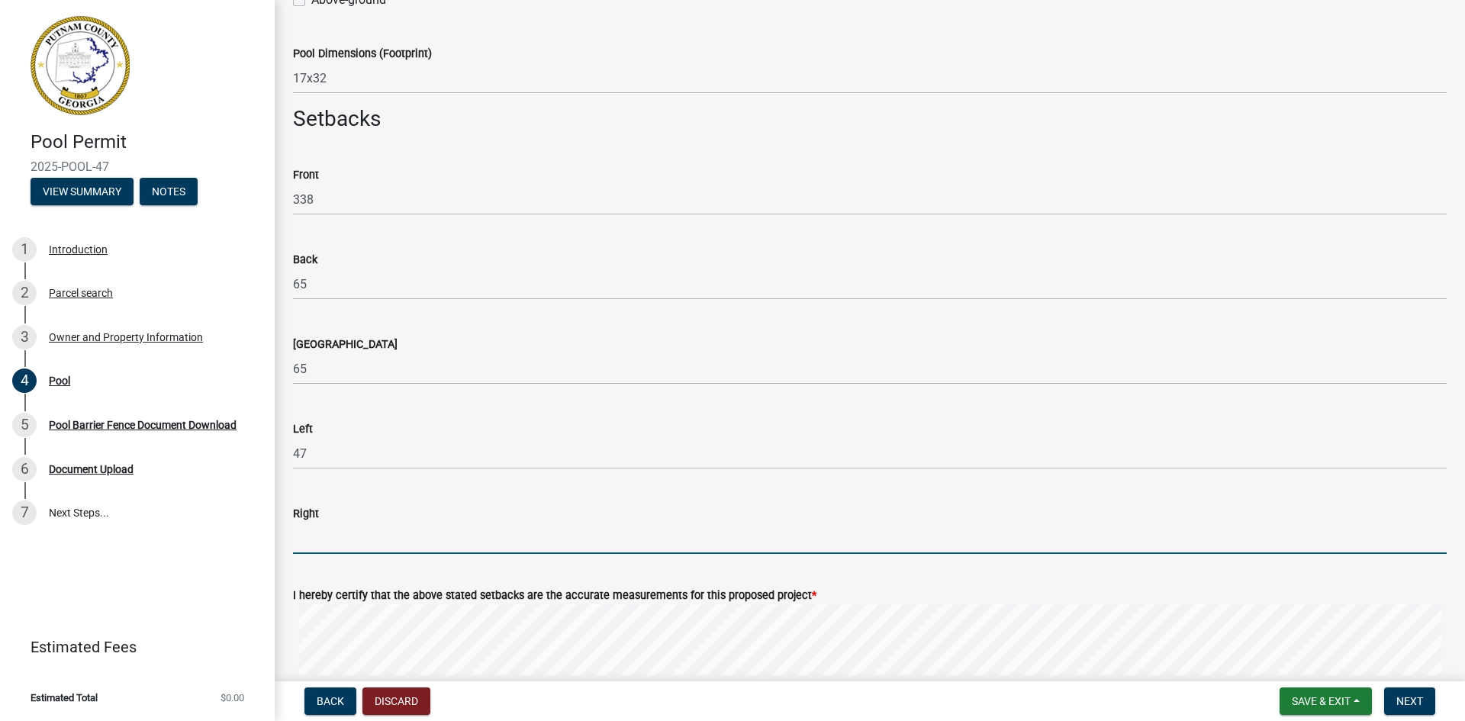
type input "99"
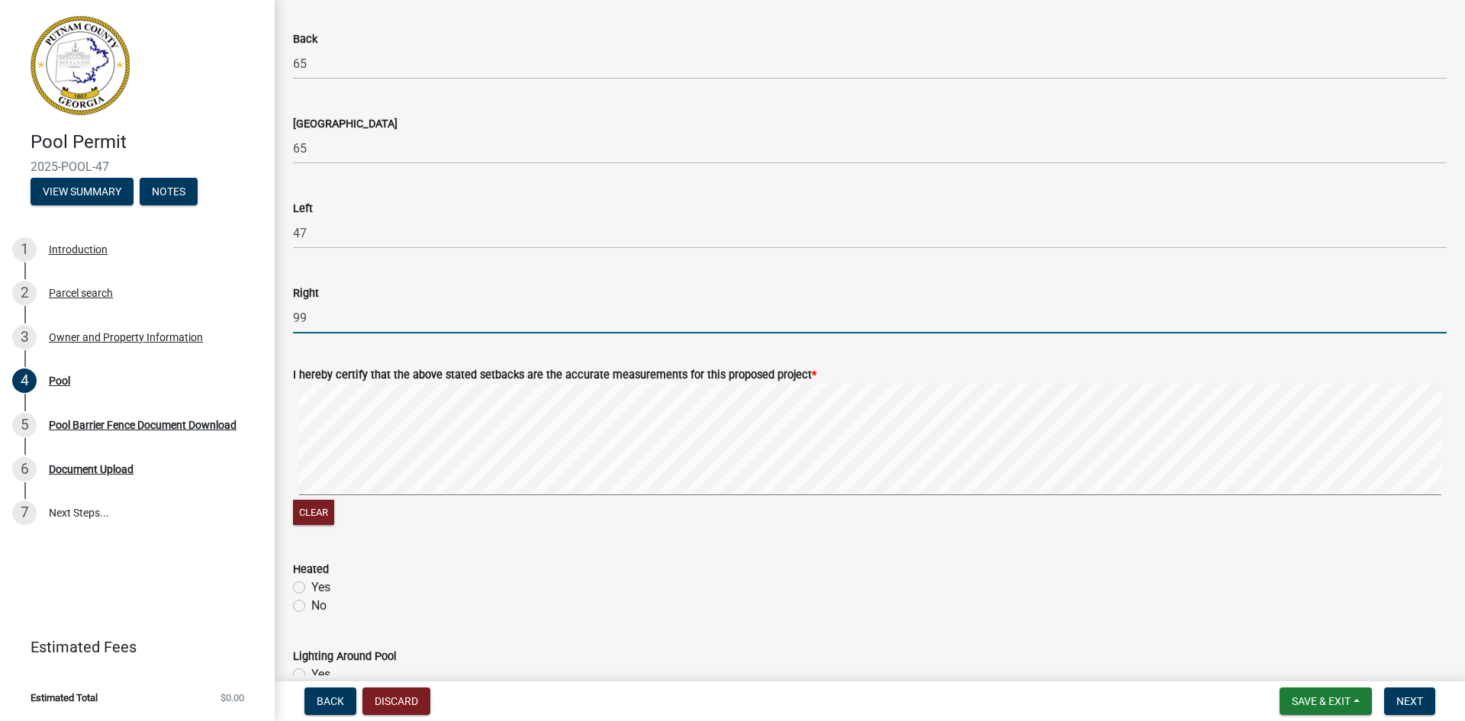
scroll to position [611, 0]
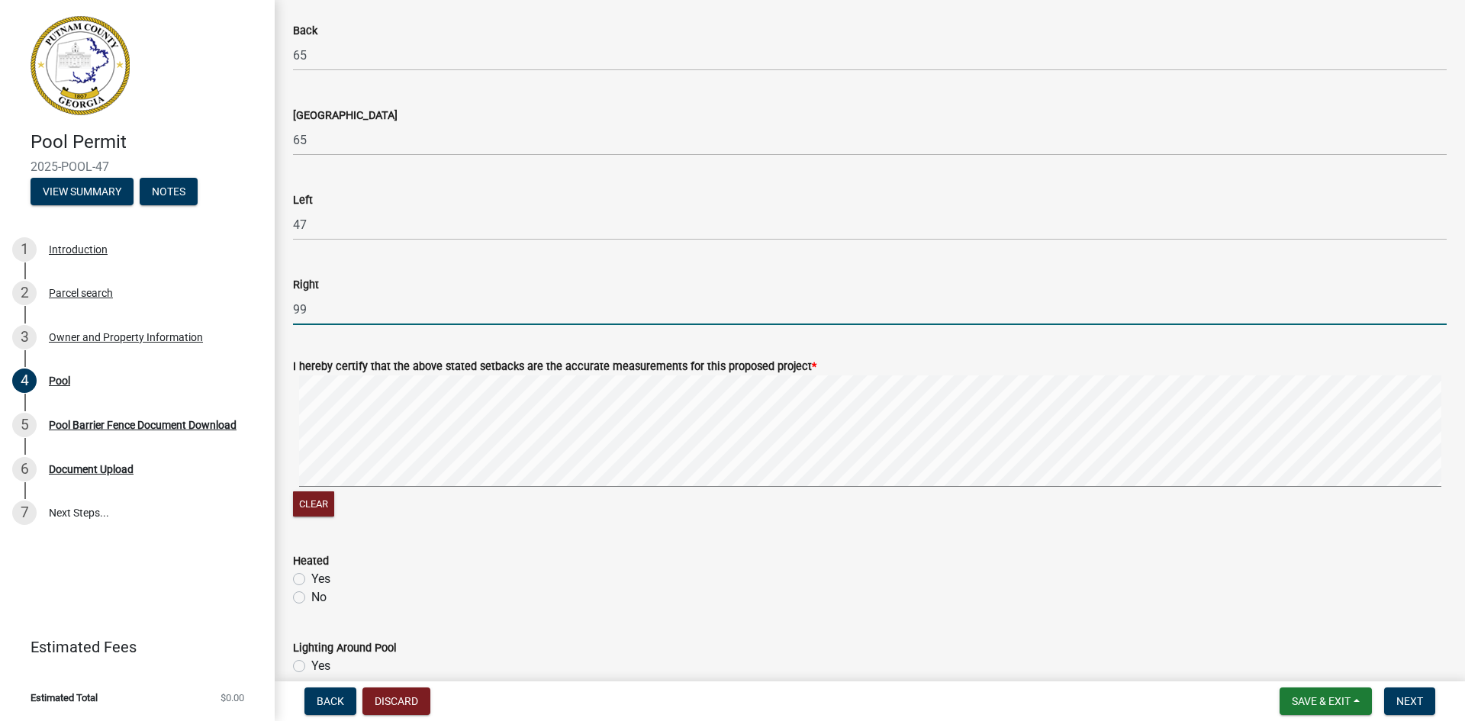
click at [322, 500] on div "Clear" at bounding box center [870, 447] width 1154 height 145
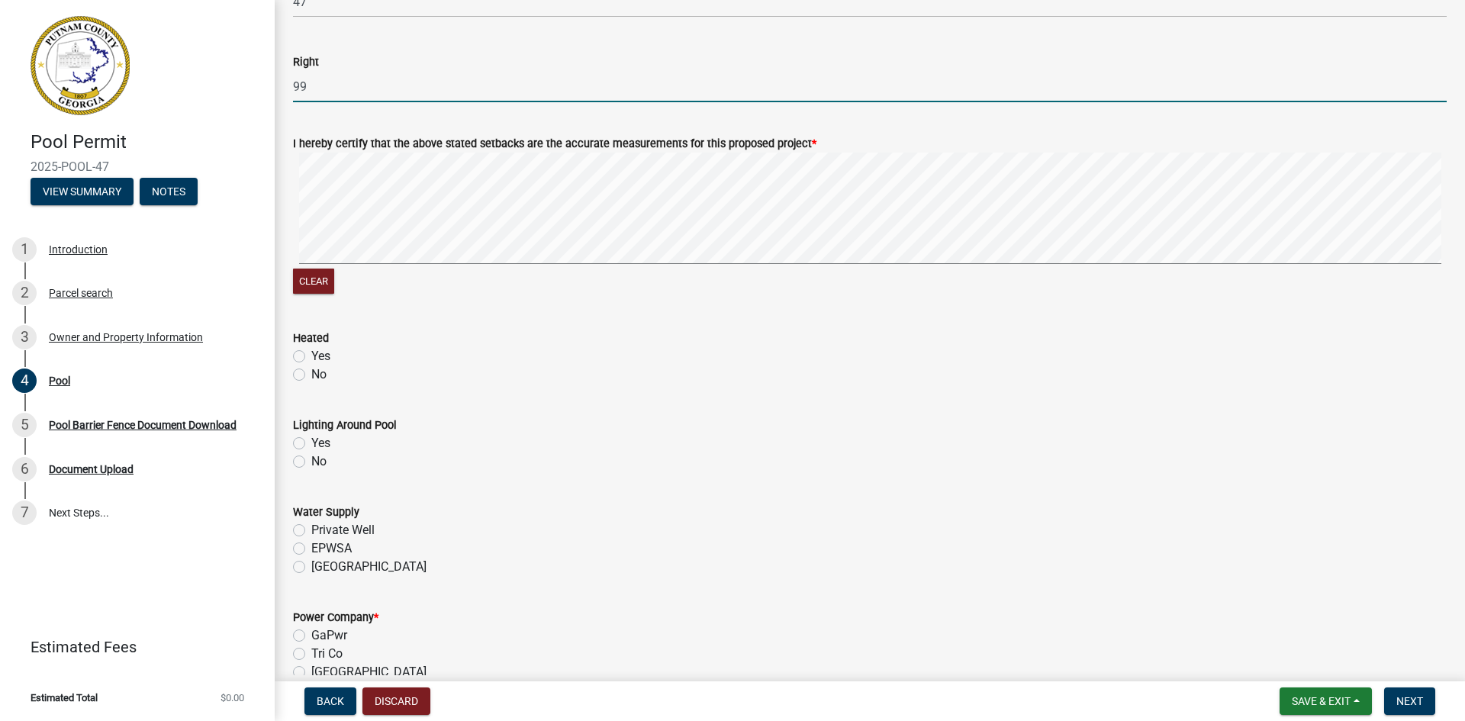
scroll to position [840, 0]
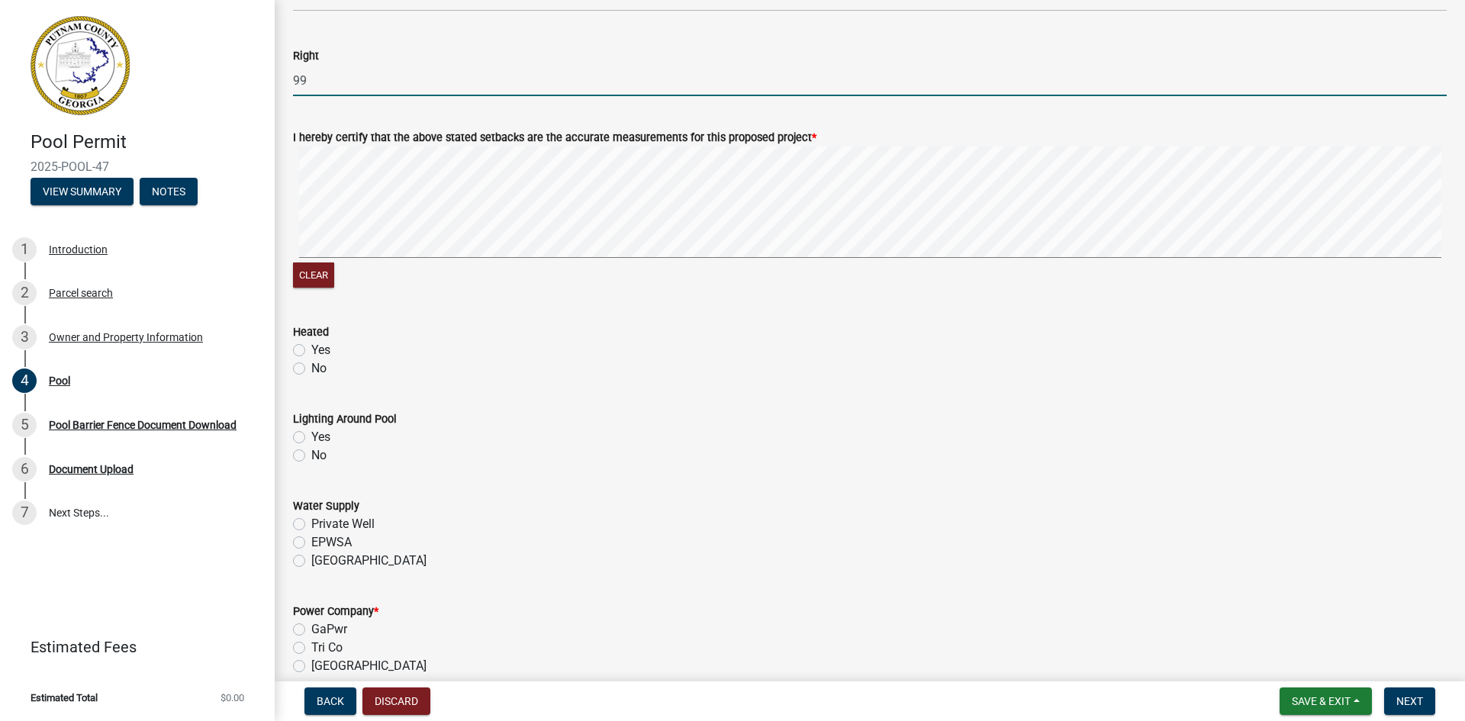
click at [311, 349] on label "Yes" at bounding box center [320, 350] width 19 height 18
click at [311, 349] on input "Yes" at bounding box center [316, 346] width 10 height 10
radio input "true"
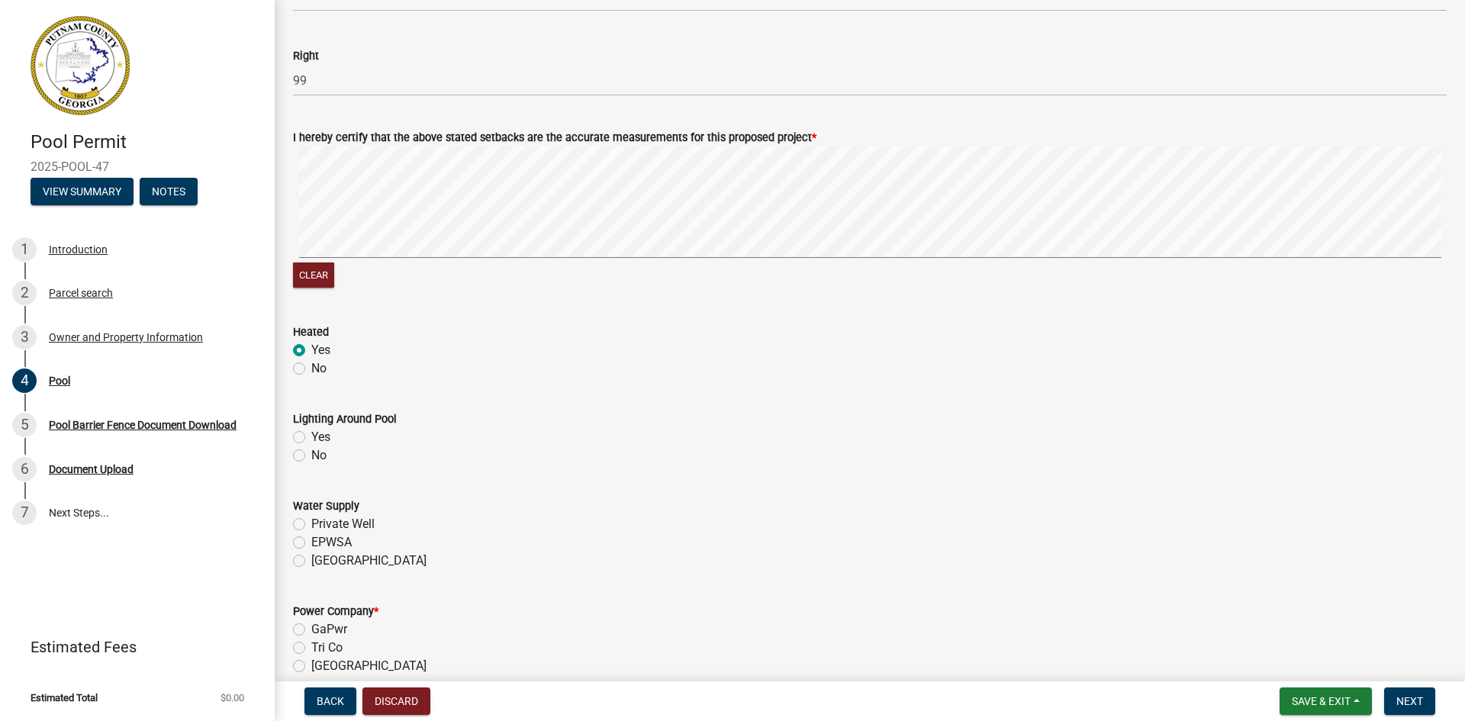
click at [311, 456] on label "No" at bounding box center [318, 455] width 15 height 18
click at [311, 456] on input "No" at bounding box center [316, 451] width 10 height 10
radio input "true"
click at [311, 527] on label "Private Well" at bounding box center [342, 524] width 63 height 18
click at [311, 525] on input "Private Well" at bounding box center [316, 520] width 10 height 10
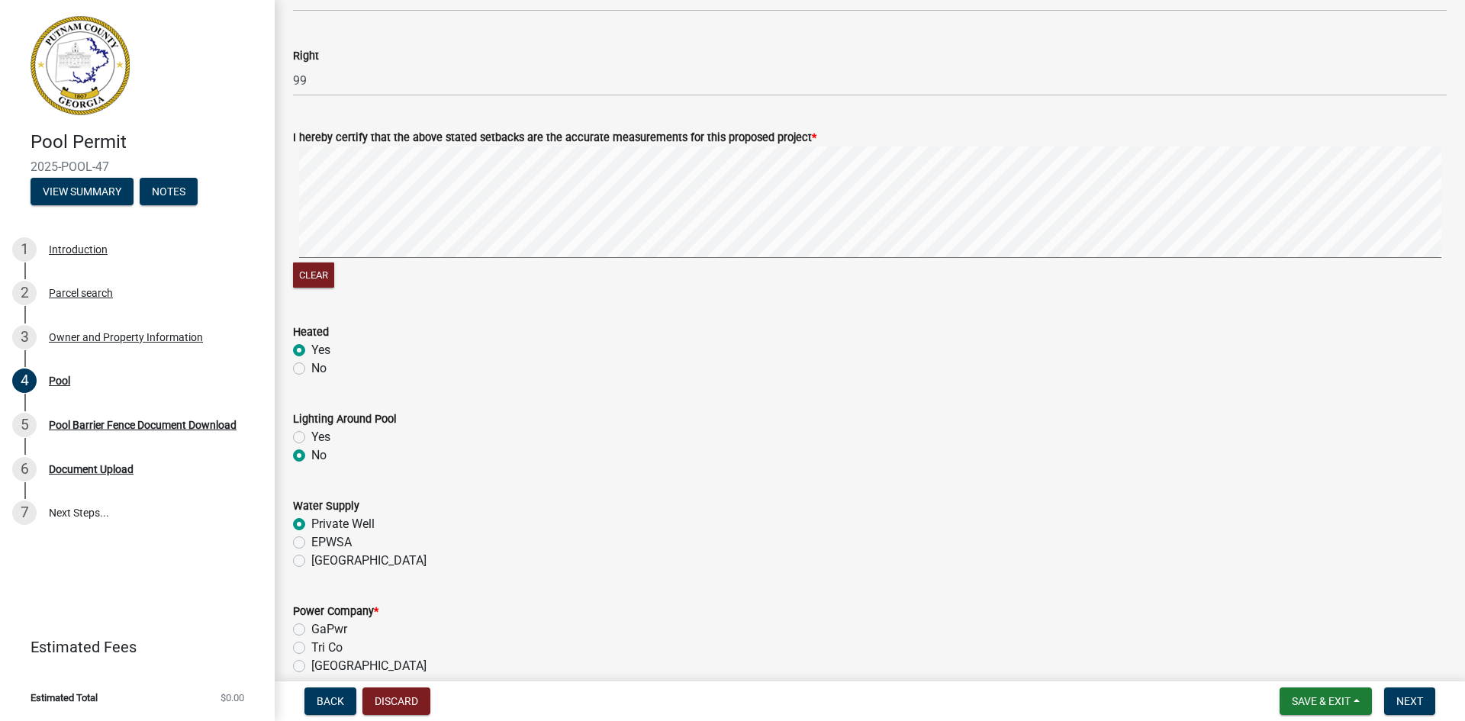
radio input "true"
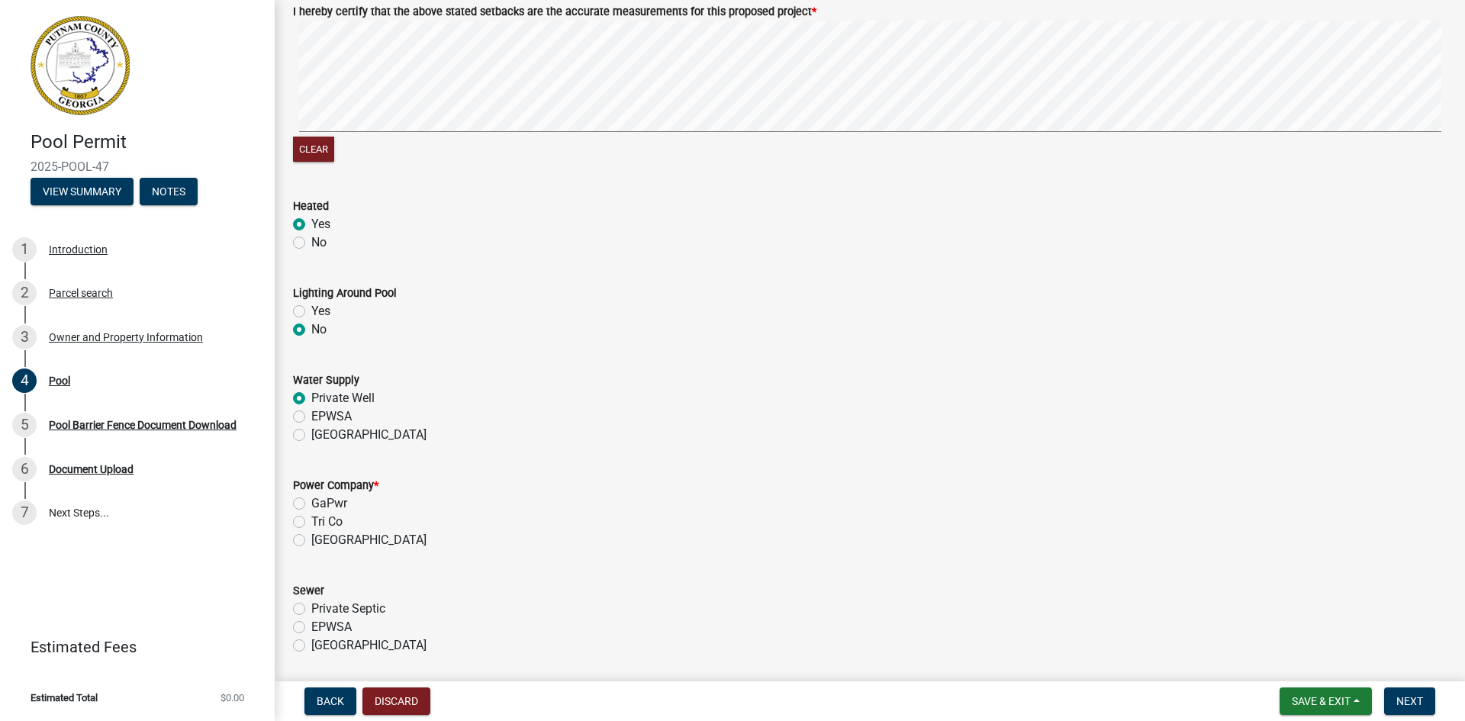
scroll to position [992, 0]
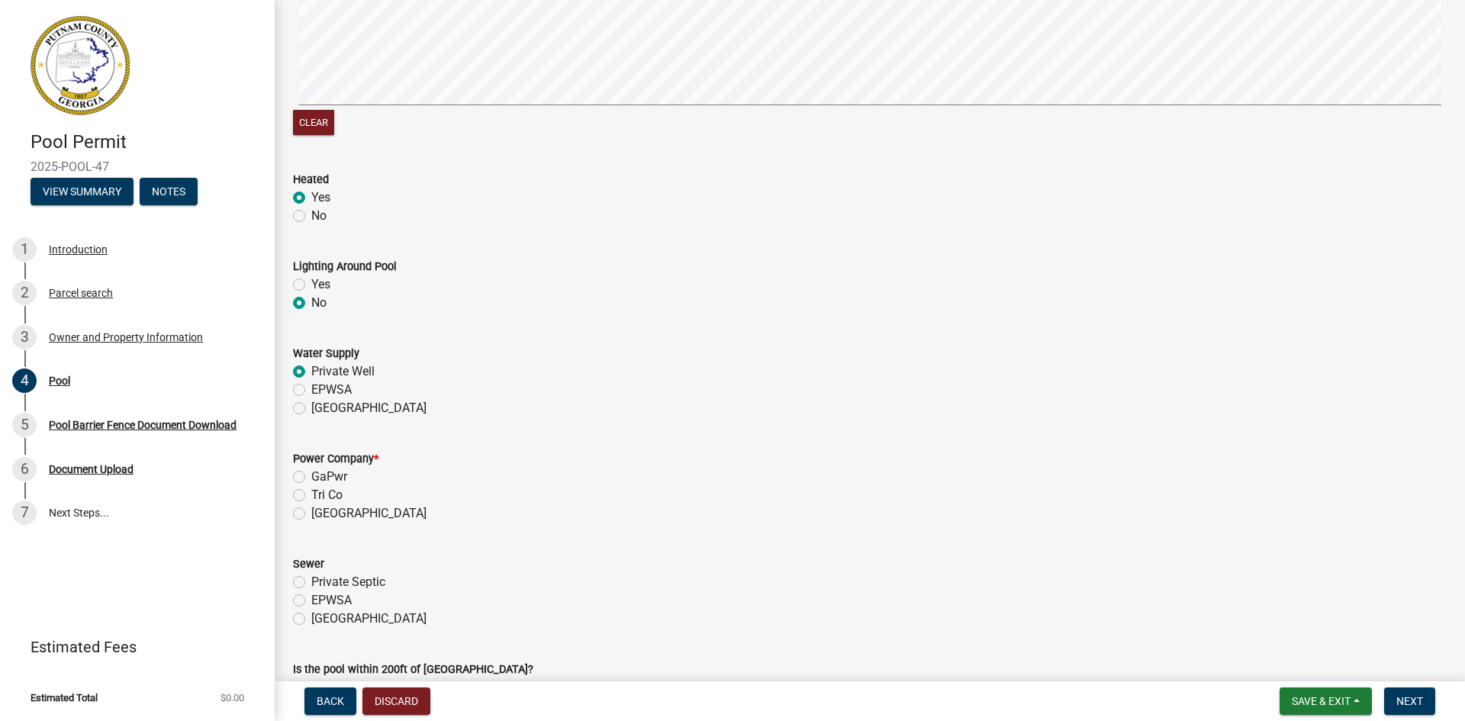
click at [311, 479] on label "GaPwr" at bounding box center [329, 477] width 36 height 18
click at [311, 478] on input "GaPwr" at bounding box center [316, 473] width 10 height 10
radio input "true"
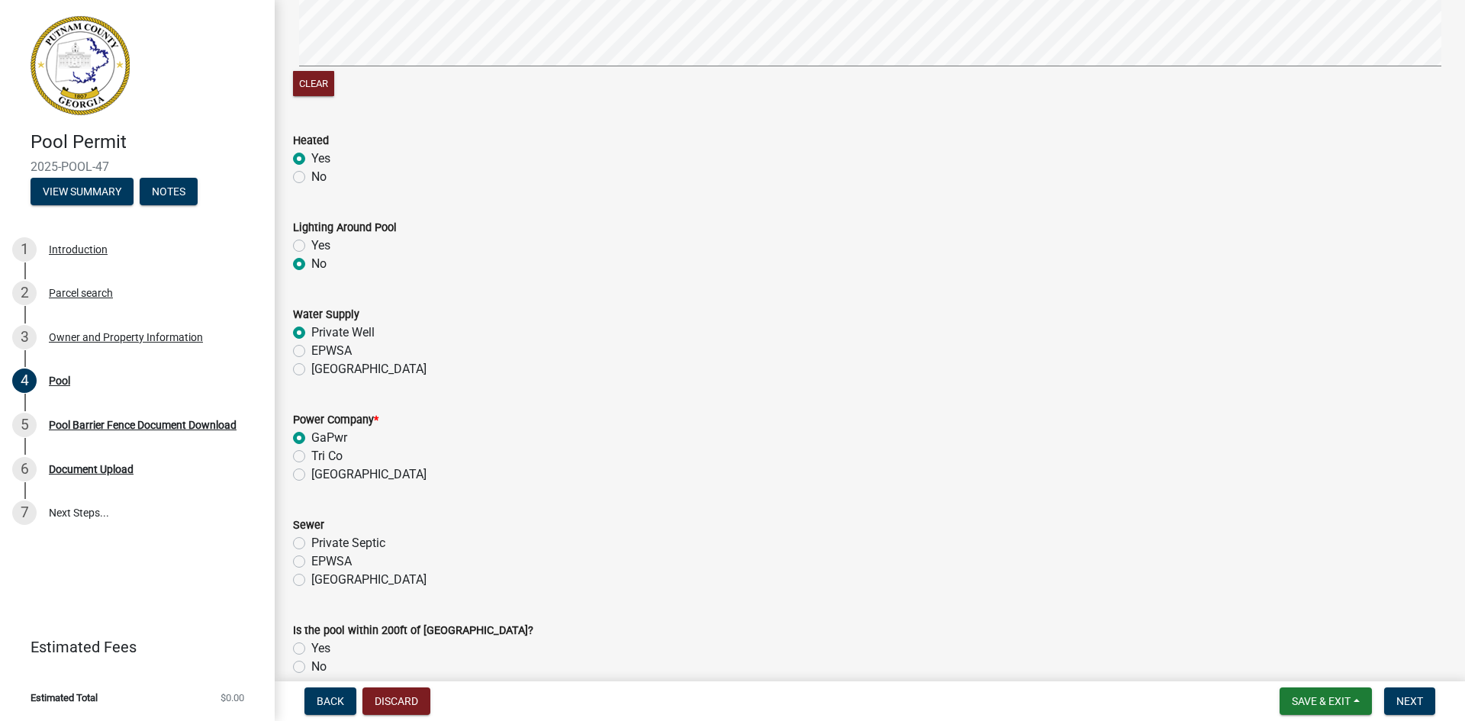
scroll to position [1068, 0]
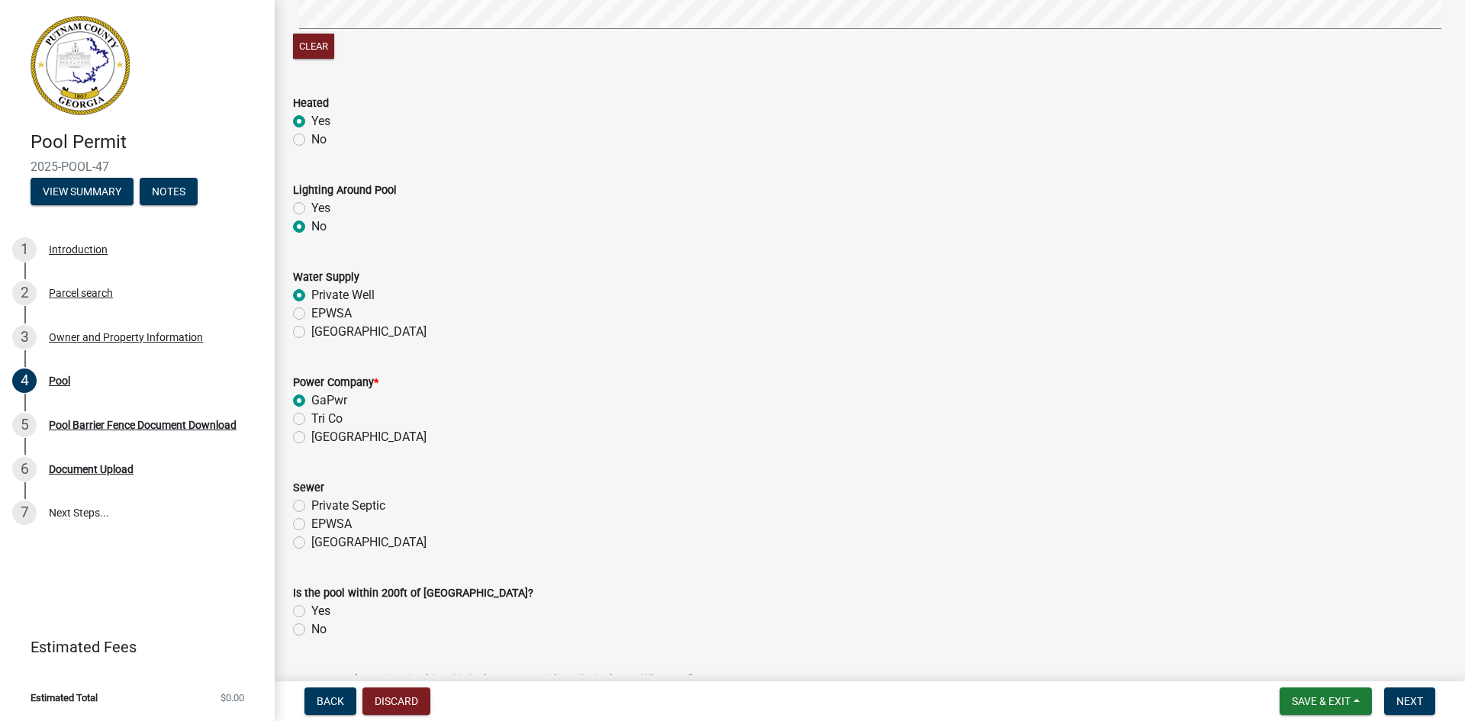
click at [311, 508] on label "Private Septic" at bounding box center [348, 506] width 74 height 18
click at [311, 507] on input "Private Septic" at bounding box center [316, 502] width 10 height 10
radio input "true"
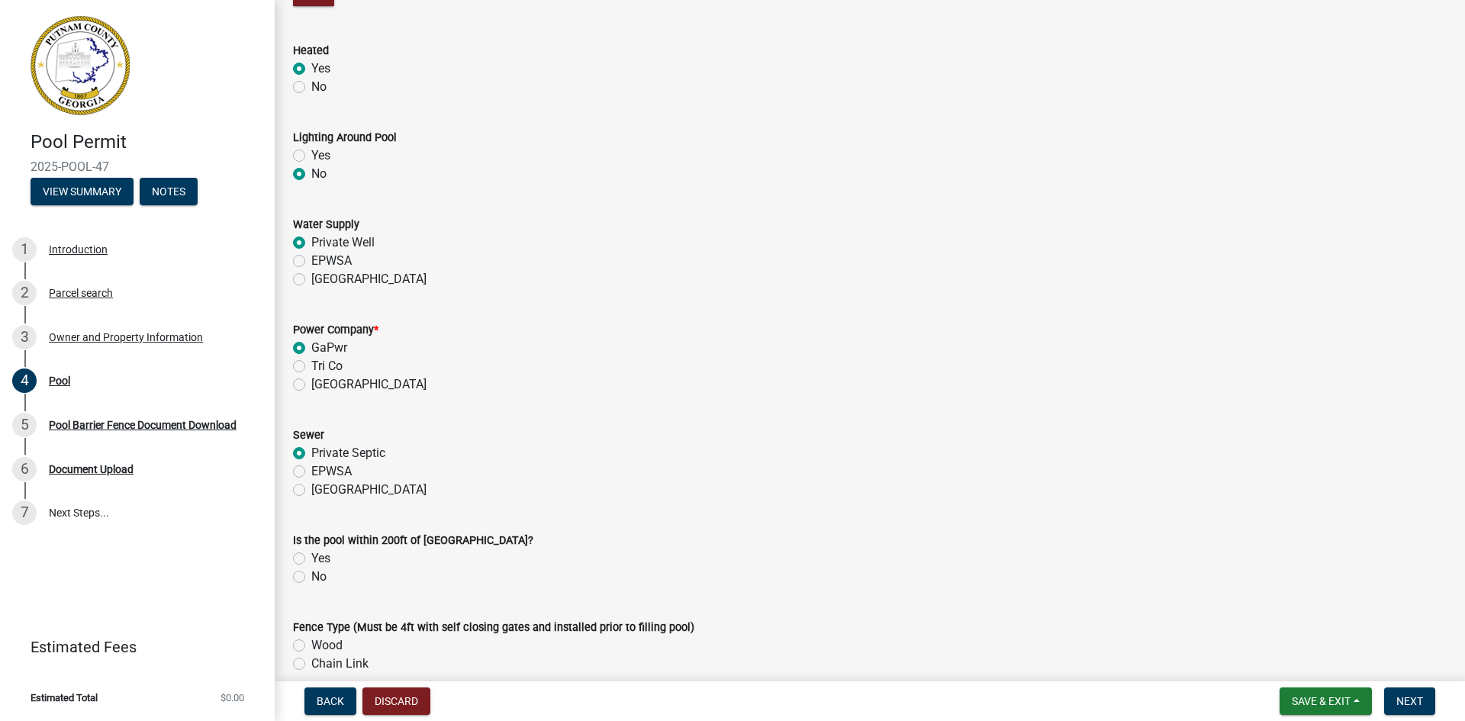
scroll to position [1145, 0]
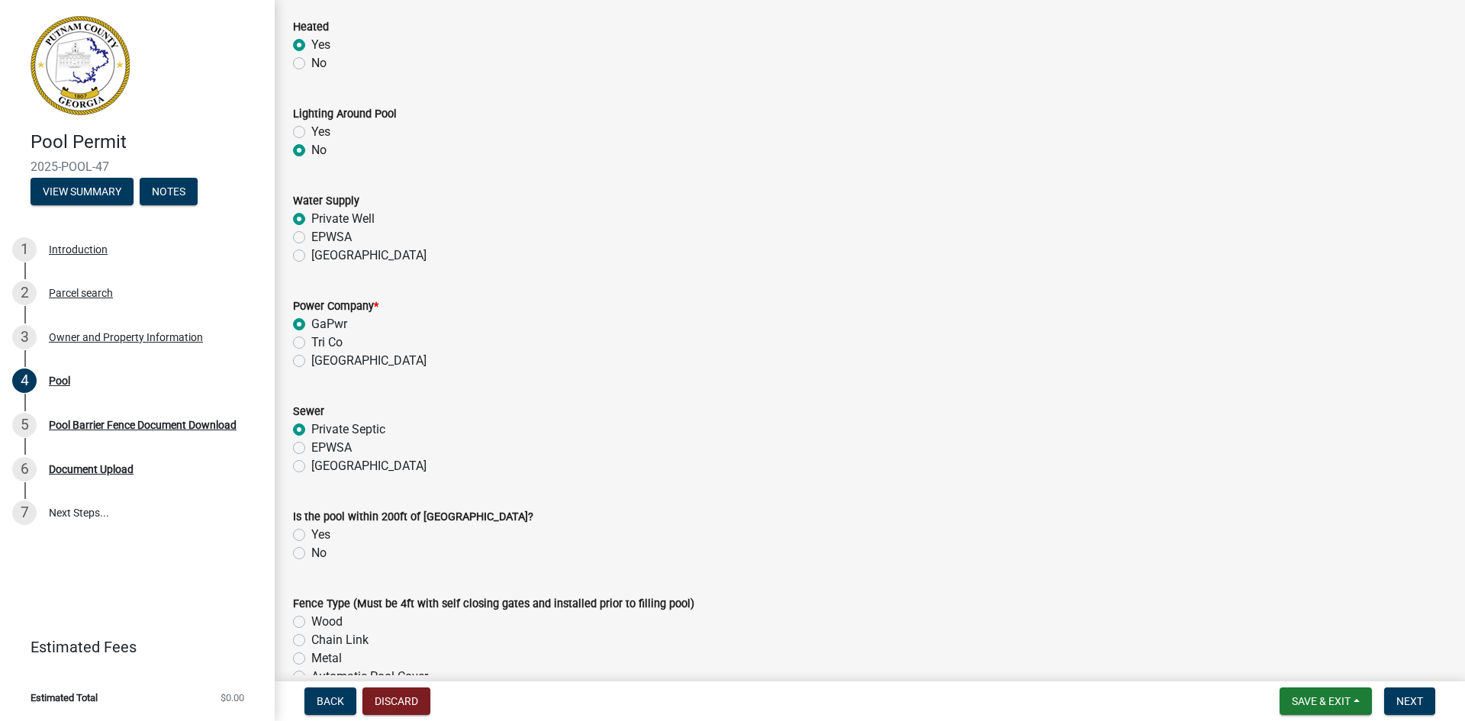
click at [311, 533] on label "Yes" at bounding box center [320, 535] width 19 height 18
click at [311, 533] on input "Yes" at bounding box center [316, 531] width 10 height 10
radio input "true"
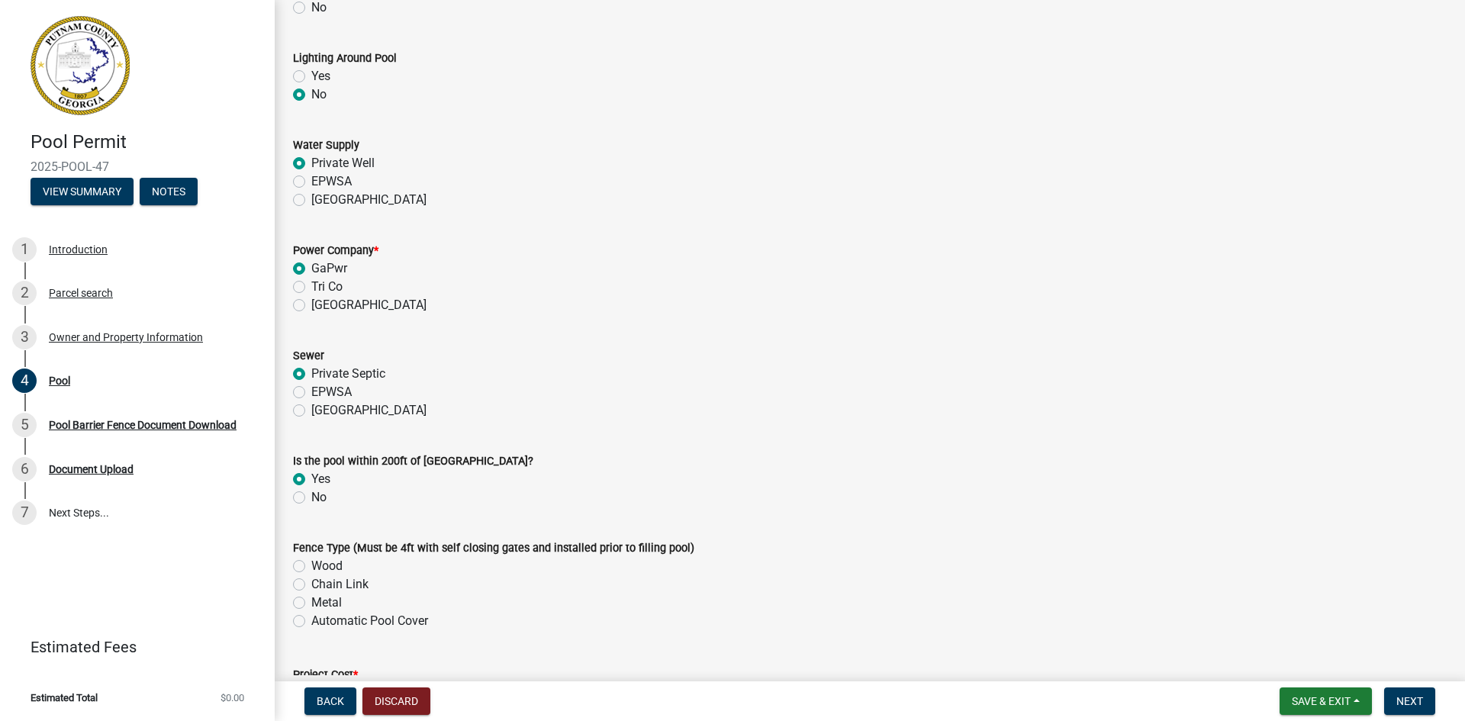
scroll to position [1297, 0]
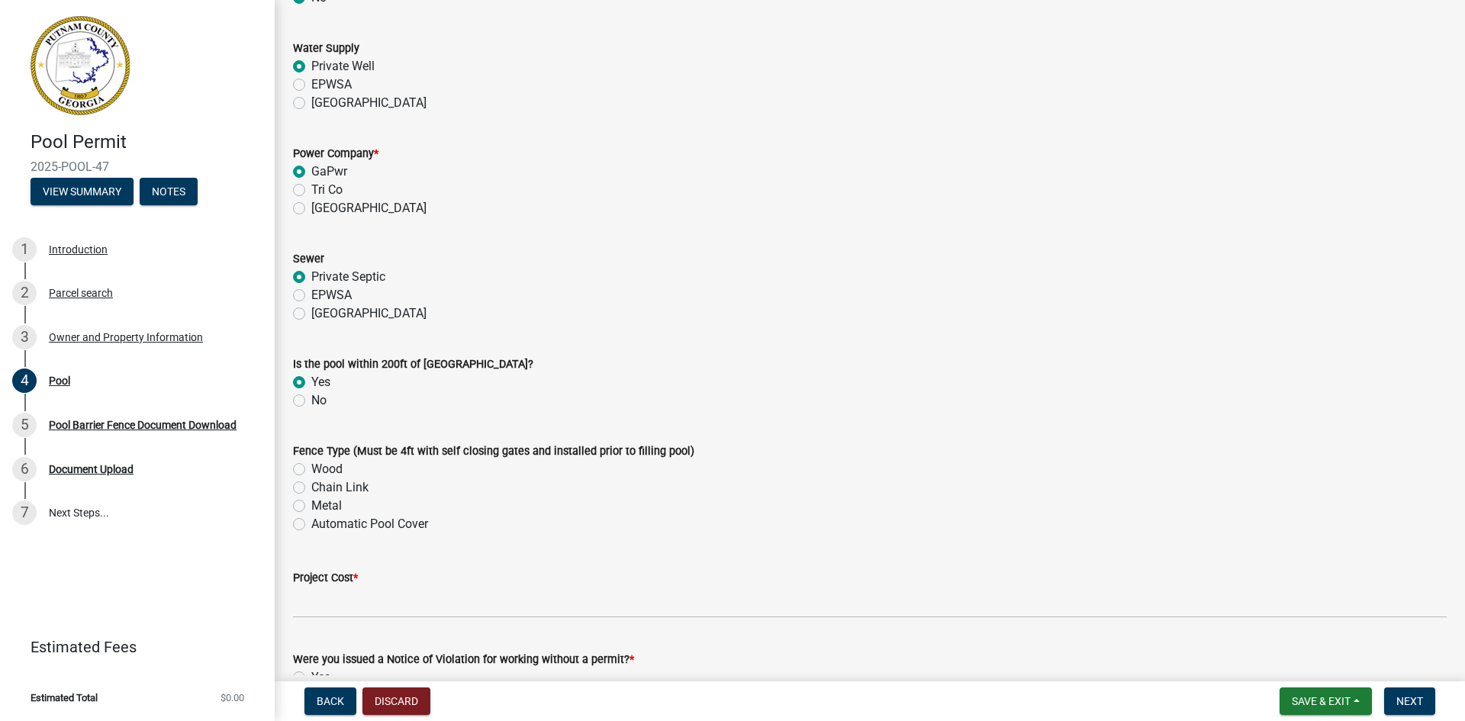
drag, startPoint x: 301, startPoint y: 508, endPoint x: 314, endPoint y: 517, distance: 15.9
click at [311, 508] on label "Metal" at bounding box center [326, 506] width 31 height 18
click at [311, 507] on input "Metal" at bounding box center [316, 502] width 10 height 10
radio input "true"
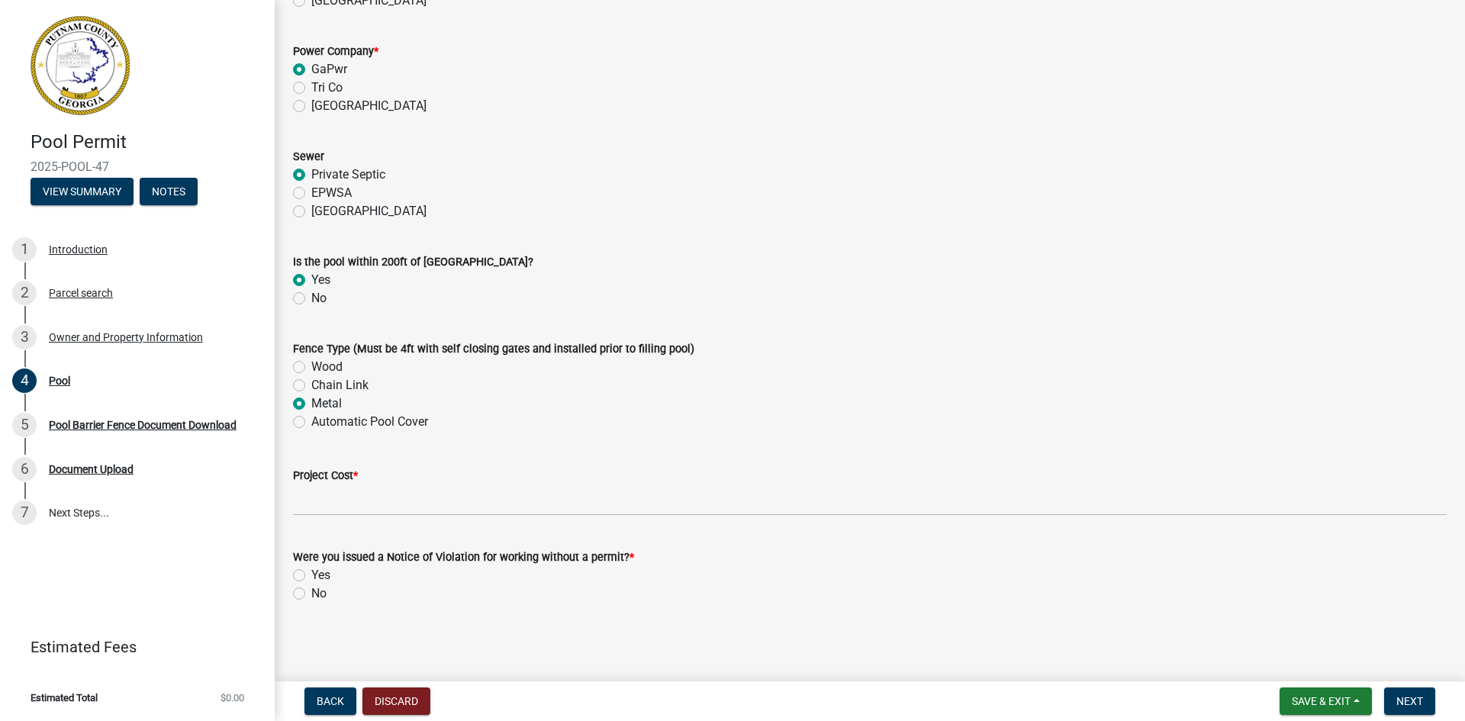
scroll to position [1400, 0]
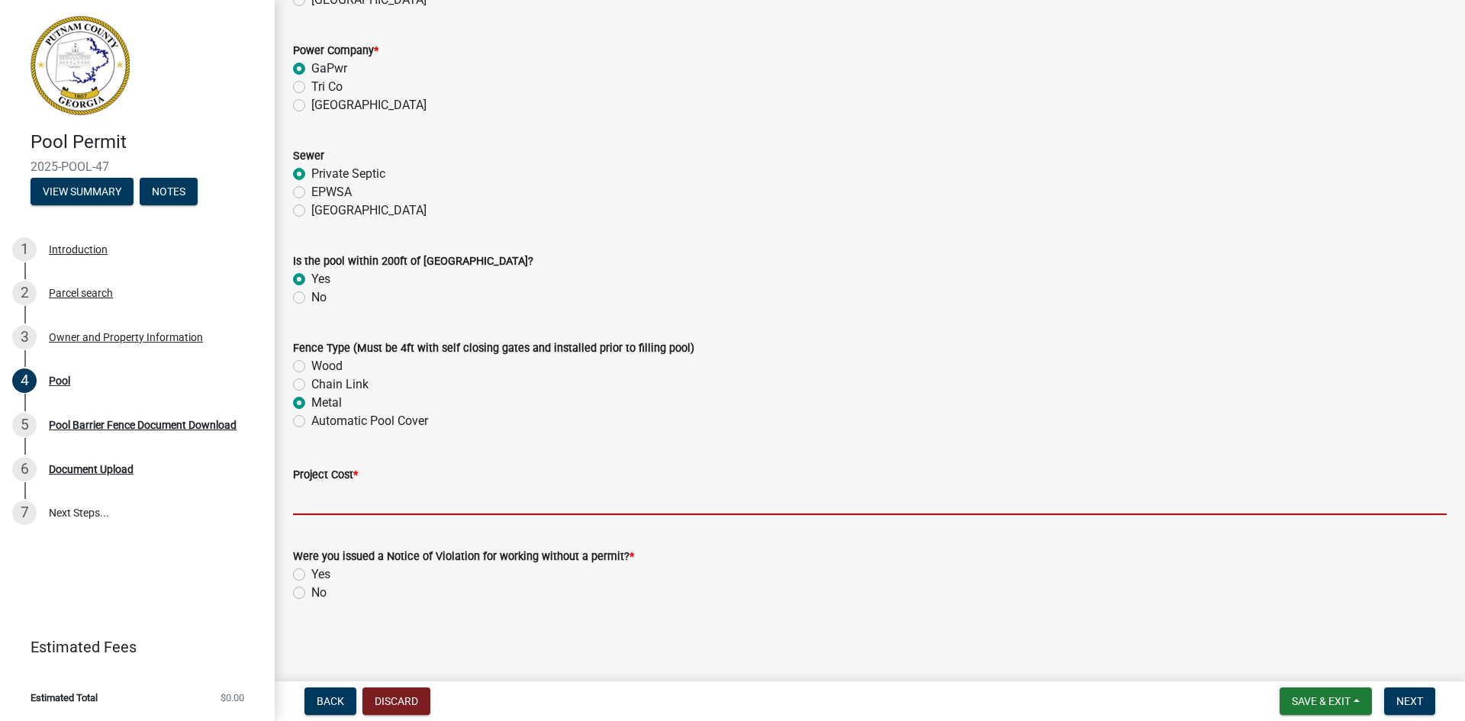
click at [347, 498] on input "text" at bounding box center [870, 499] width 1154 height 31
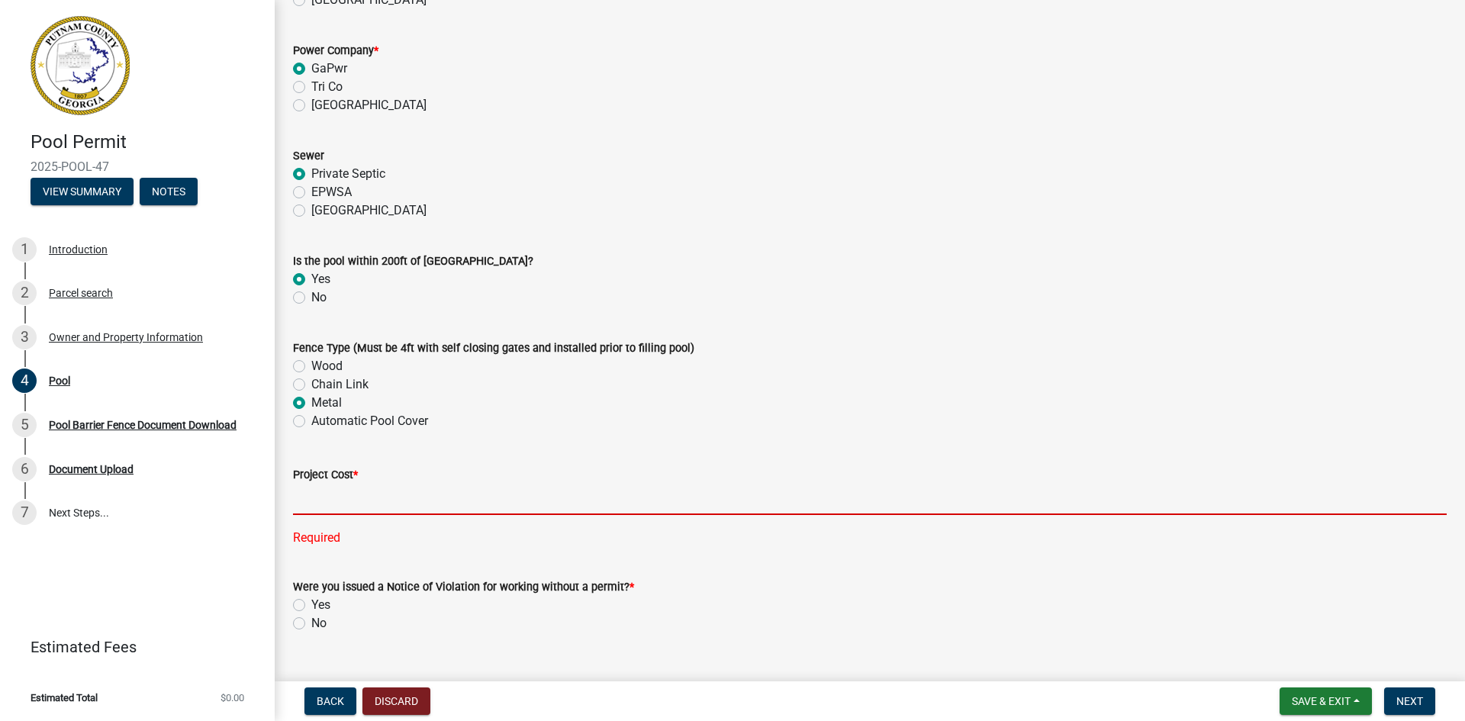
drag, startPoint x: 356, startPoint y: 496, endPoint x: 368, endPoint y: 497, distance: 12.2
click at [356, 496] on input "text" at bounding box center [870, 499] width 1154 height 31
click at [313, 498] on input "text" at bounding box center [870, 499] width 1154 height 31
click at [317, 496] on input "text" at bounding box center [870, 499] width 1154 height 31
click at [324, 499] on input "text" at bounding box center [870, 499] width 1154 height 31
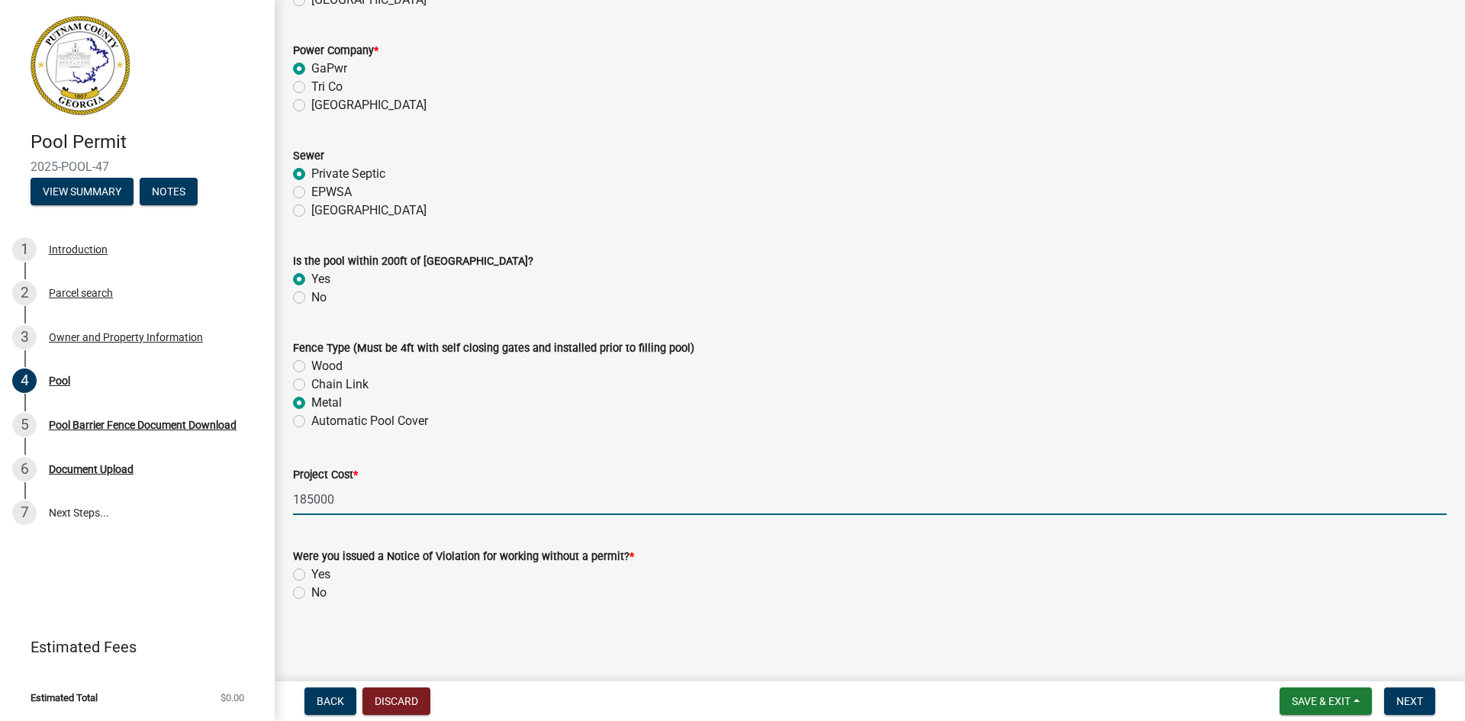
drag, startPoint x: 336, startPoint y: 499, endPoint x: 300, endPoint y: 497, distance: 35.9
click at [300, 497] on input "185000" at bounding box center [870, 499] width 1154 height 31
type input "150000"
click at [311, 595] on label "No" at bounding box center [318, 593] width 15 height 18
click at [311, 594] on input "No" at bounding box center [316, 589] width 10 height 10
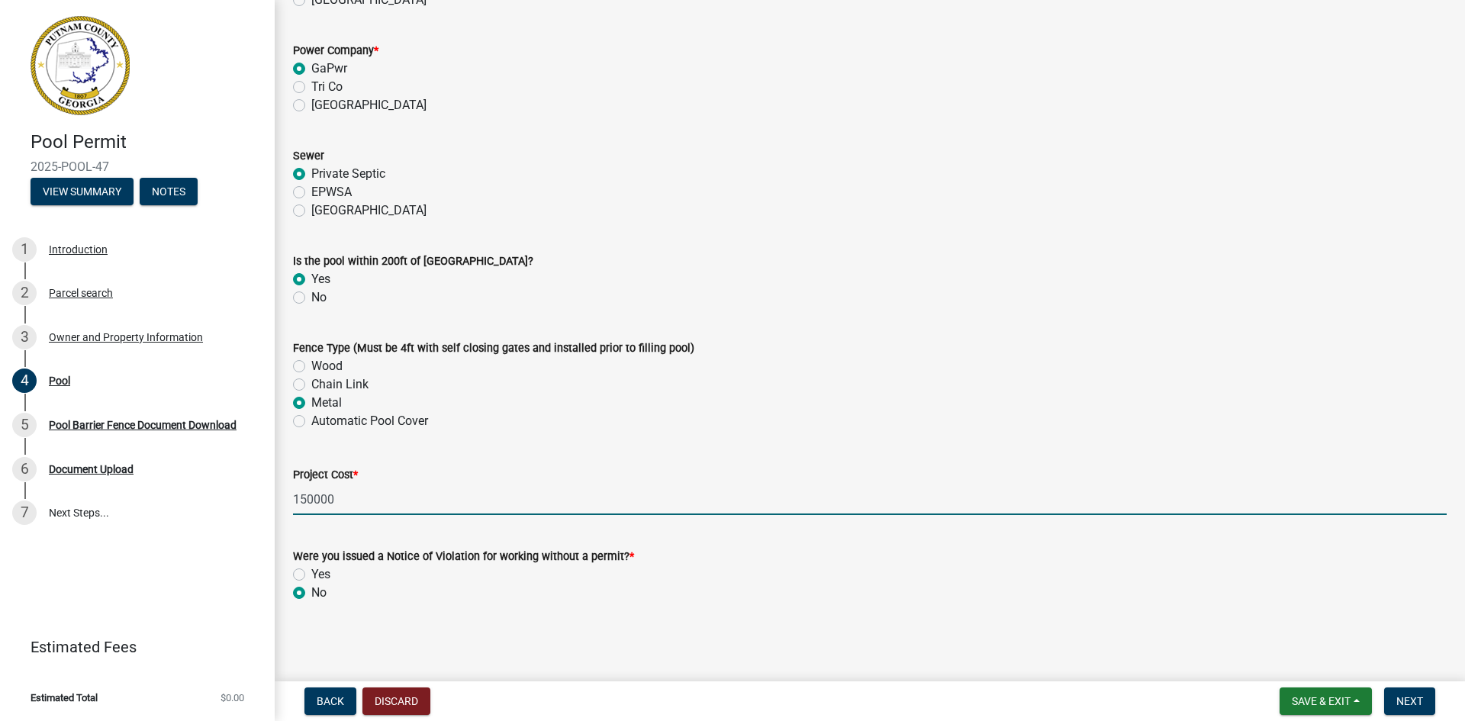
radio input "true"
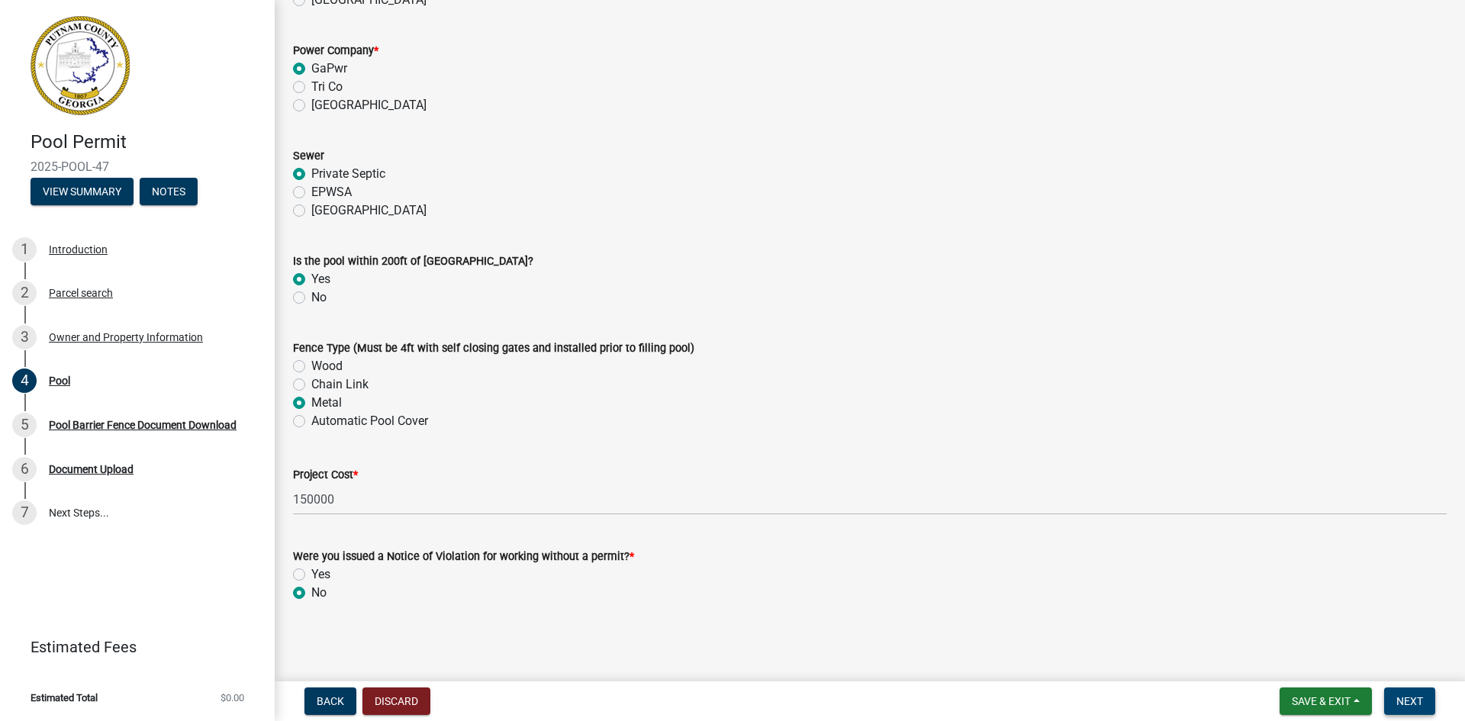
click at [1420, 699] on span "Next" at bounding box center [1410, 701] width 27 height 12
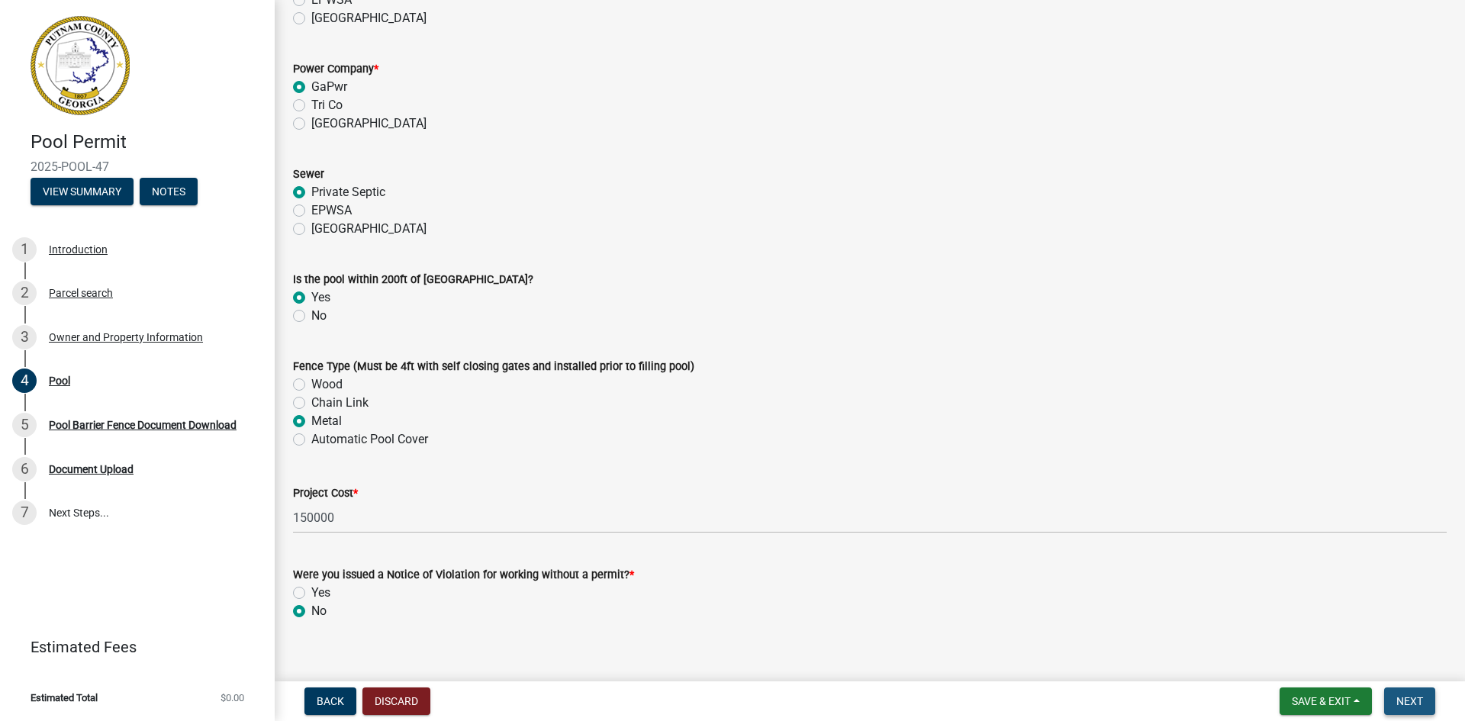
scroll to position [1419, 0]
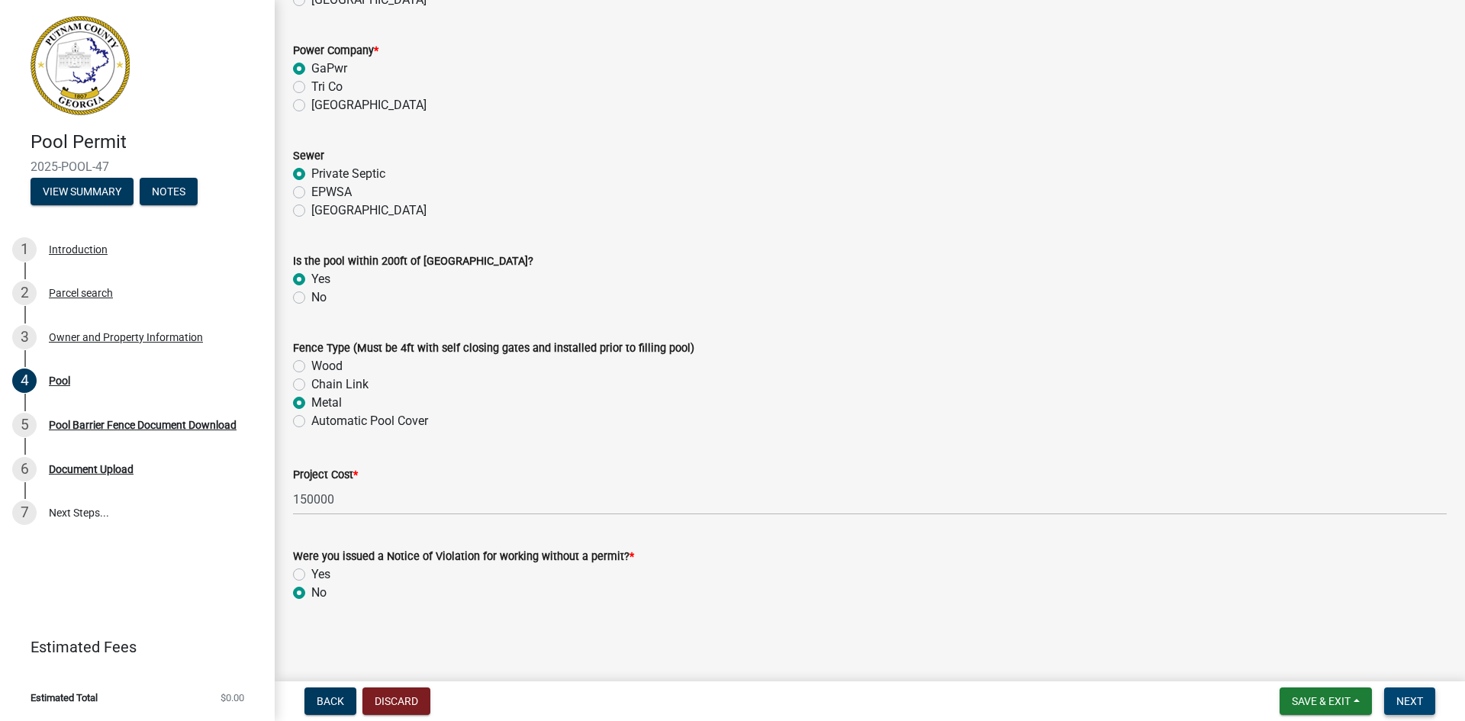
click at [1416, 702] on span "Next" at bounding box center [1410, 701] width 27 height 12
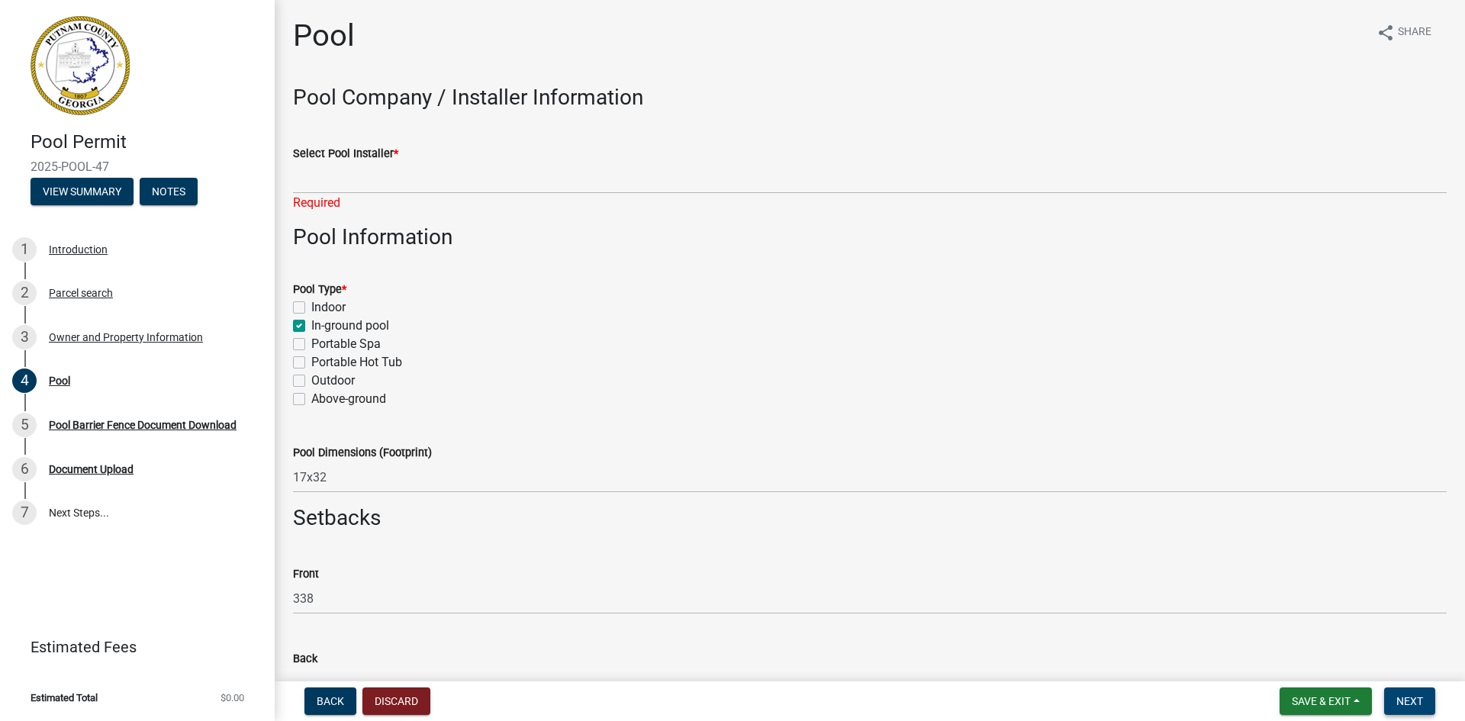
scroll to position [0, 0]
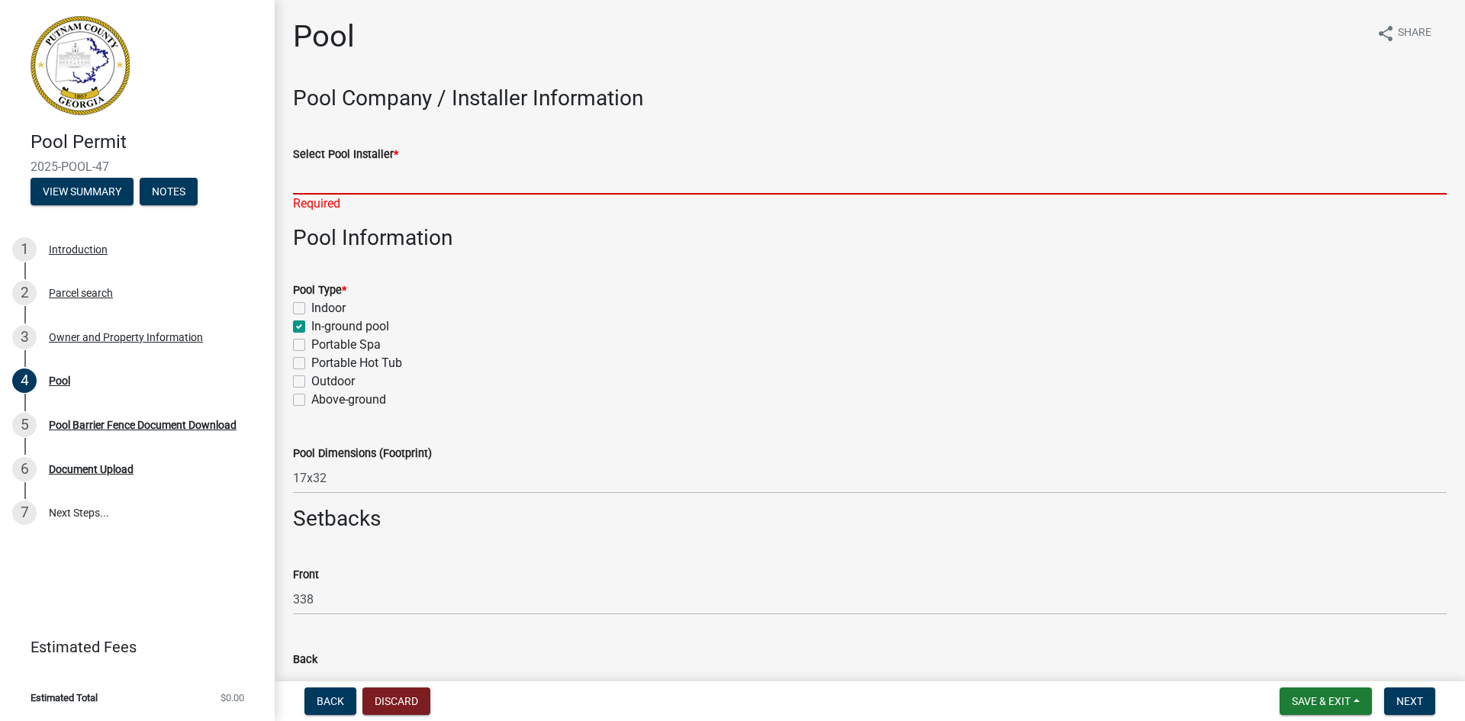
click at [330, 185] on input "Select Pool Installer *" at bounding box center [870, 178] width 1154 height 31
type input "Lake Country Pools"
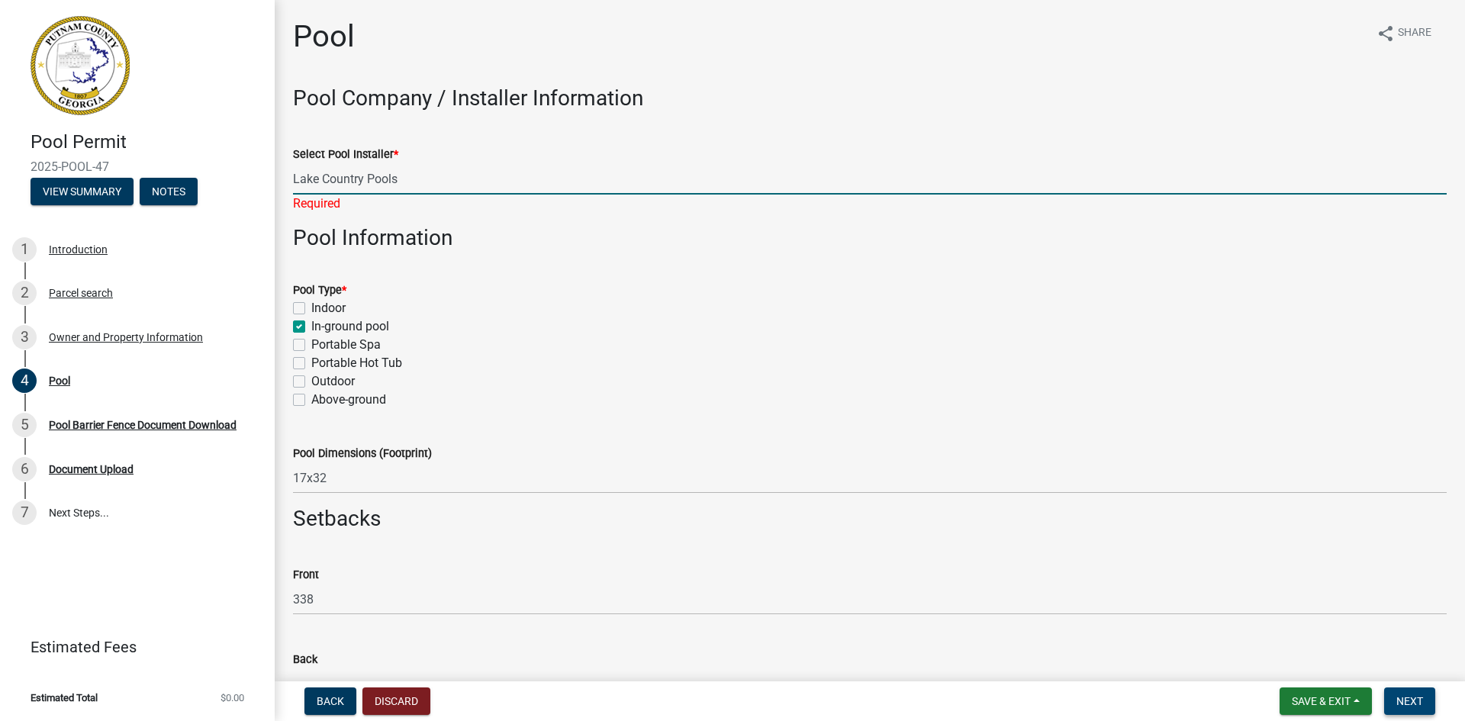
click at [1413, 707] on span "Next" at bounding box center [1410, 701] width 27 height 12
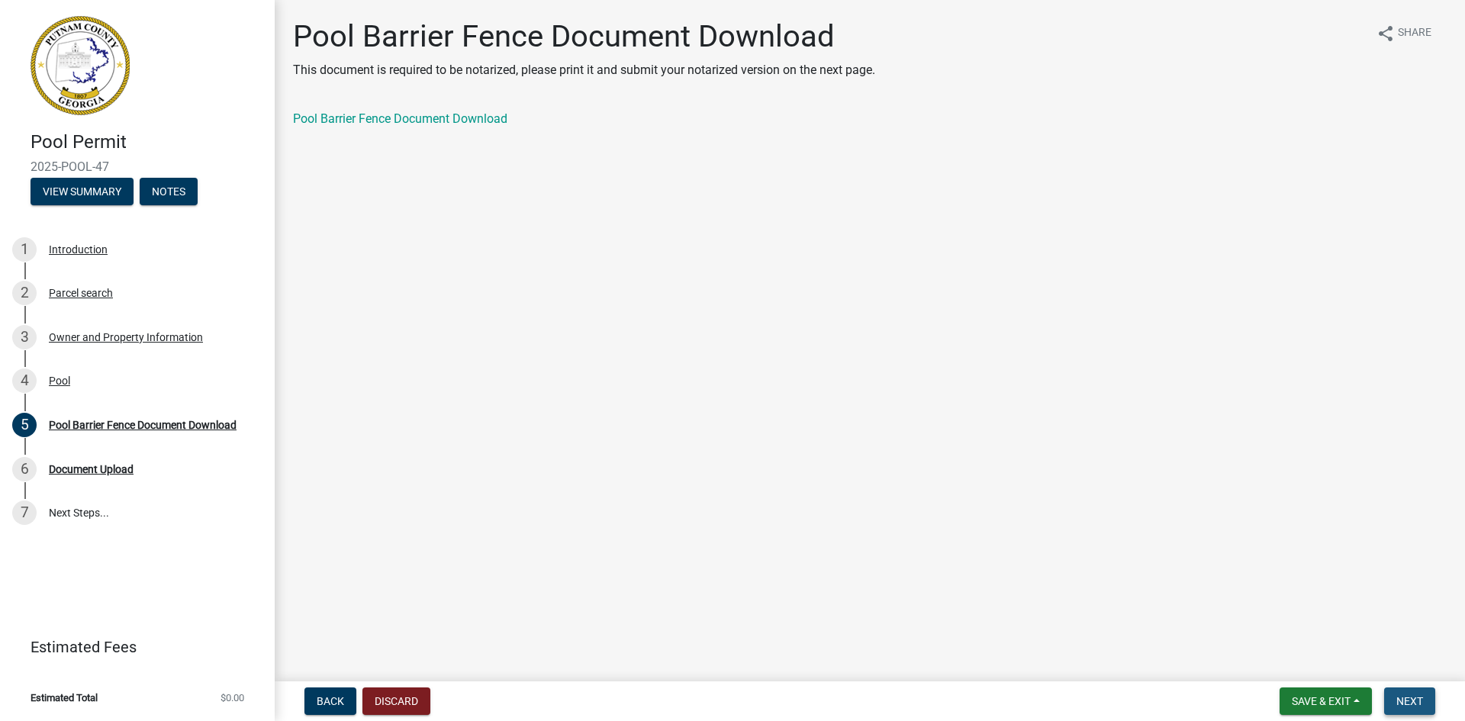
click at [1418, 705] on span "Next" at bounding box center [1410, 701] width 27 height 12
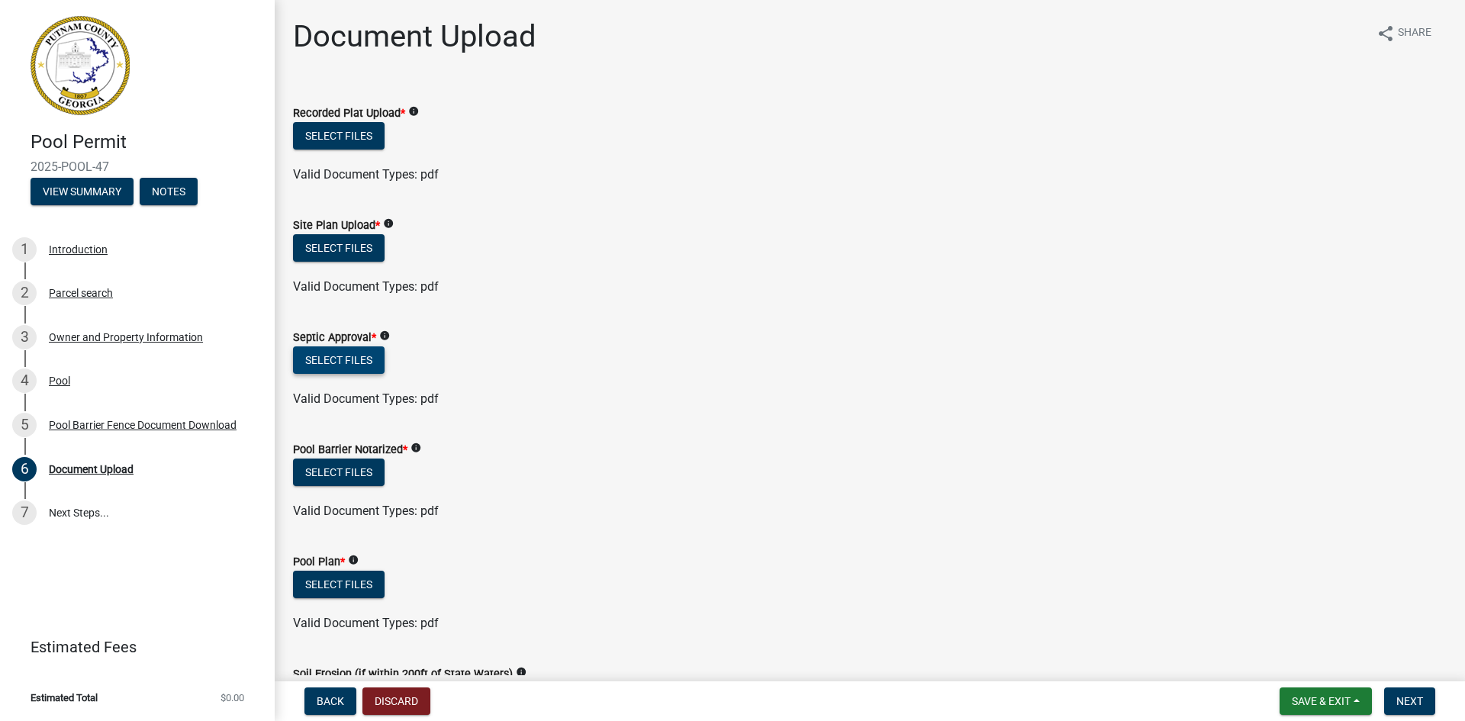
click at [346, 359] on button "Select files" at bounding box center [339, 359] width 92 height 27
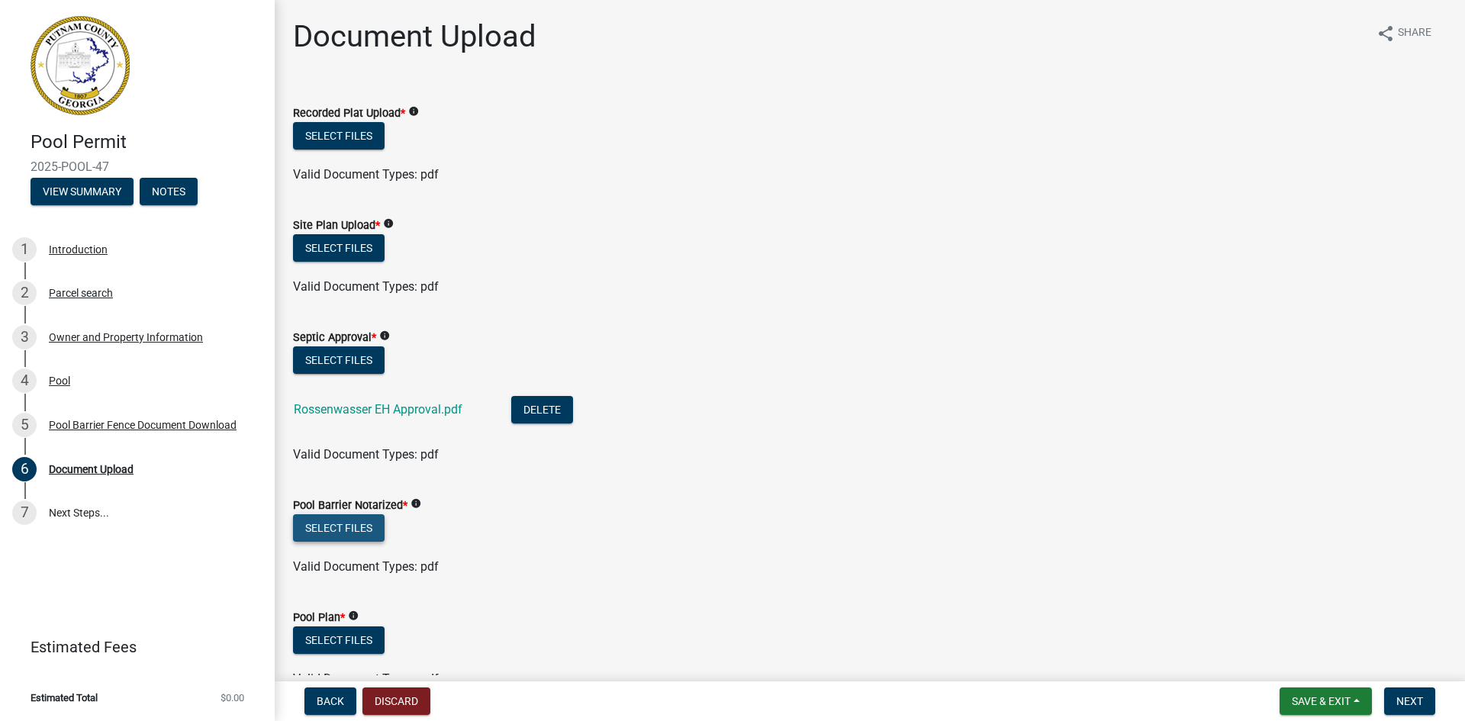
click at [369, 533] on button "Select files" at bounding box center [339, 527] width 92 height 27
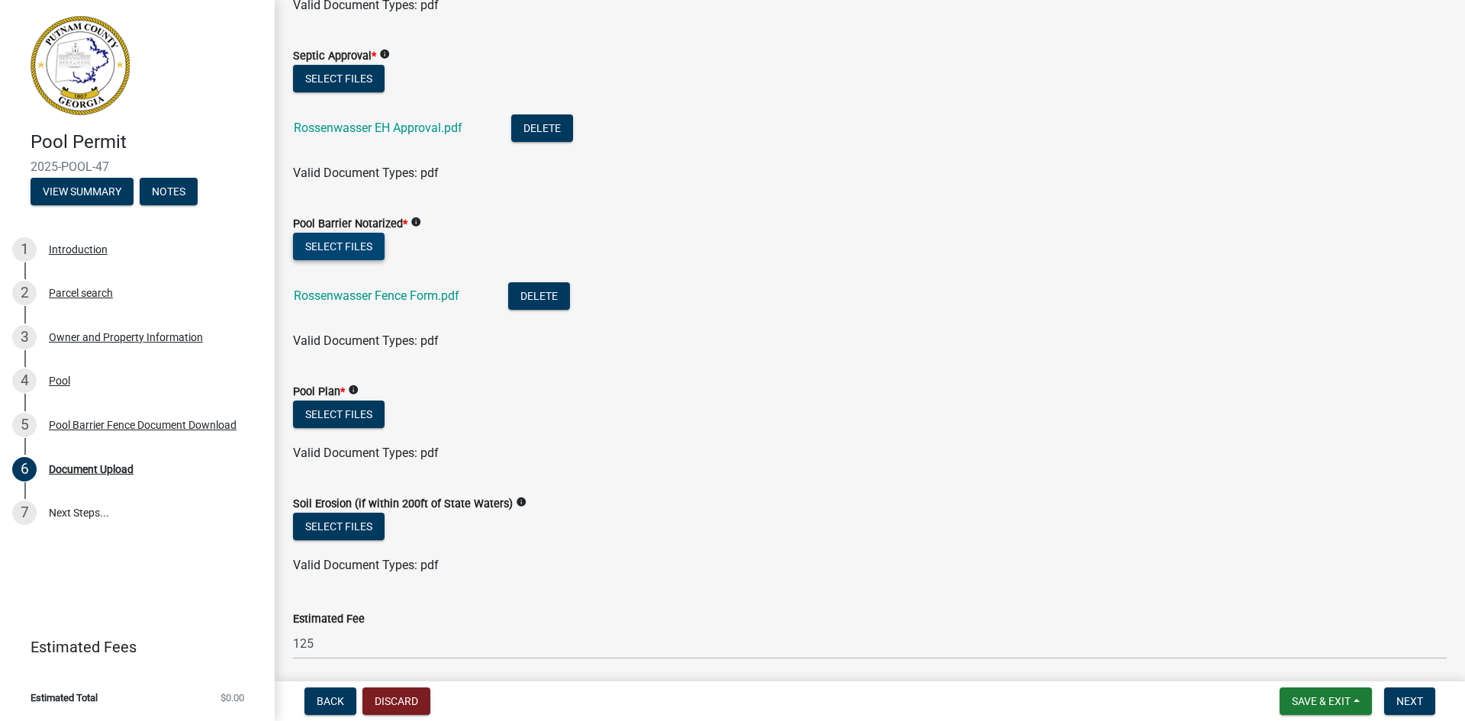
scroll to position [305, 0]
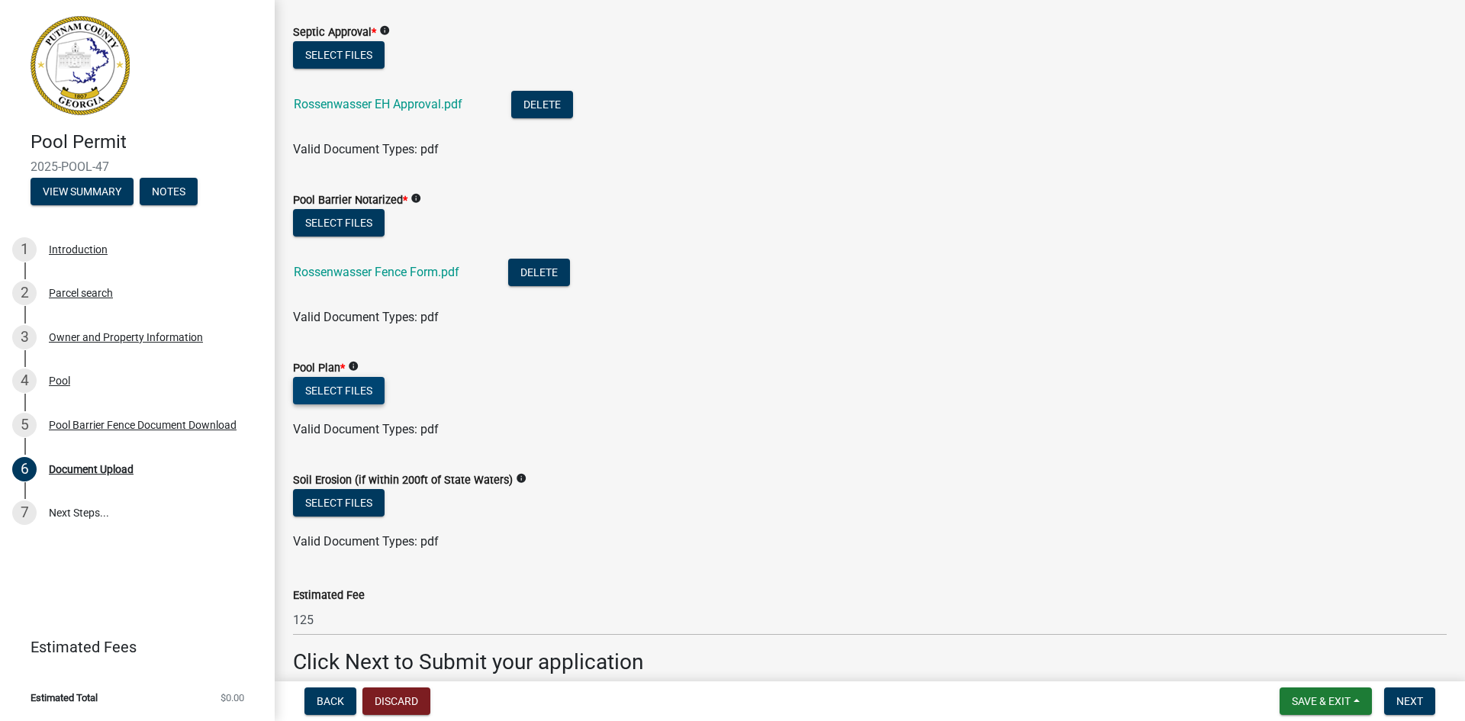
click at [343, 392] on button "Select files" at bounding box center [339, 390] width 92 height 27
click at [325, 390] on button "Select files" at bounding box center [339, 390] width 92 height 27
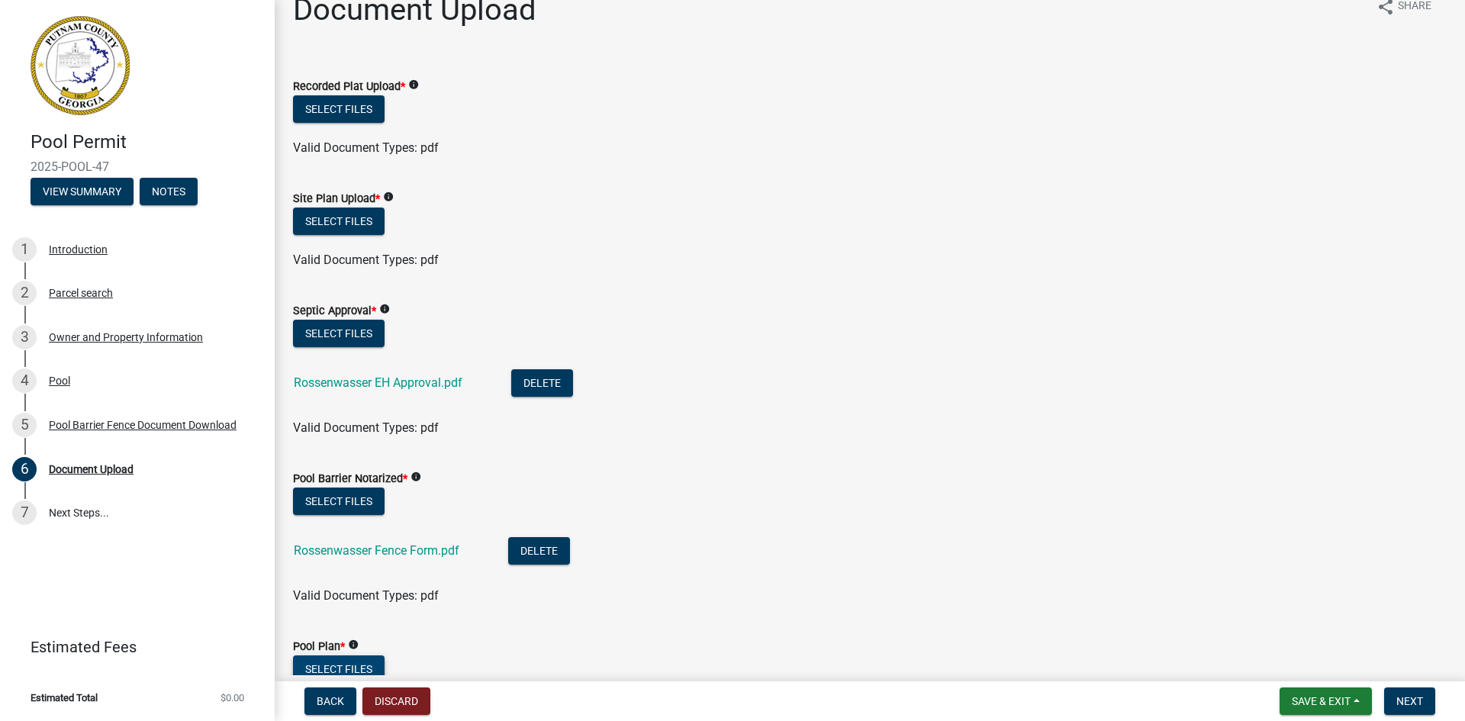
scroll to position [0, 0]
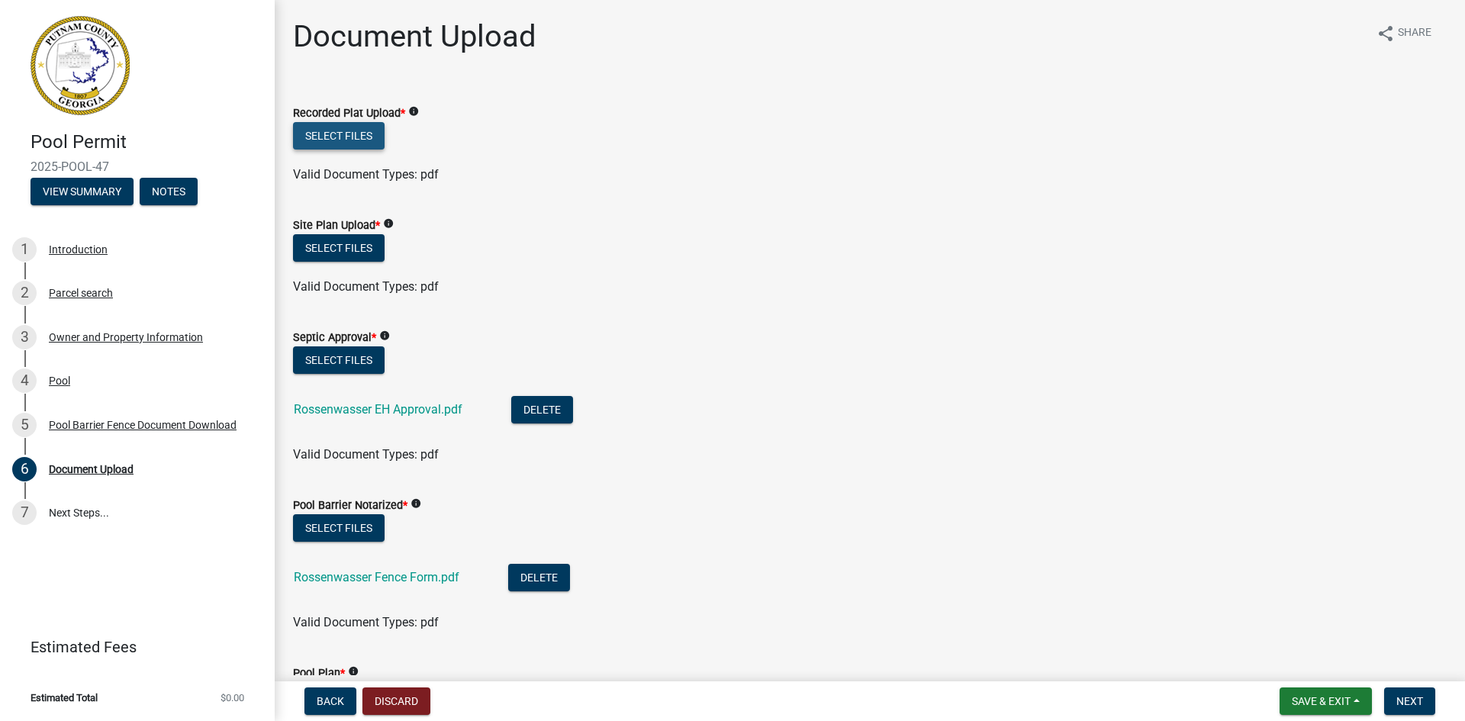
click at [363, 134] on button "Select files" at bounding box center [339, 135] width 92 height 27
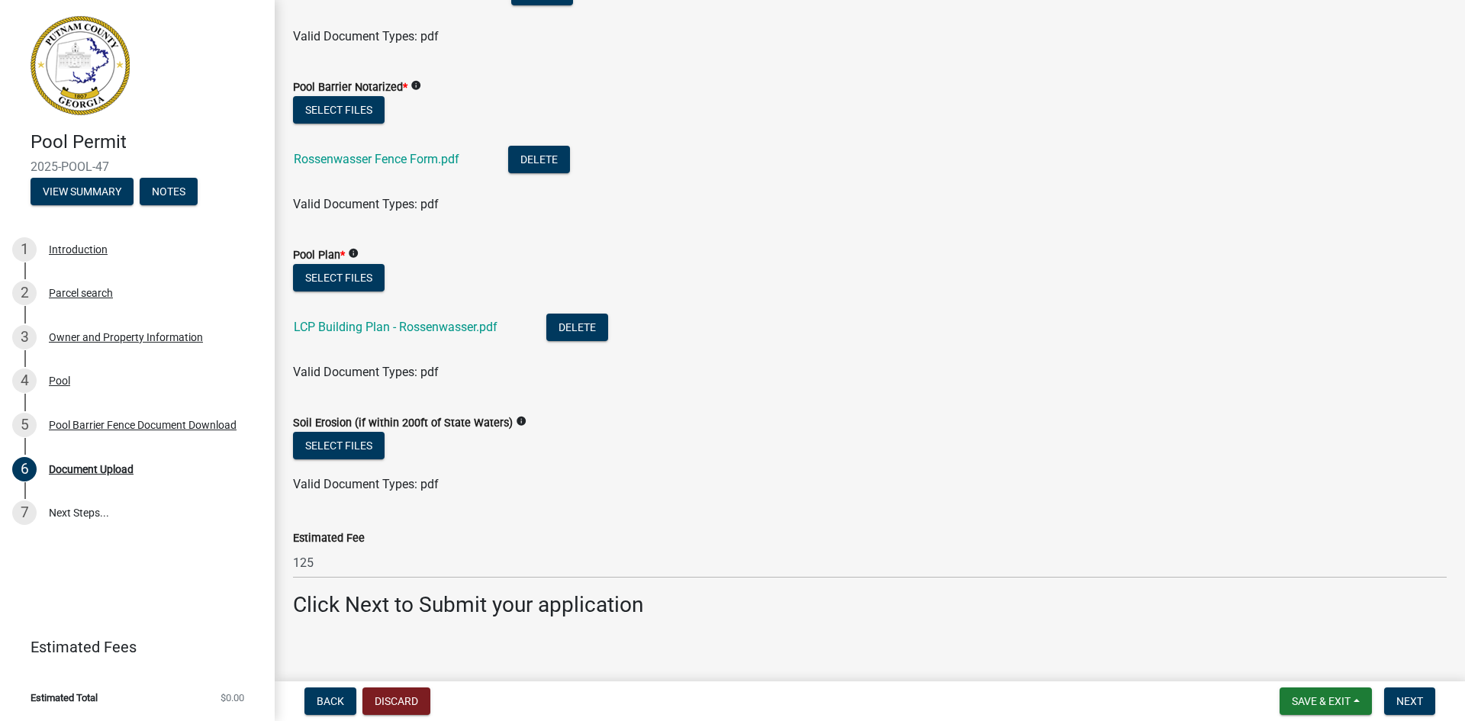
scroll to position [488, 0]
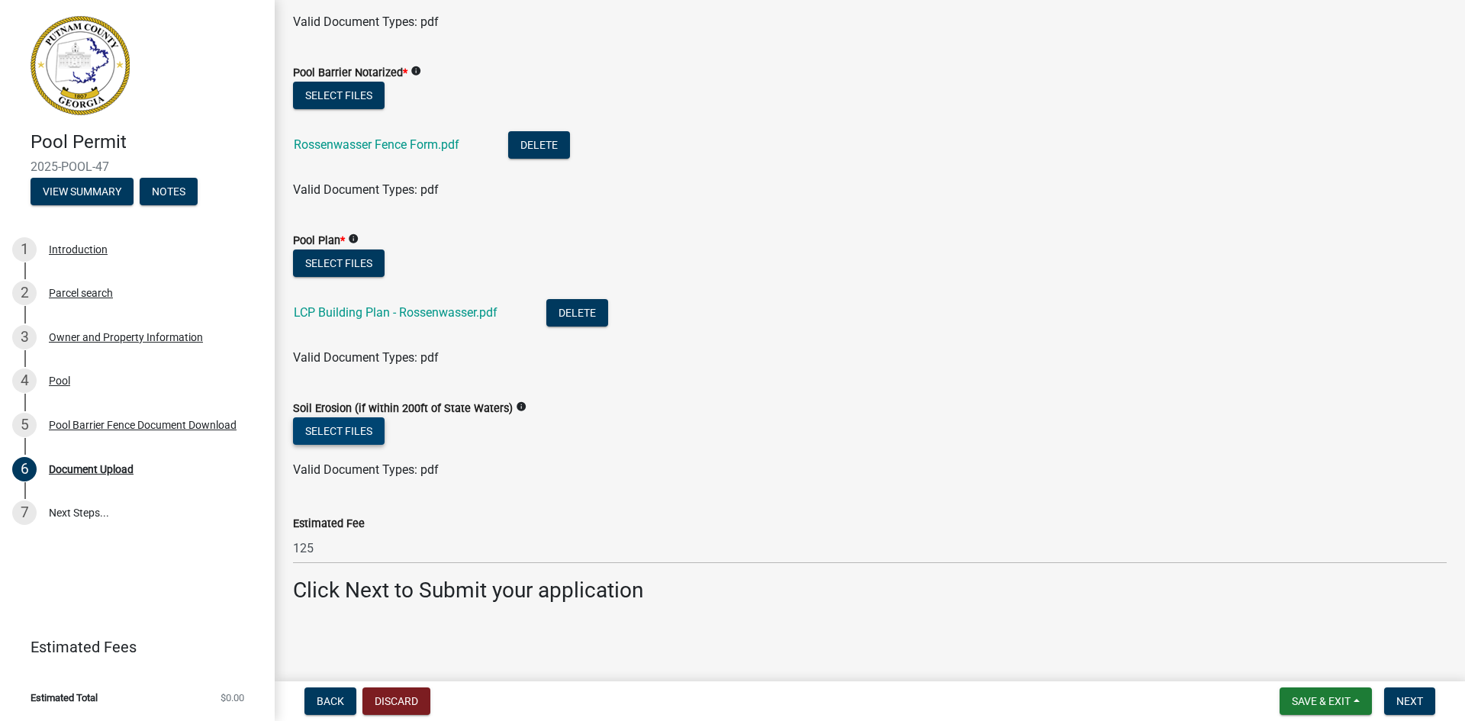
click at [314, 432] on button "Select files" at bounding box center [339, 430] width 92 height 27
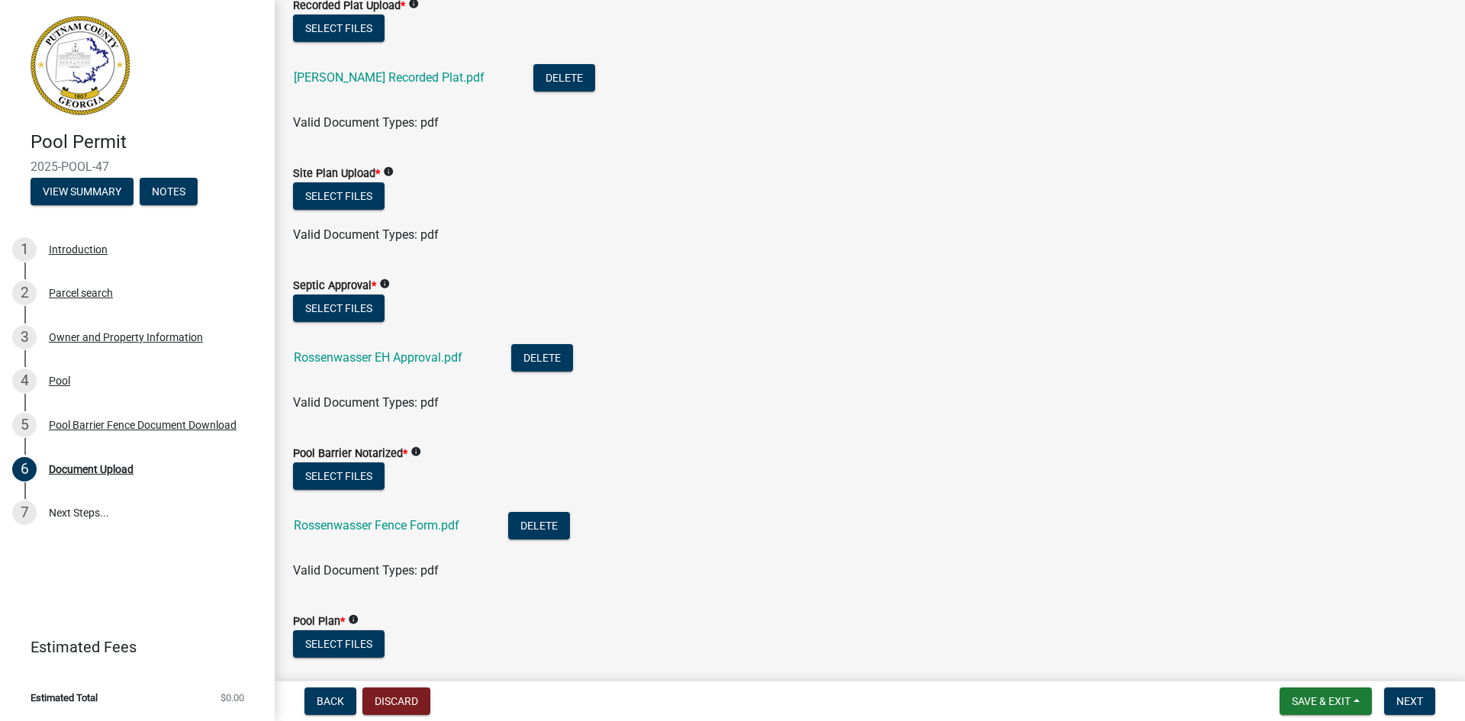
scroll to position [107, 0]
click at [351, 194] on button "Select files" at bounding box center [339, 196] width 92 height 27
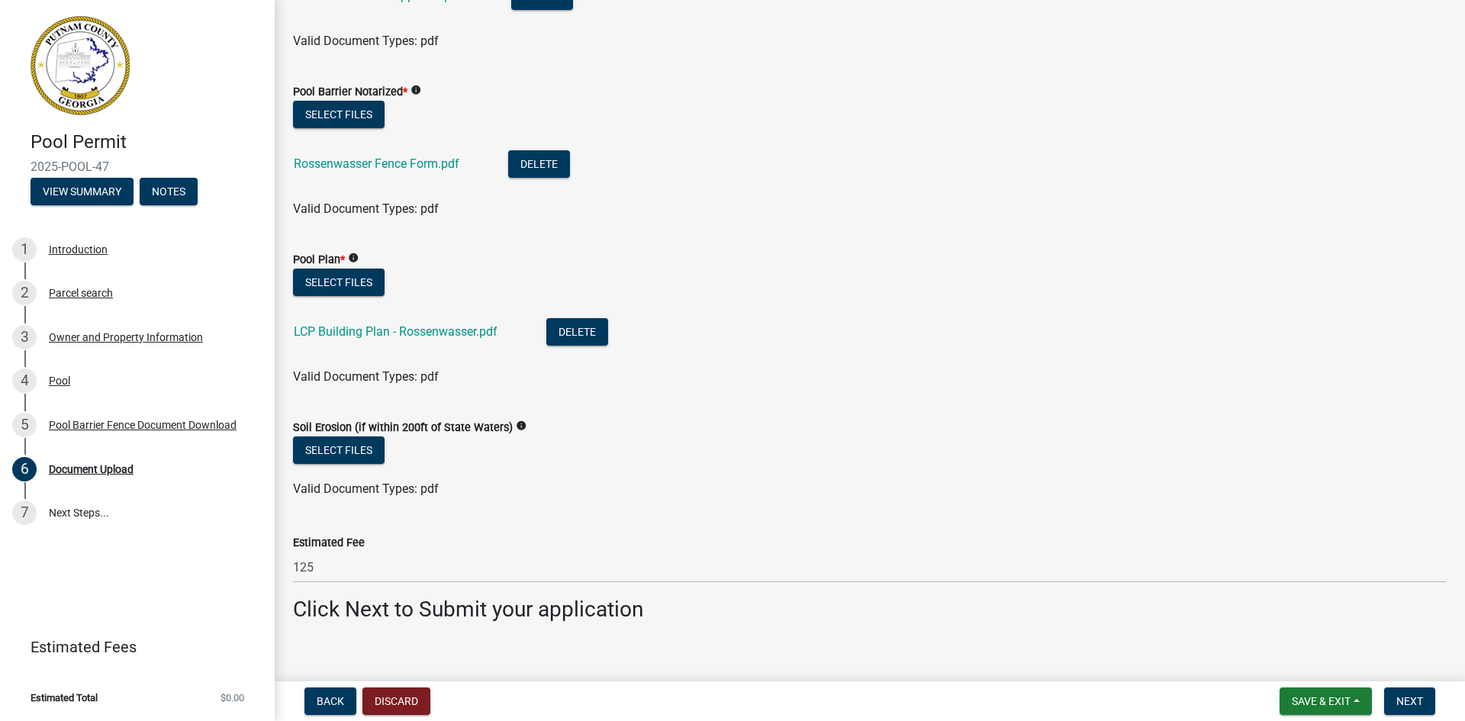
scroll to position [544, 0]
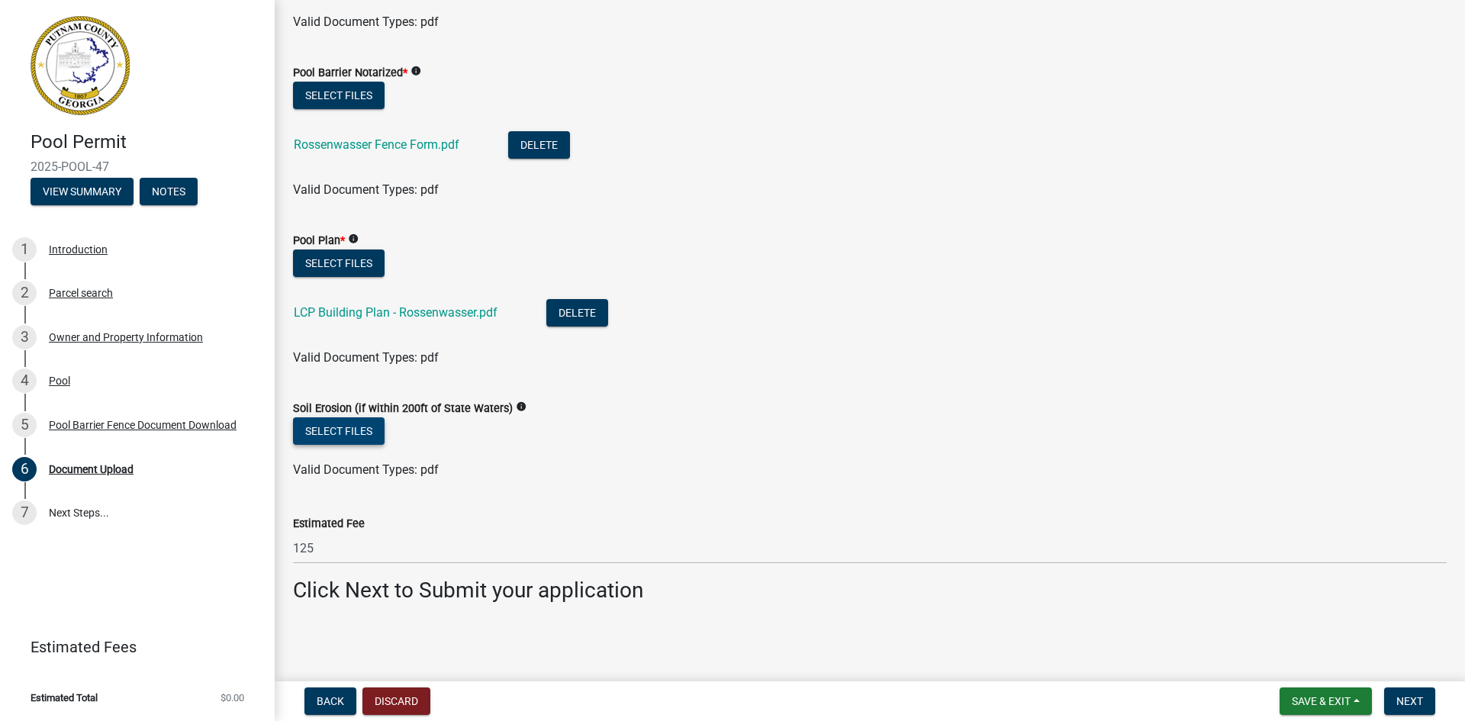
click at [354, 431] on button "Select files" at bounding box center [339, 430] width 92 height 27
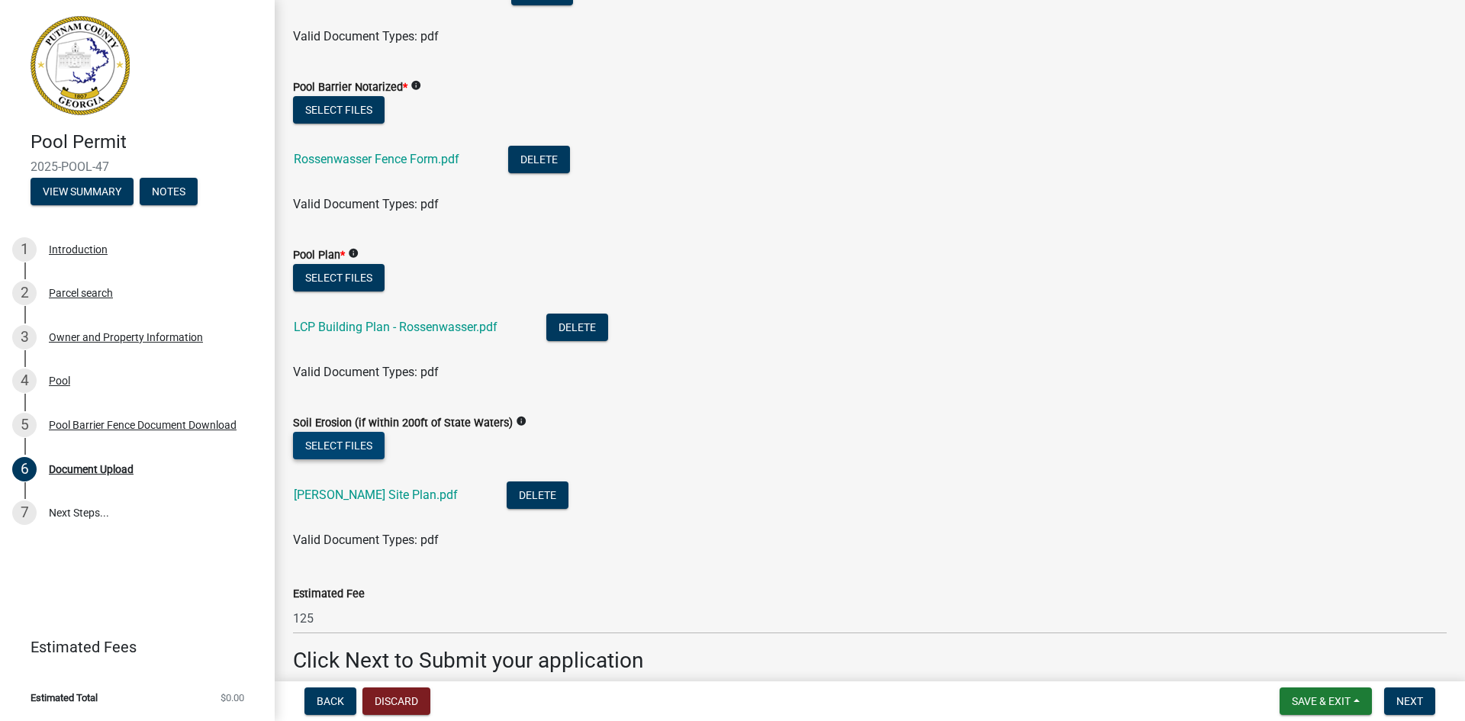
scroll to position [600, 0]
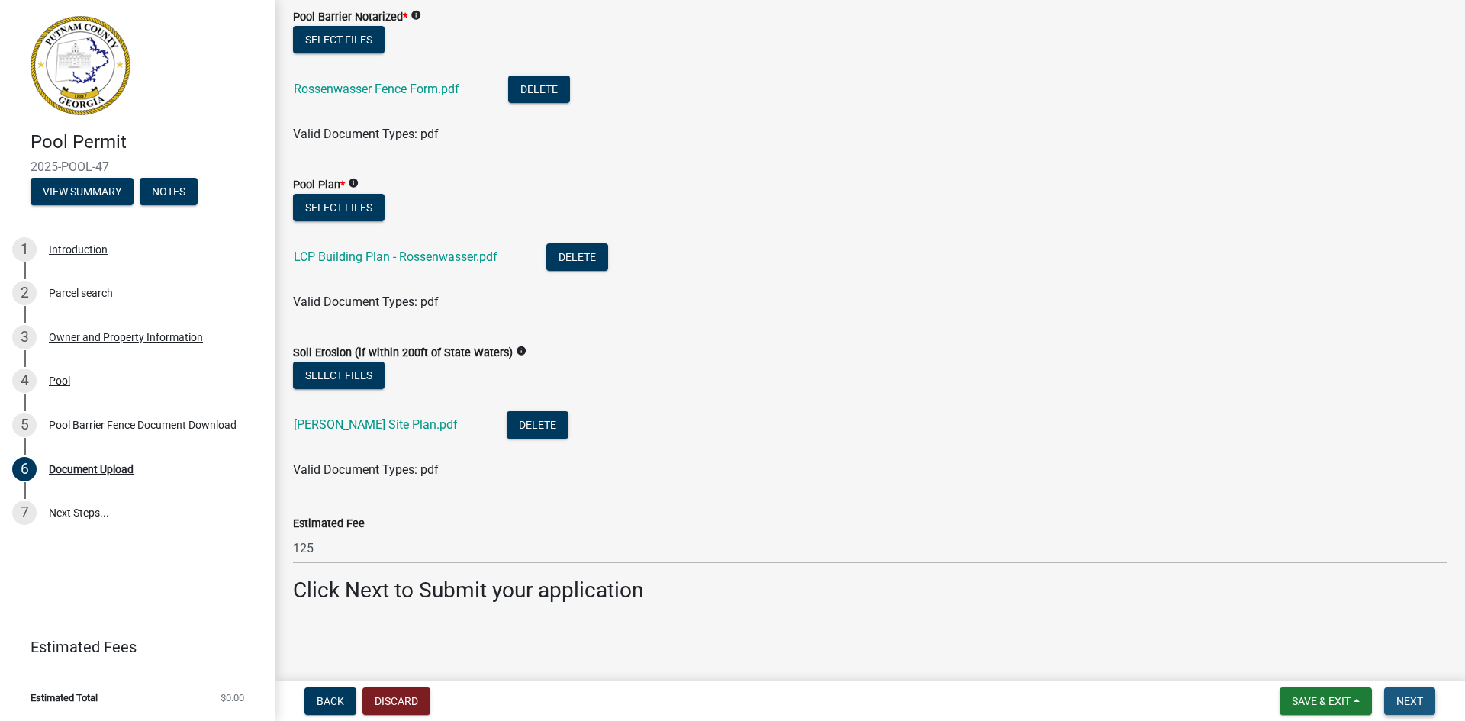
click at [1404, 699] on span "Next" at bounding box center [1410, 701] width 27 height 12
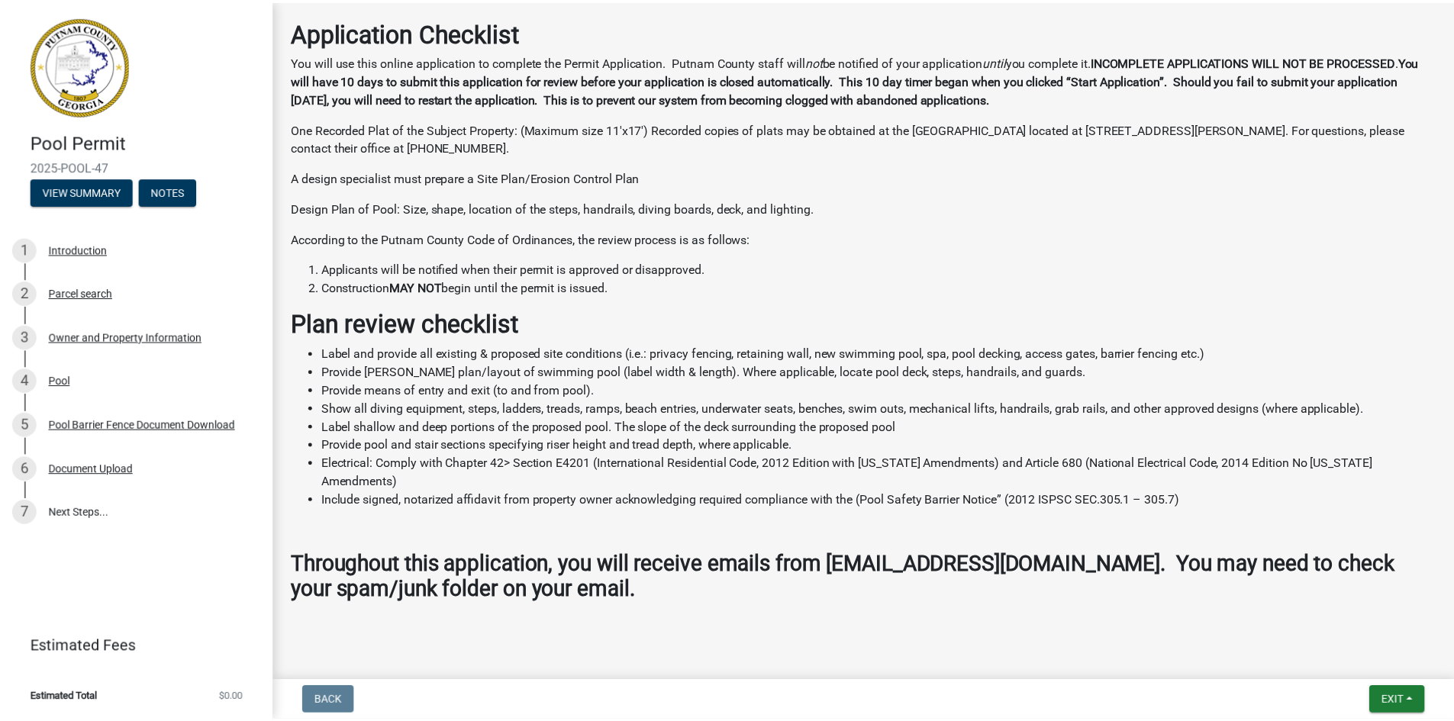
scroll to position [0, 0]
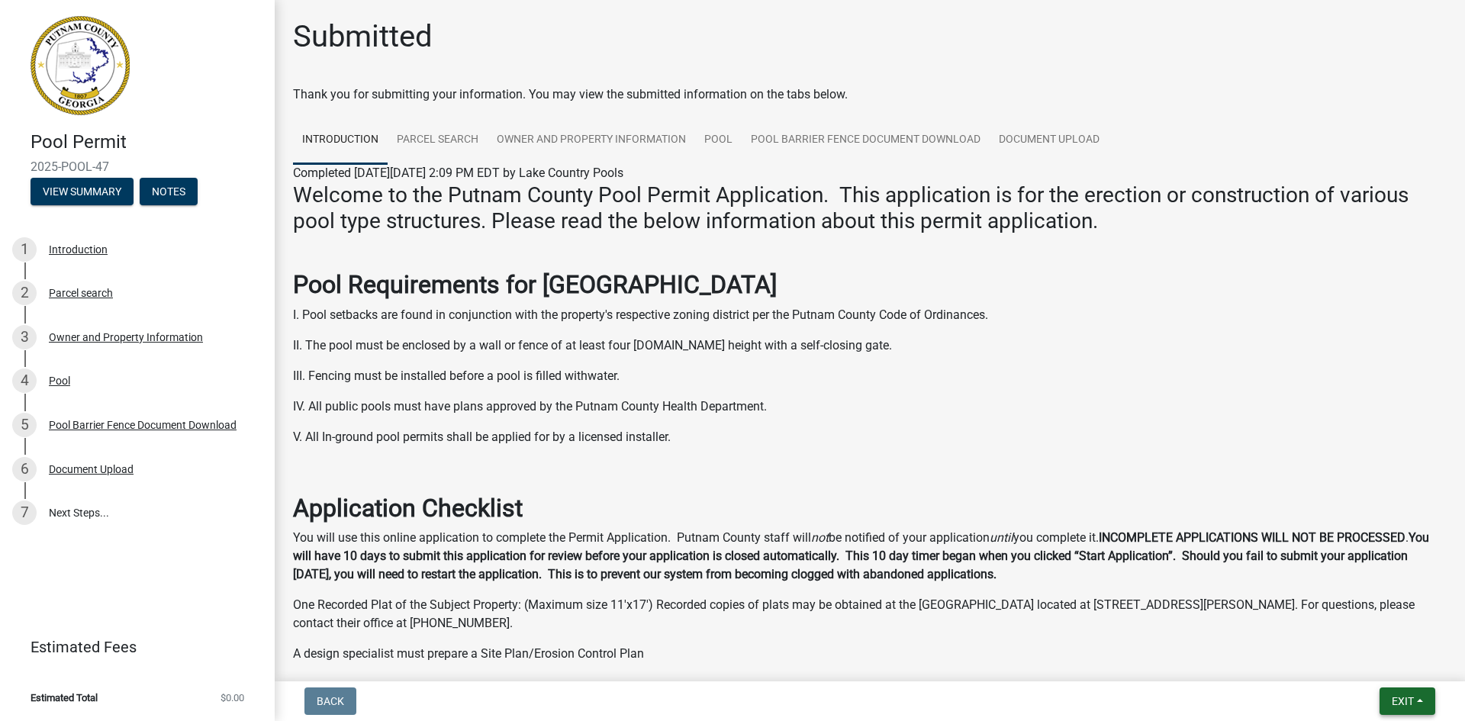
click at [1395, 702] on span "Exit" at bounding box center [1403, 701] width 22 height 12
click at [1379, 670] on button "Save & Exit" at bounding box center [1374, 661] width 122 height 37
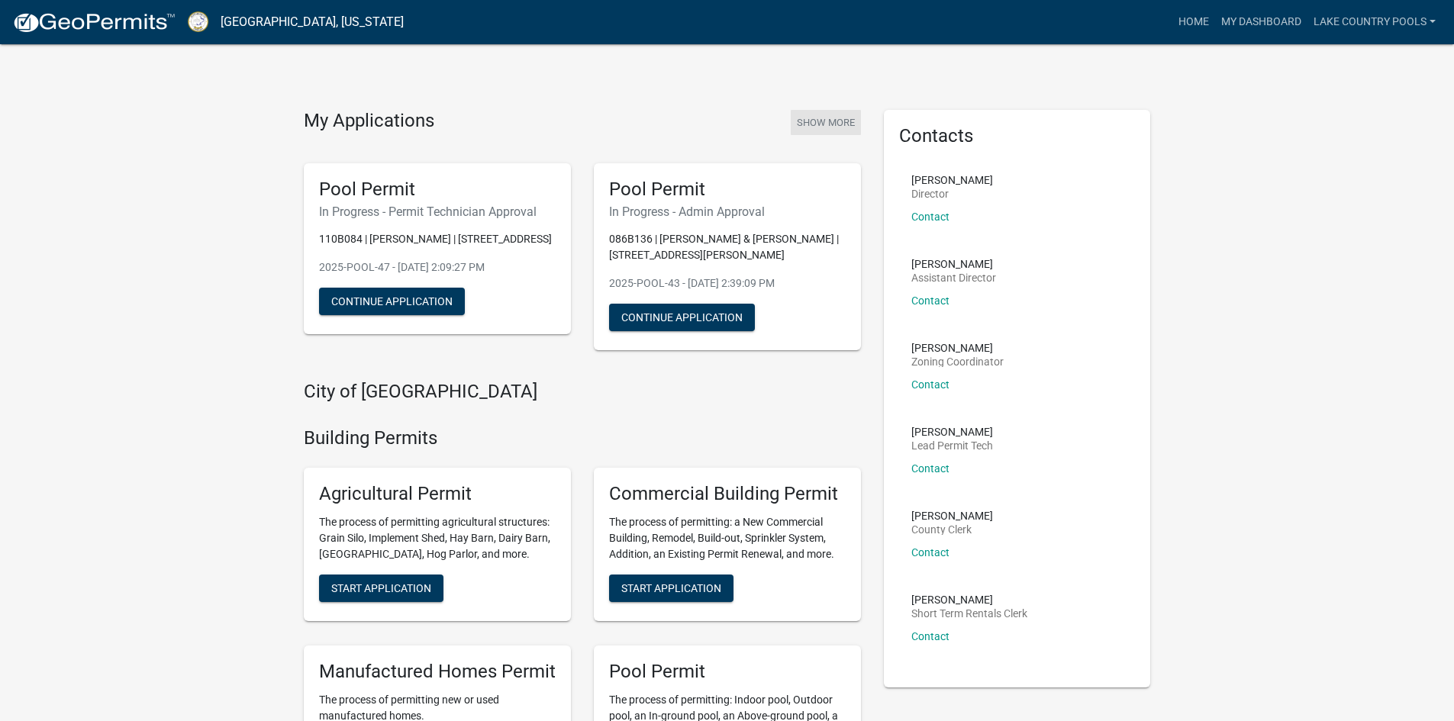
click at [808, 124] on button "Show More" at bounding box center [826, 122] width 70 height 25
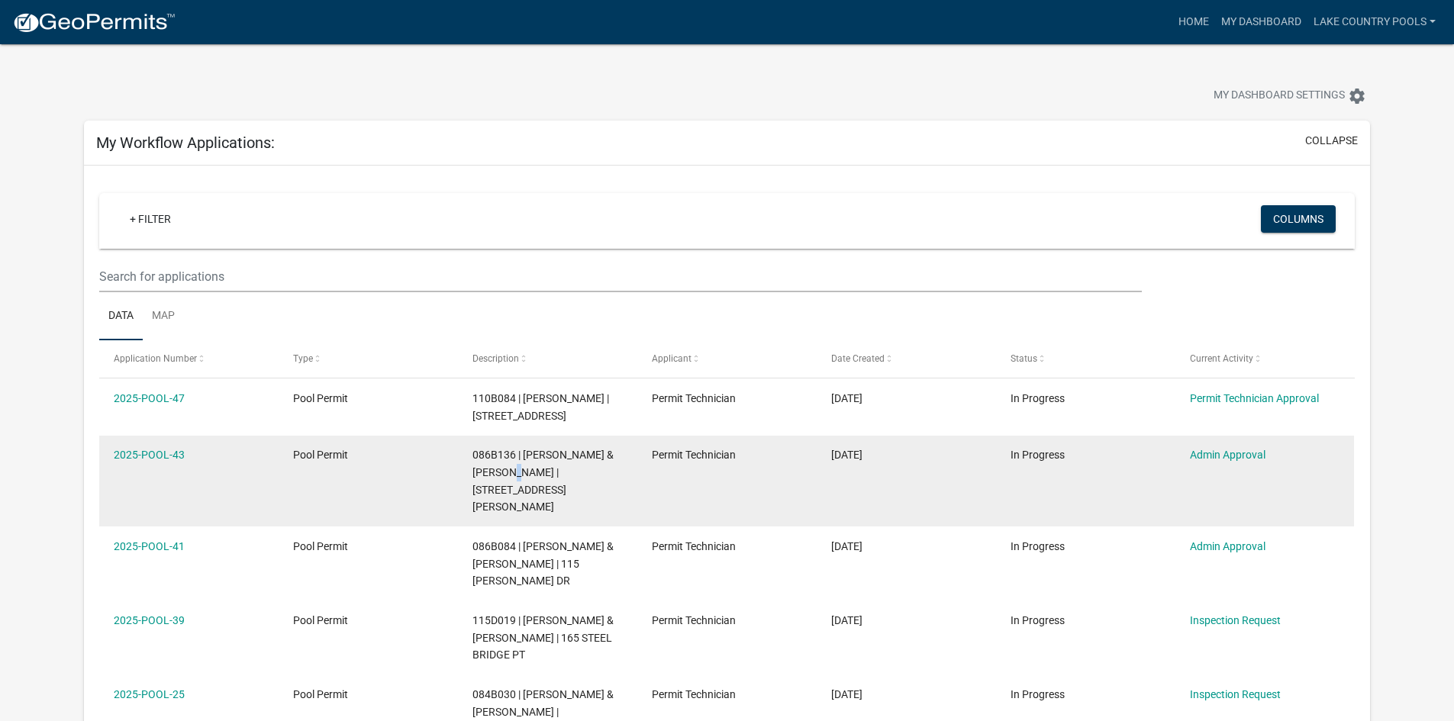
click at [524, 502] on datatable-body-cell "086B136 | [PERSON_NAME] & [PERSON_NAME] | [STREET_ADDRESS][PERSON_NAME]" at bounding box center [547, 482] width 179 height 92
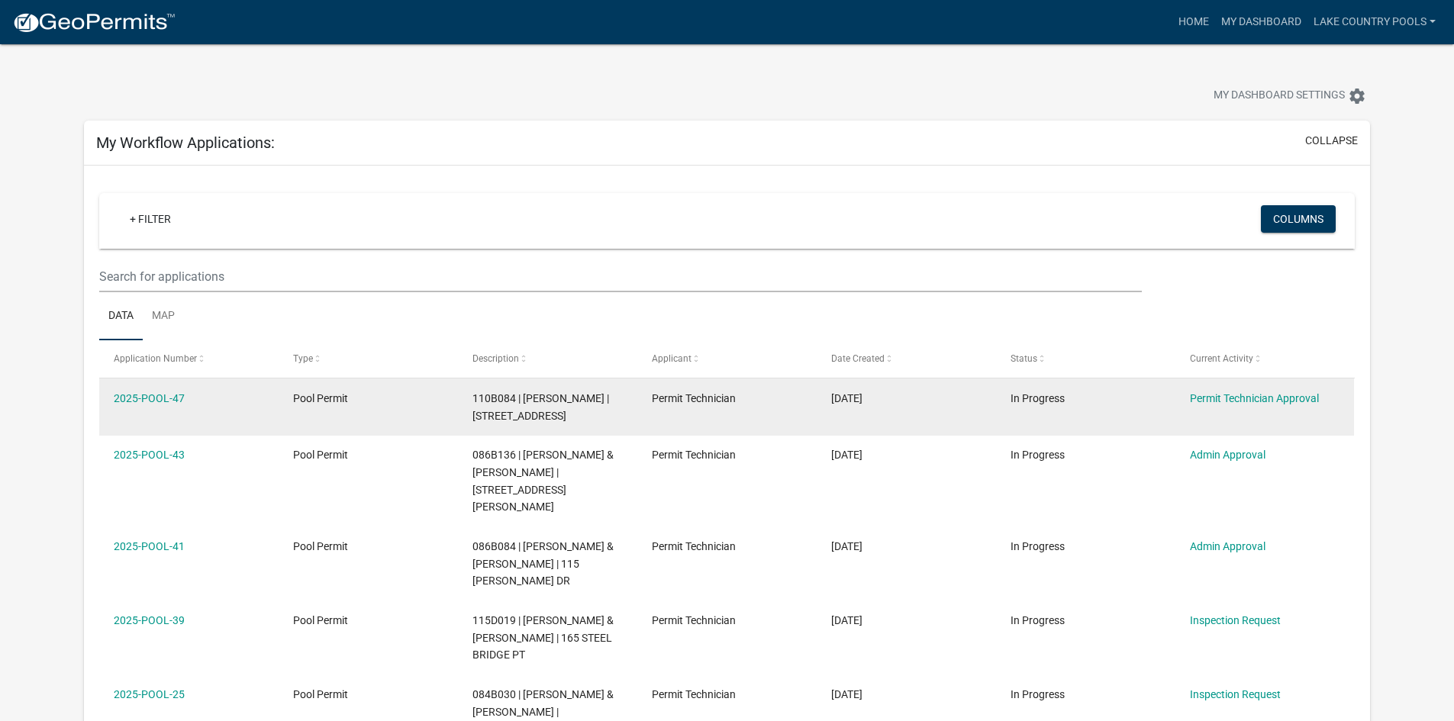
click at [688, 424] on datatable-body-cell "Permit Technician" at bounding box center [726, 407] width 179 height 56
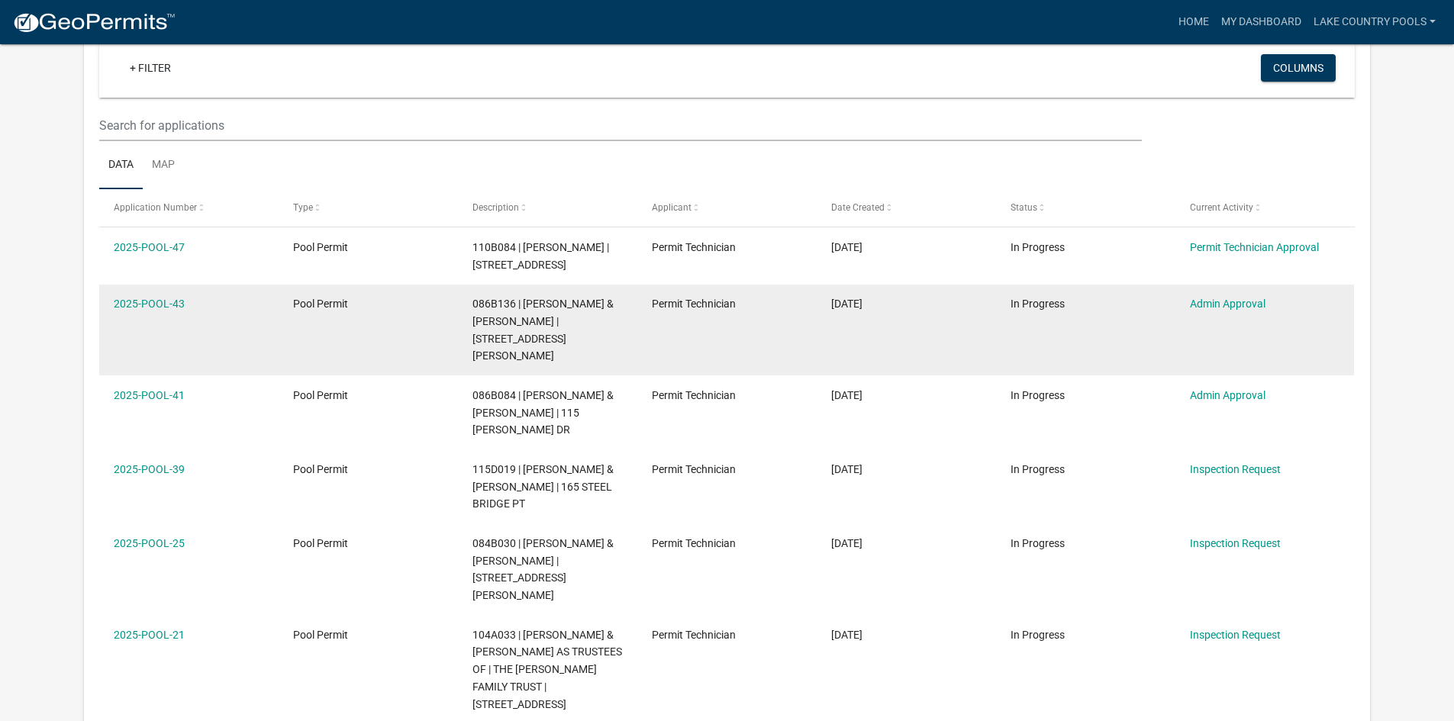
scroll to position [153, 0]
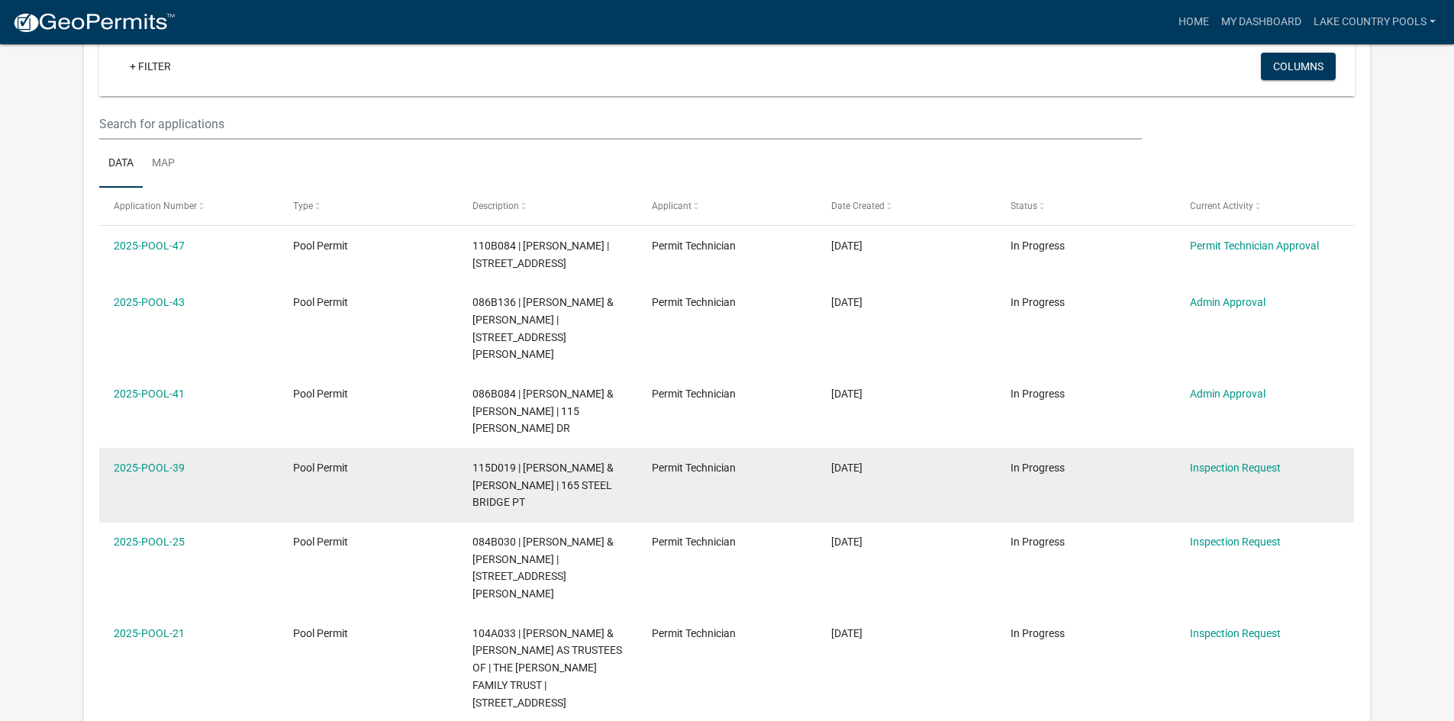
click at [544, 462] on span "115D019 | [PERSON_NAME] & [PERSON_NAME] | 165 STEEL BRIDGE PT" at bounding box center [542, 485] width 141 height 47
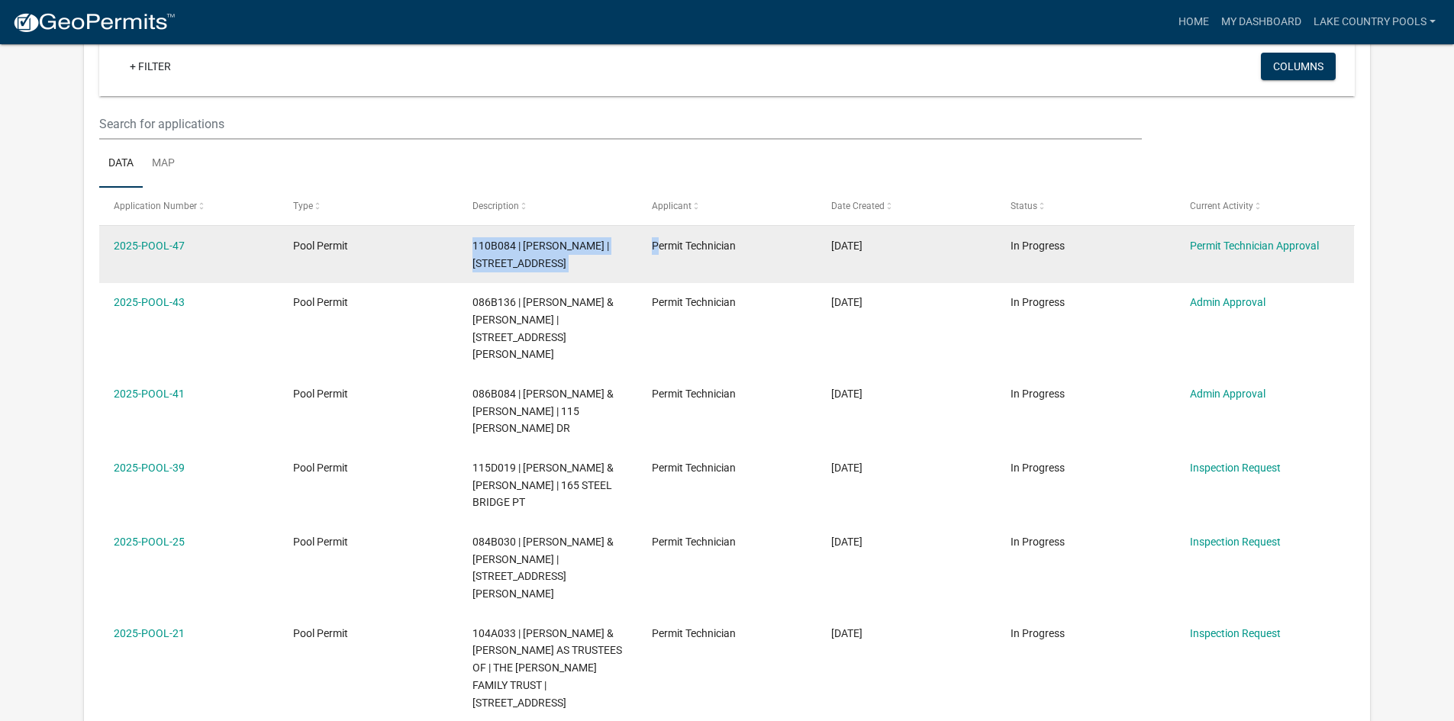
drag, startPoint x: 535, startPoint y: 246, endPoint x: 656, endPoint y: 277, distance: 125.3
click at [656, 276] on div "2025-POOL-47 Pool Permit 110B084 | [PERSON_NAME] | 139 WOODHAVEN DR Permit Tech…" at bounding box center [726, 254] width 1255 height 56
click at [657, 279] on datatable-body-cell "Permit Technician" at bounding box center [726, 254] width 179 height 56
click at [659, 276] on datatable-body-cell "Permit Technician" at bounding box center [726, 254] width 179 height 56
click at [701, 262] on datatable-body-cell "Permit Technician" at bounding box center [726, 254] width 179 height 56
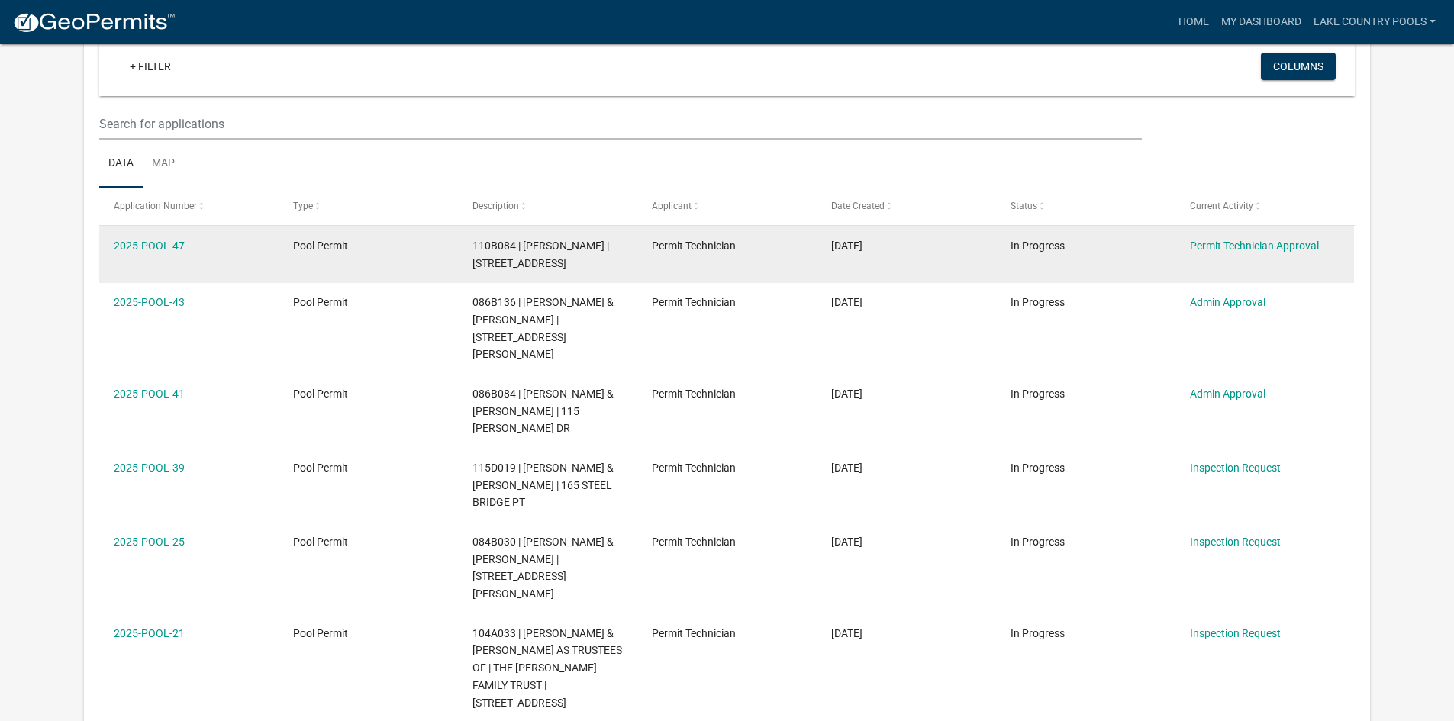
click at [686, 263] on datatable-body-cell "Permit Technician" at bounding box center [726, 254] width 179 height 56
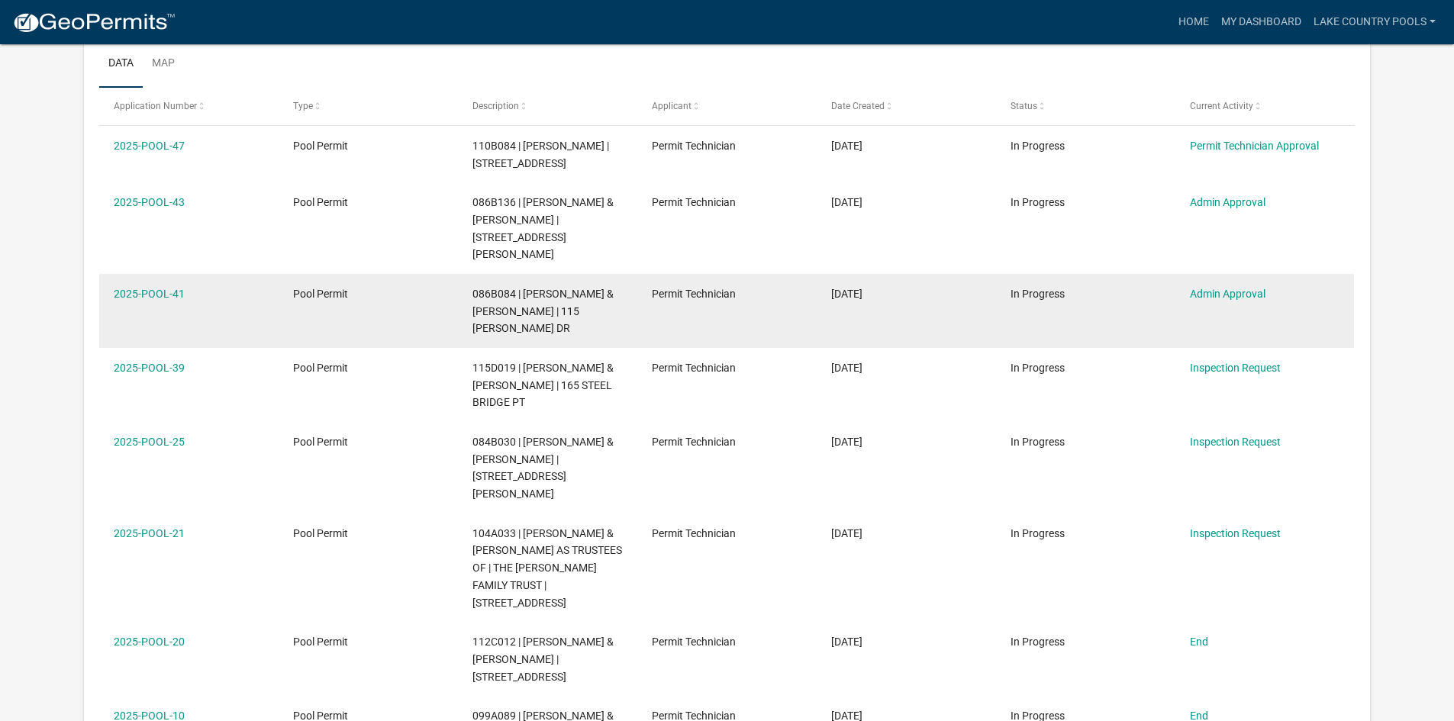
scroll to position [0, 0]
